Goal: Information Seeking & Learning: Learn about a topic

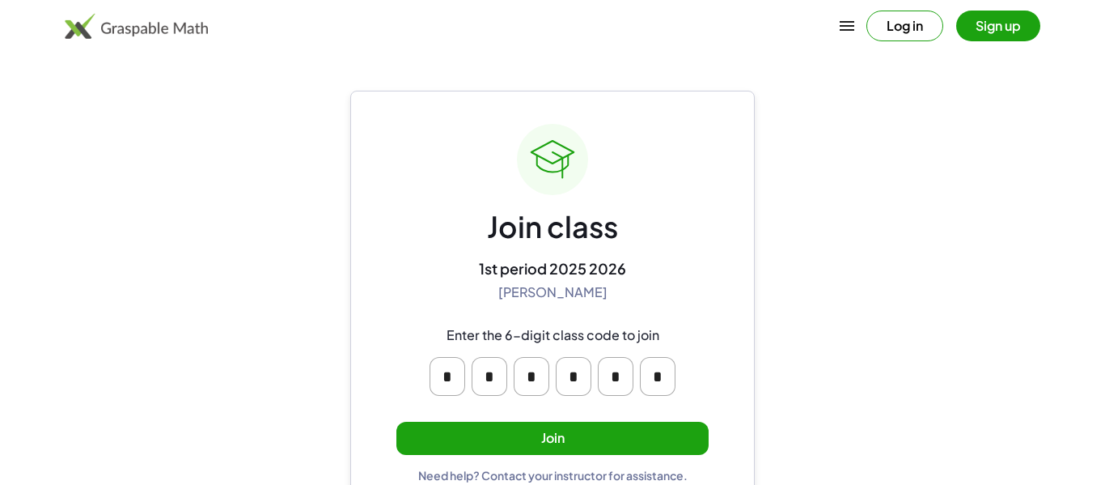
click at [512, 428] on button "Join" at bounding box center [553, 438] width 312 height 33
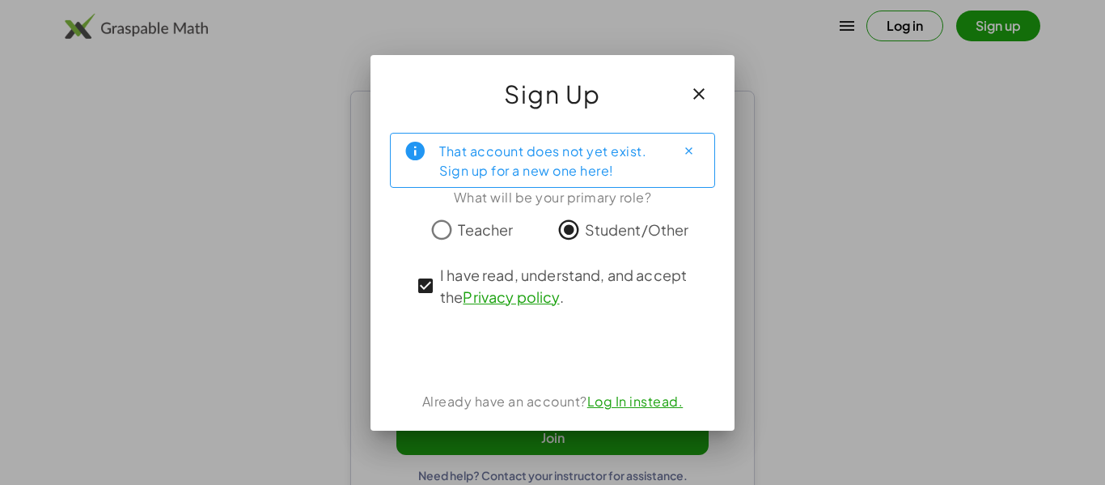
click at [592, 372] on div "That account does not yet exist. Sign up for a new one here! What will be your …" at bounding box center [553, 275] width 364 height 311
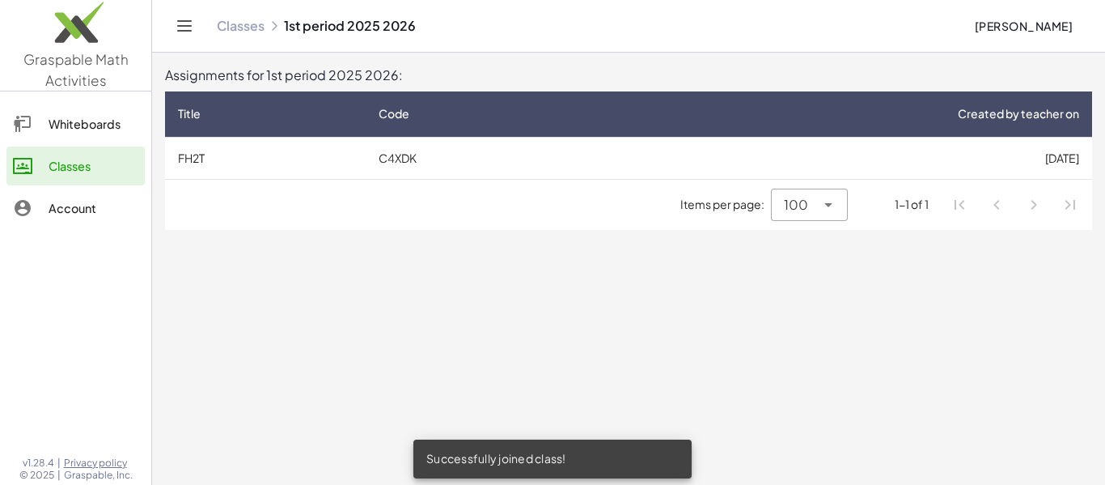
click at [725, 142] on td "[DATE]" at bounding box center [842, 158] width 502 height 42
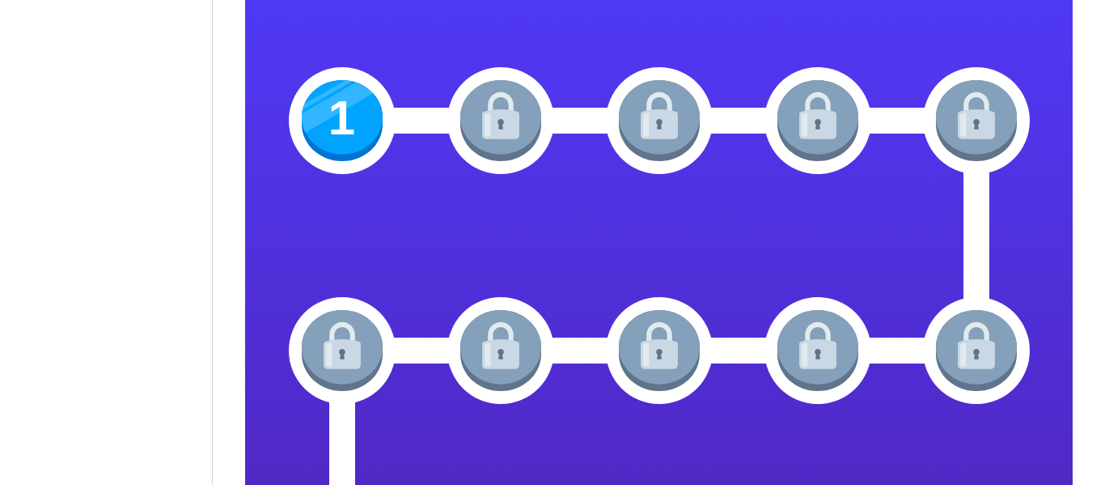
scroll to position [261, 0]
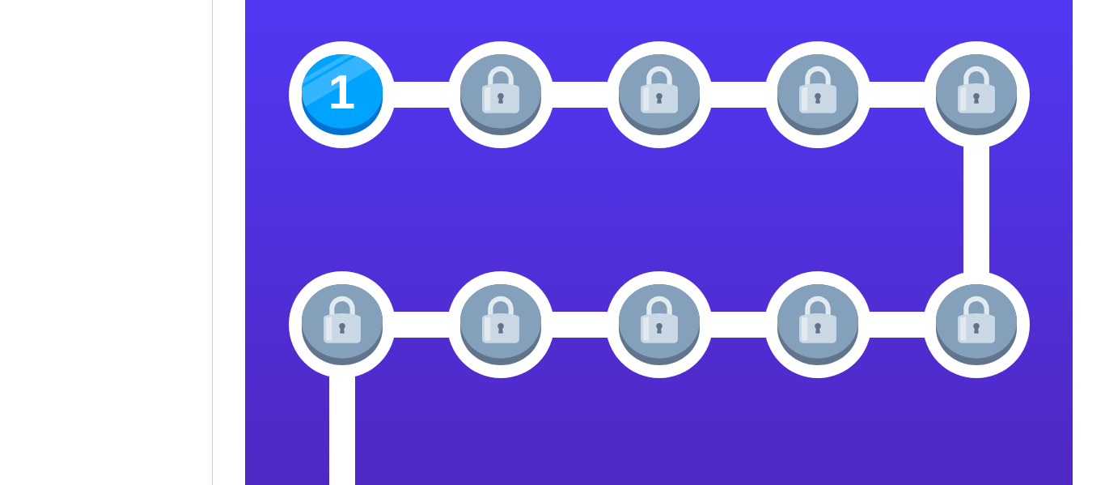
click at [343, 72] on img at bounding box center [342, 94] width 81 height 81
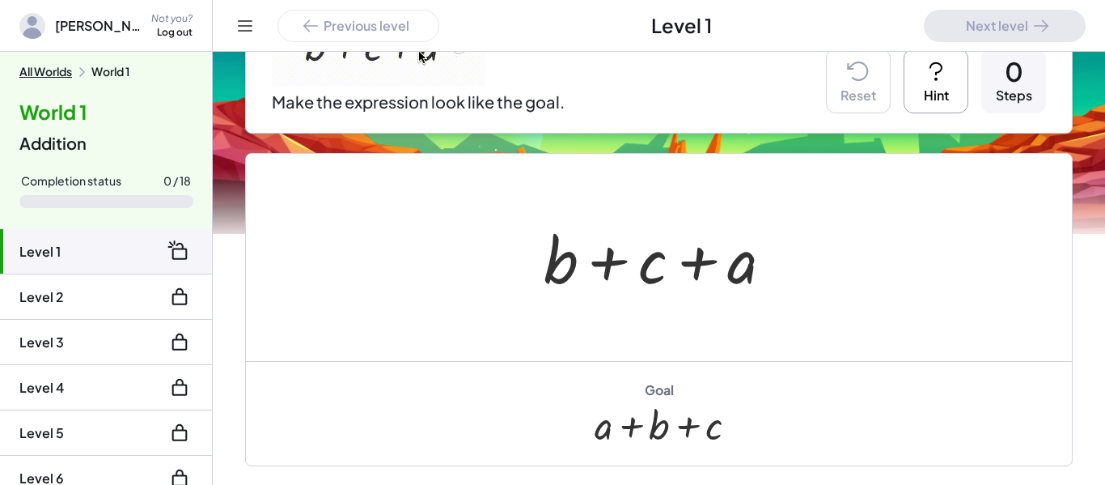
scroll to position [257, 0]
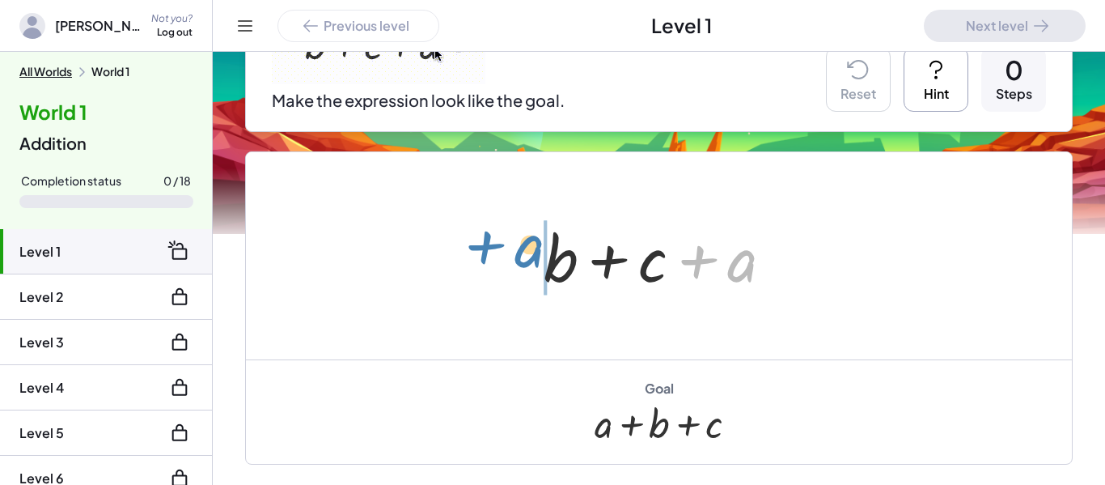
drag, startPoint x: 739, startPoint y: 251, endPoint x: 526, endPoint y: 236, distance: 213.3
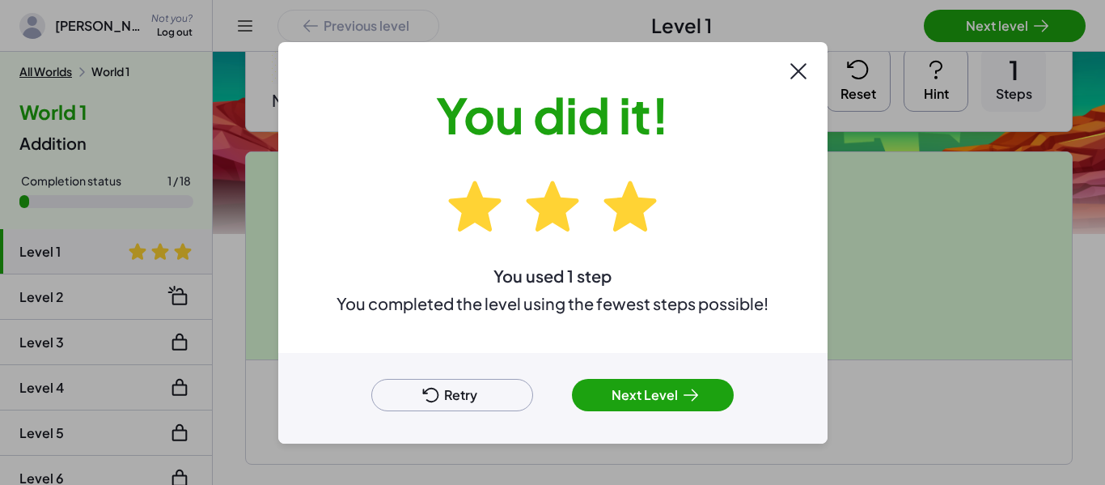
click at [635, 405] on button "Next Level" at bounding box center [653, 395] width 162 height 32
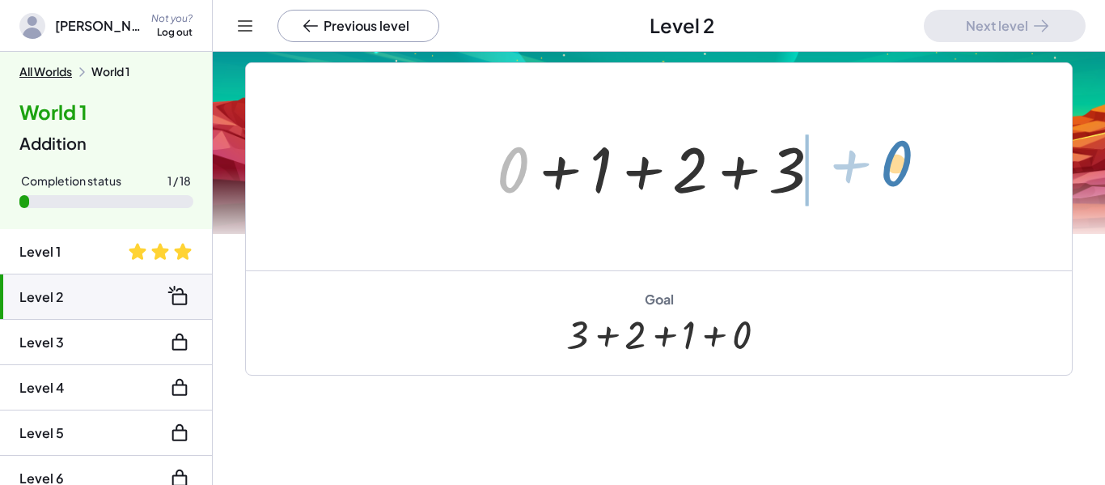
drag, startPoint x: 517, startPoint y: 176, endPoint x: 900, endPoint y: 169, distance: 382.8
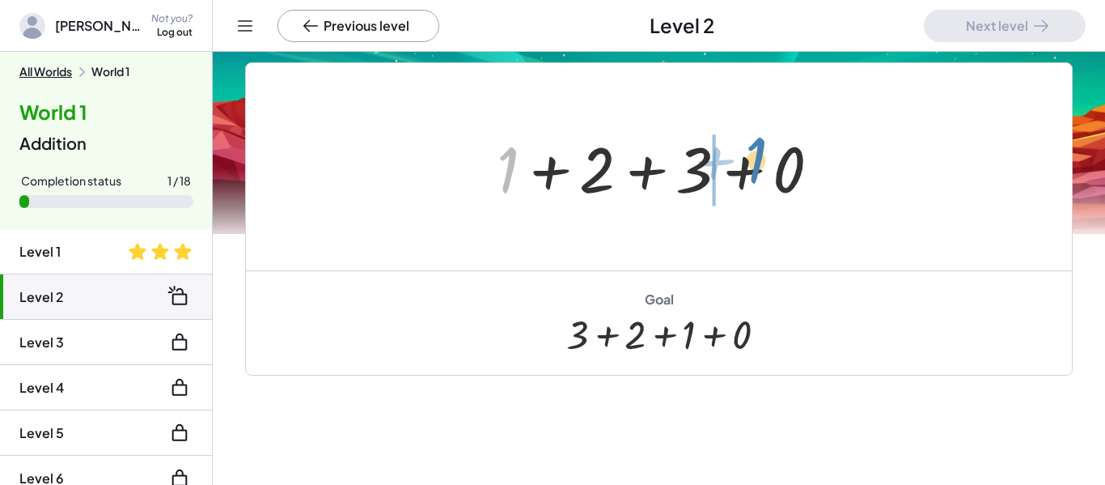
drag, startPoint x: 506, startPoint y: 172, endPoint x: 753, endPoint y: 163, distance: 247.8
click at [753, 163] on div at bounding box center [665, 166] width 353 height 83
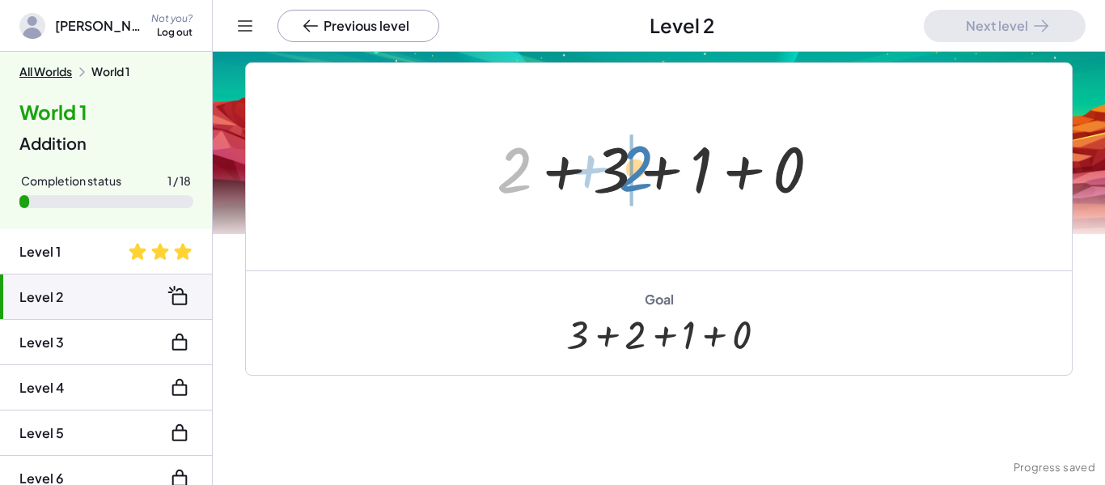
drag, startPoint x: 519, startPoint y: 188, endPoint x: 640, endPoint y: 186, distance: 121.4
click at [640, 186] on div at bounding box center [665, 166] width 353 height 83
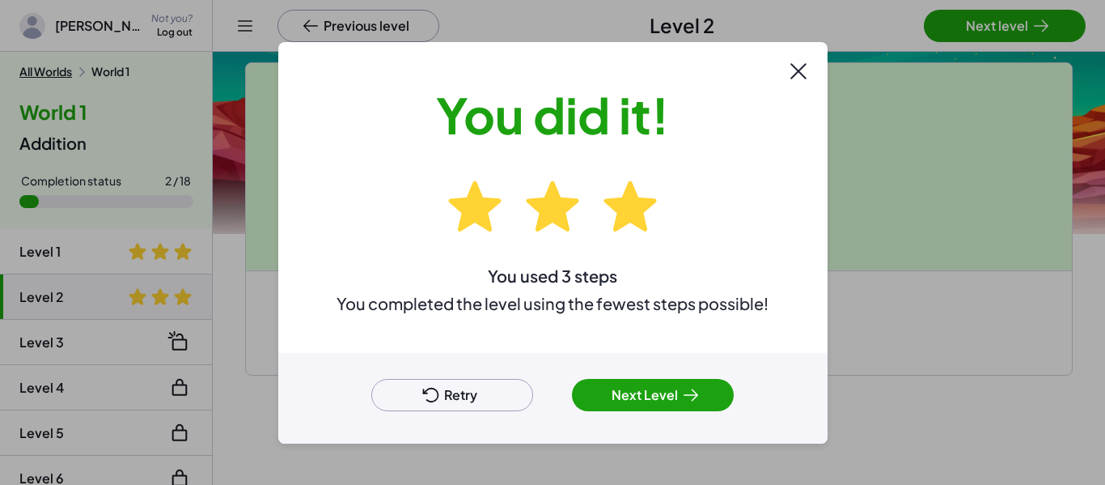
click at [619, 399] on button "Next Level" at bounding box center [653, 395] width 162 height 32
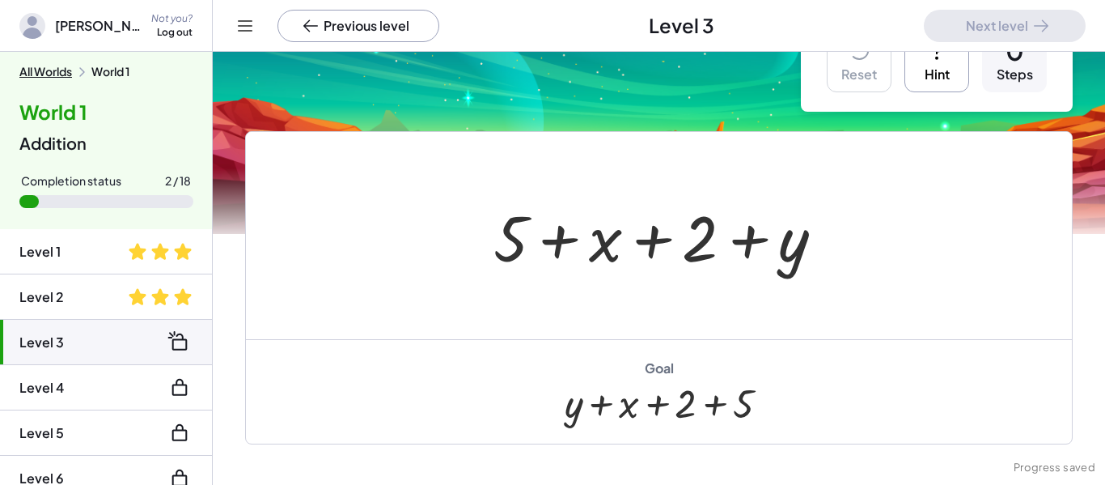
scroll to position [62, 0]
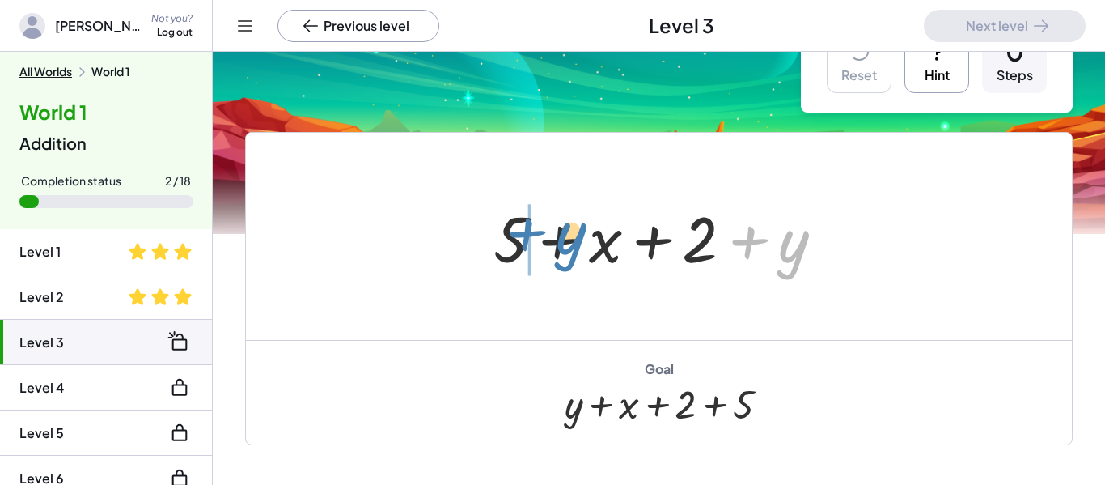
drag, startPoint x: 787, startPoint y: 257, endPoint x: 562, endPoint y: 249, distance: 225.1
click at [562, 249] on div at bounding box center [666, 236] width 360 height 83
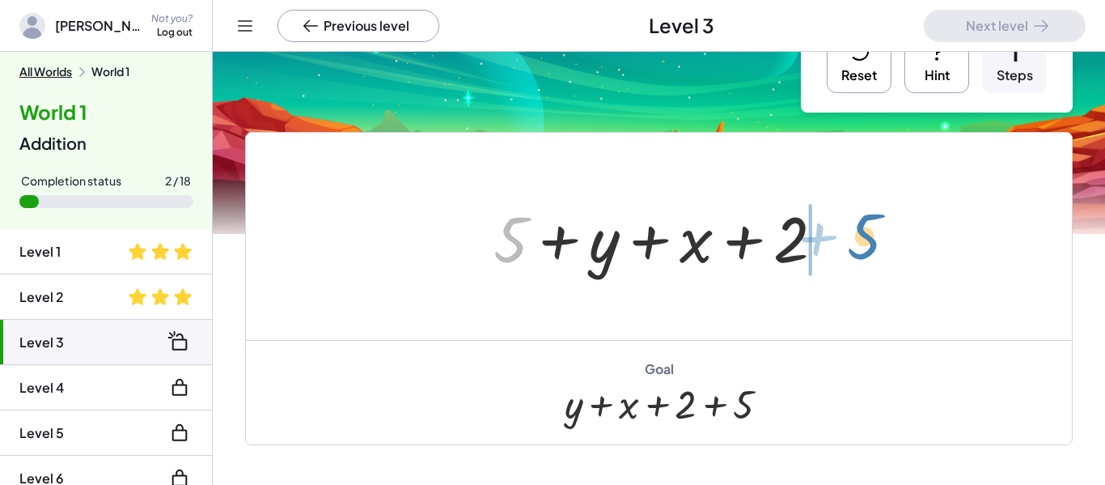
drag, startPoint x: 515, startPoint y: 246, endPoint x: 869, endPoint y: 243, distance: 353.6
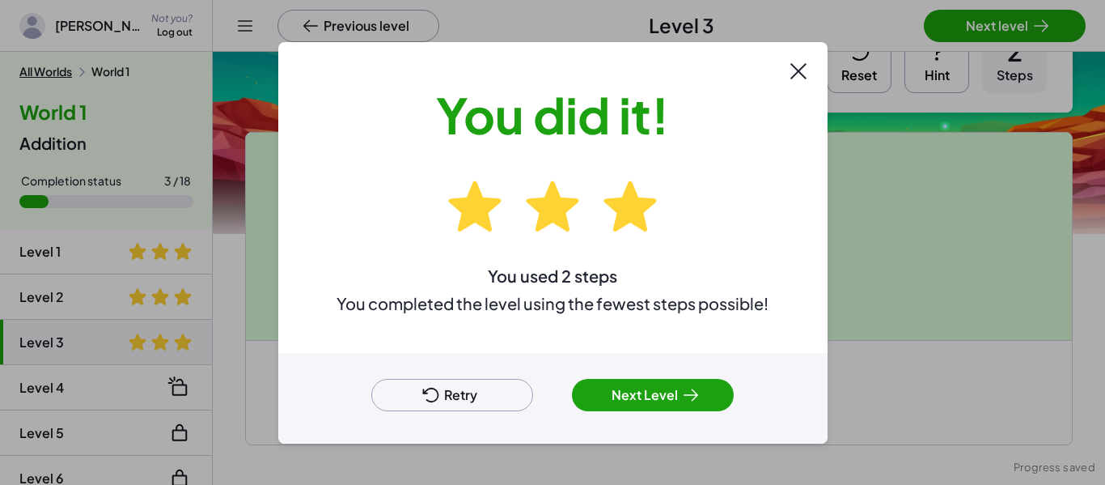
click at [664, 368] on div "Retry Next Level" at bounding box center [552, 398] width 549 height 91
click at [643, 385] on button "Next Level" at bounding box center [653, 395] width 162 height 32
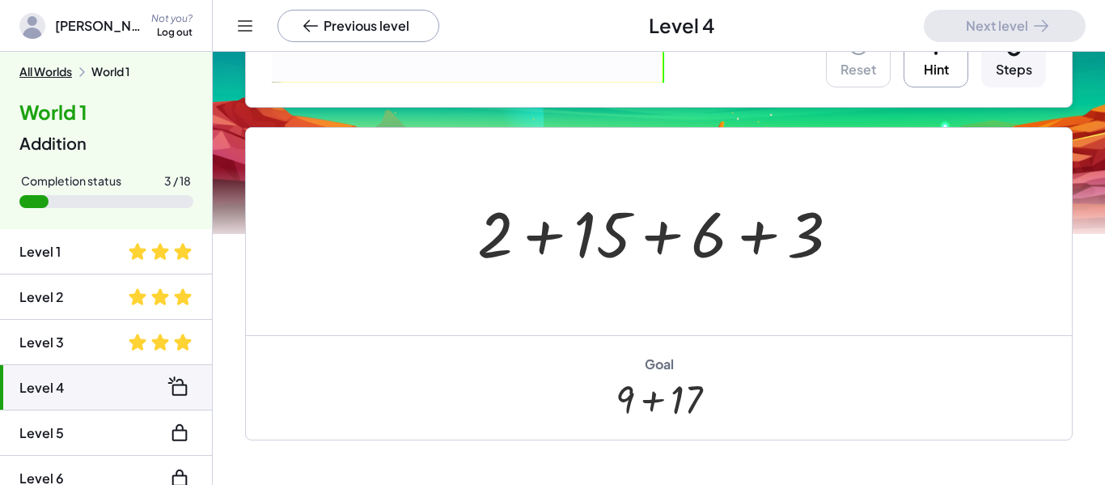
scroll to position [319, 0]
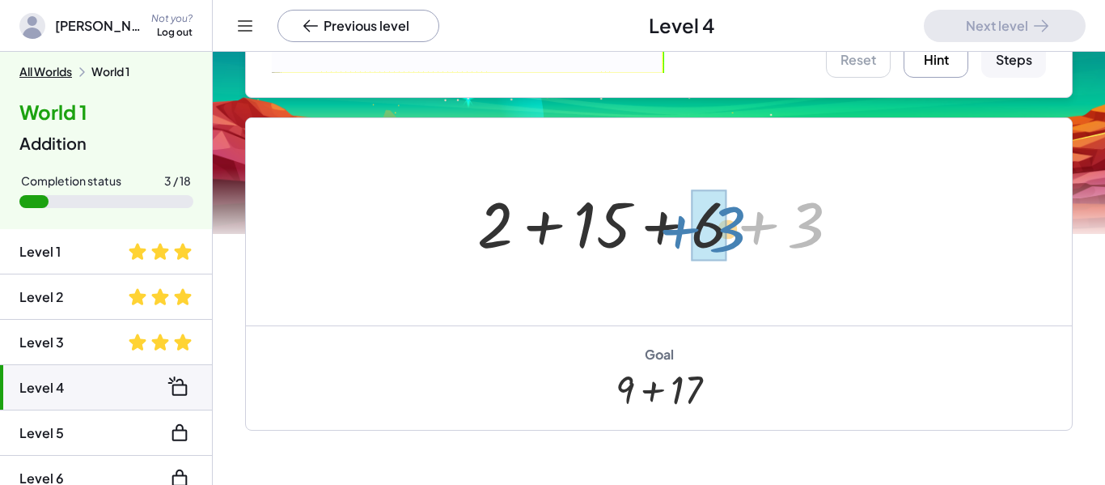
drag, startPoint x: 812, startPoint y: 235, endPoint x: 734, endPoint y: 239, distance: 78.6
click at [734, 239] on div at bounding box center [665, 221] width 392 height 83
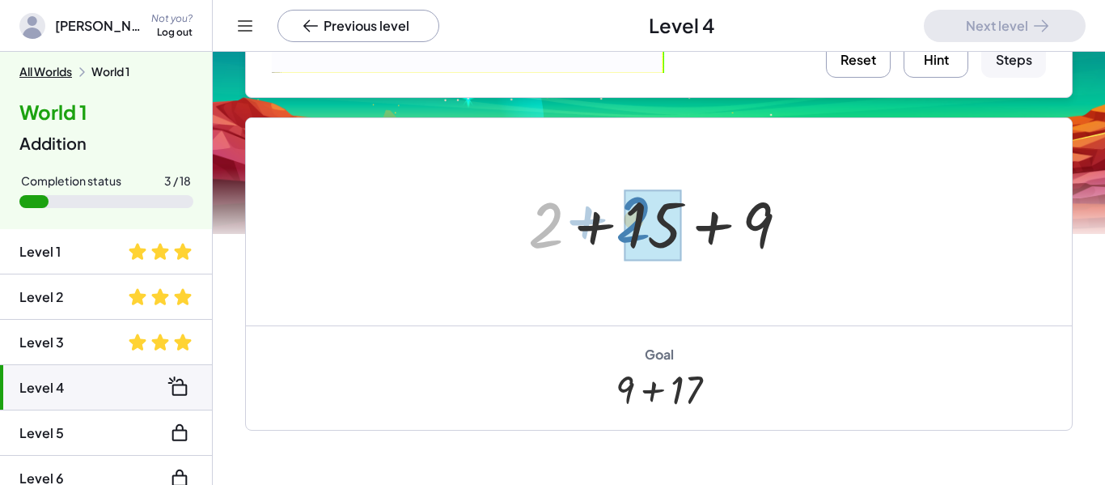
drag, startPoint x: 547, startPoint y: 218, endPoint x: 636, endPoint y: 211, distance: 89.2
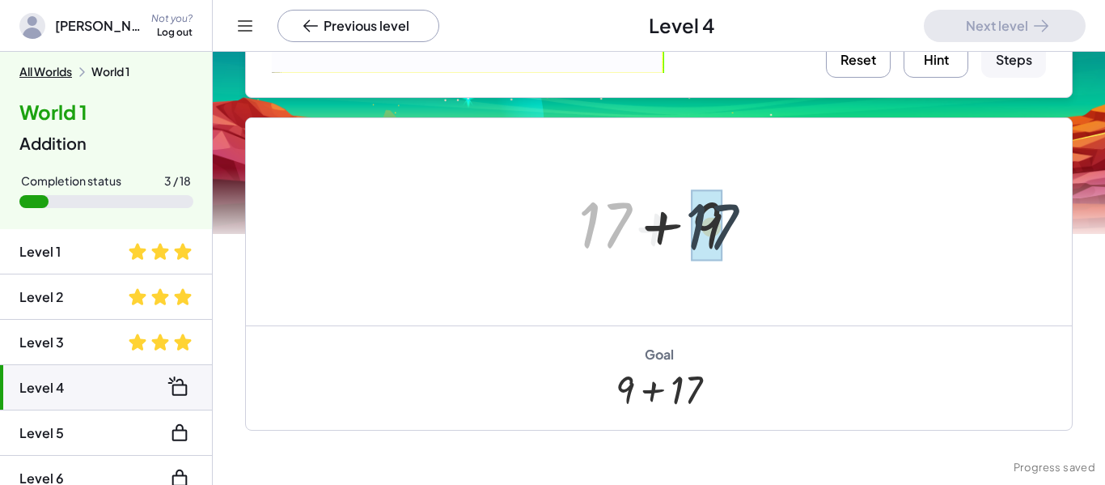
drag, startPoint x: 599, startPoint y: 229, endPoint x: 724, endPoint y: 231, distance: 125.4
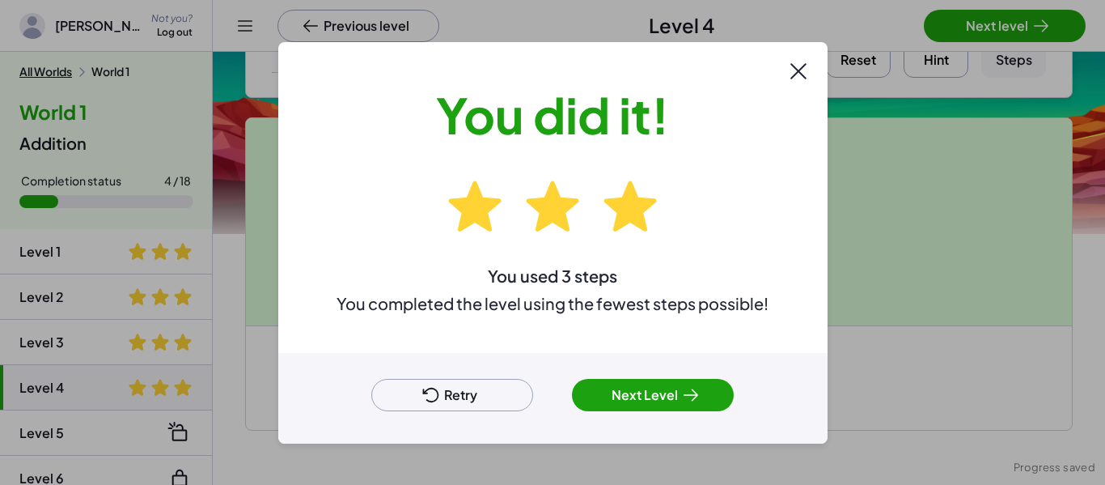
click at [627, 414] on div "Retry Next Level" at bounding box center [552, 398] width 549 height 91
click at [626, 407] on button "Next Level" at bounding box center [653, 395] width 162 height 32
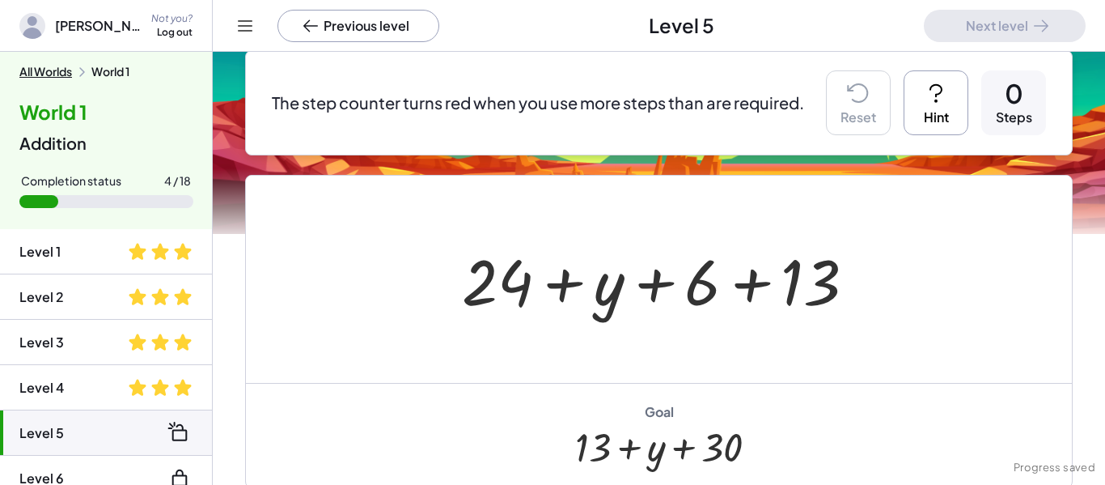
scroll to position [142, 0]
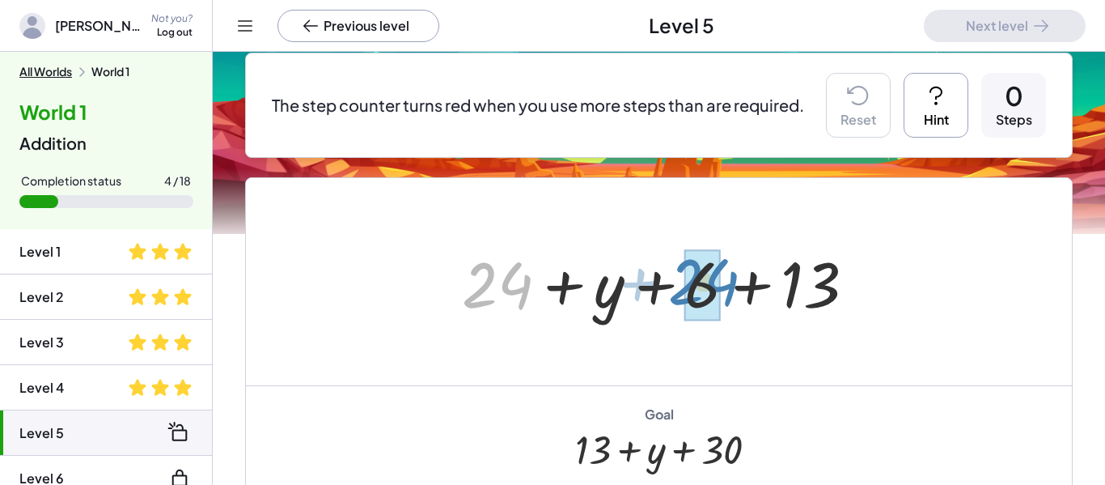
drag, startPoint x: 522, startPoint y: 291, endPoint x: 727, endPoint y: 286, distance: 205.6
click at [727, 286] on div at bounding box center [665, 281] width 422 height 83
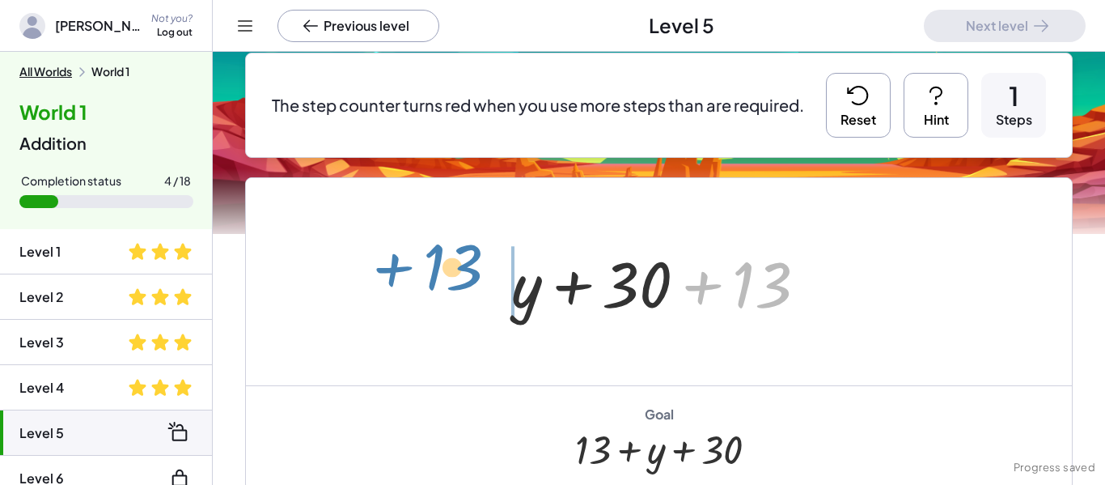
drag, startPoint x: 755, startPoint y: 286, endPoint x: 447, endPoint y: 268, distance: 308.8
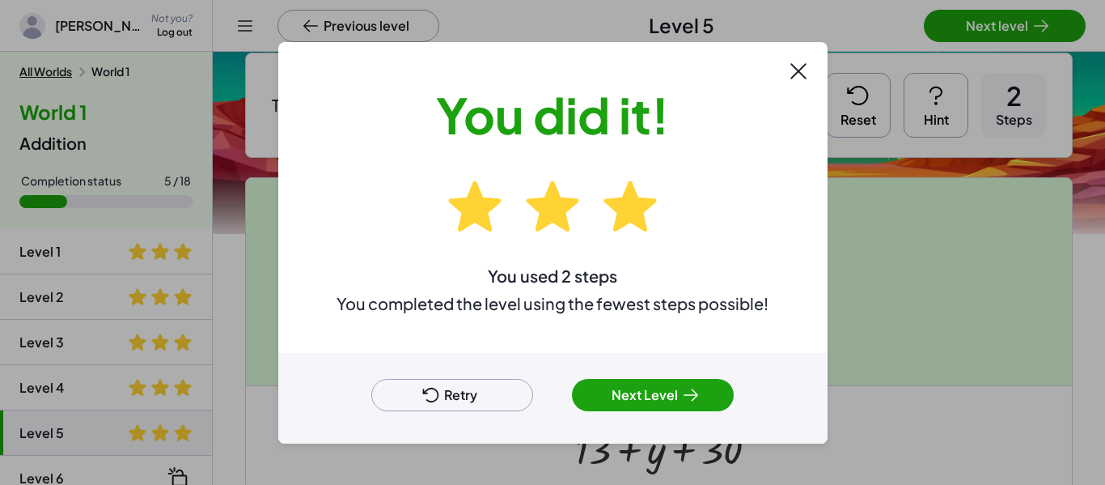
click at [631, 400] on button "Next Level" at bounding box center [653, 395] width 162 height 32
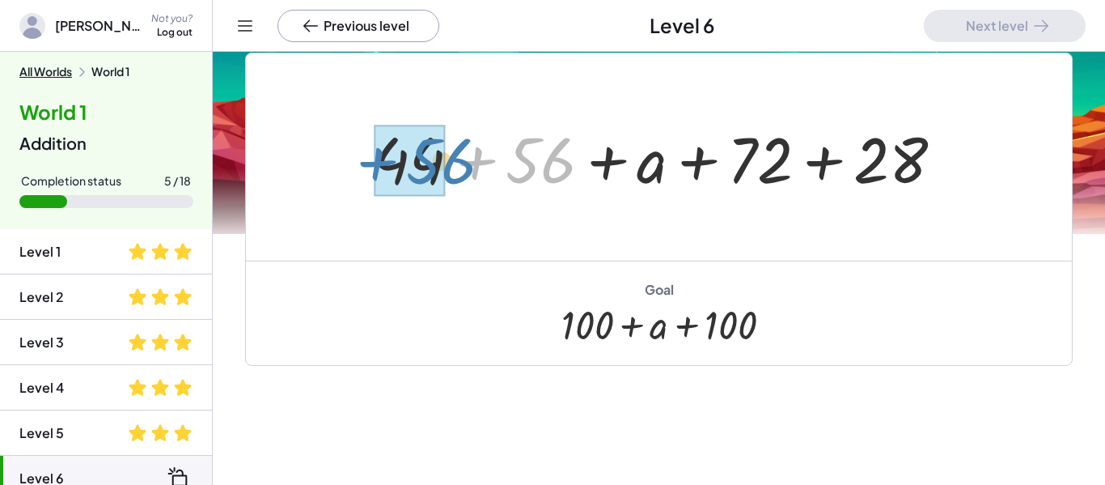
drag, startPoint x: 536, startPoint y: 176, endPoint x: 436, endPoint y: 177, distance: 99.5
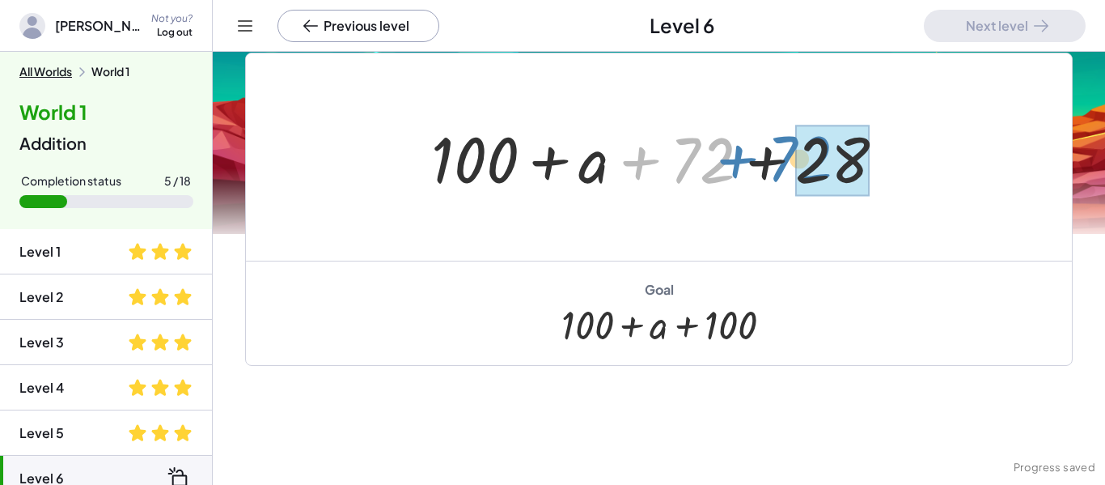
drag, startPoint x: 685, startPoint y: 165, endPoint x: 799, endPoint y: 167, distance: 114.9
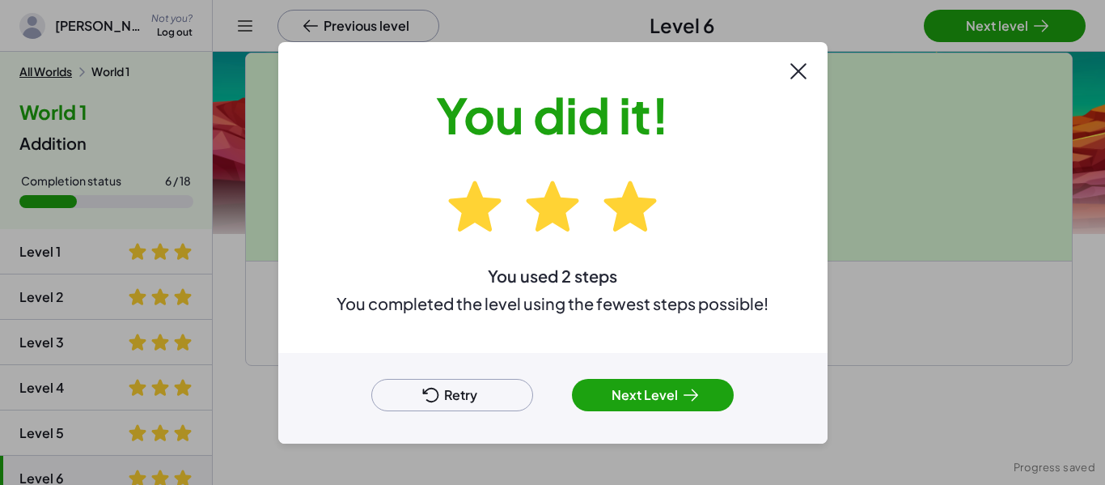
click at [669, 400] on button "Next Level" at bounding box center [653, 395] width 162 height 32
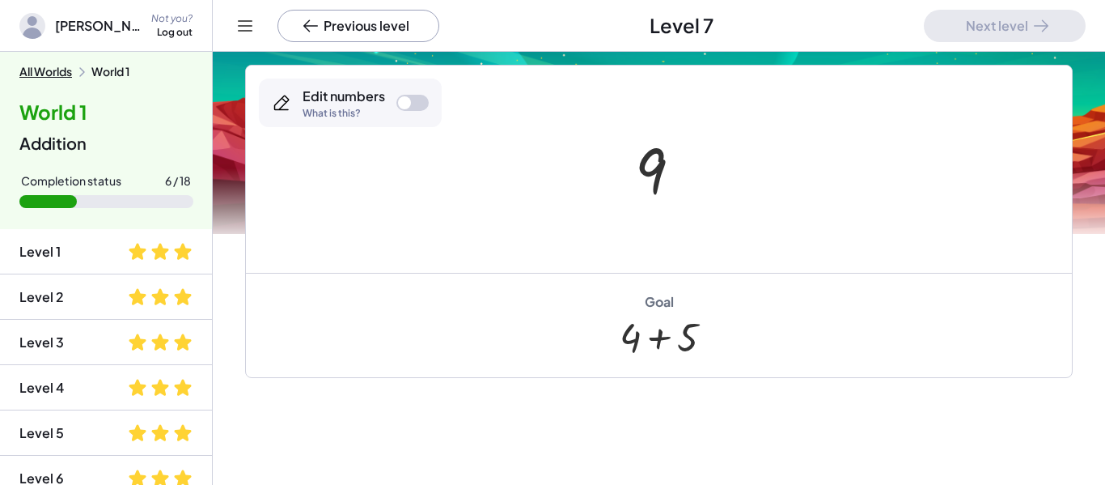
scroll to position [490, 0]
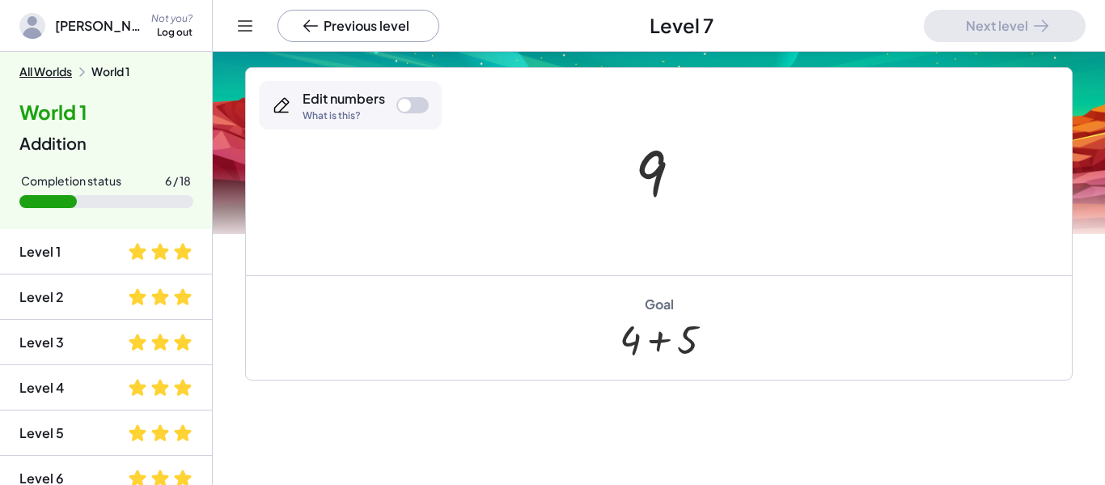
click at [401, 100] on div at bounding box center [404, 105] width 13 height 13
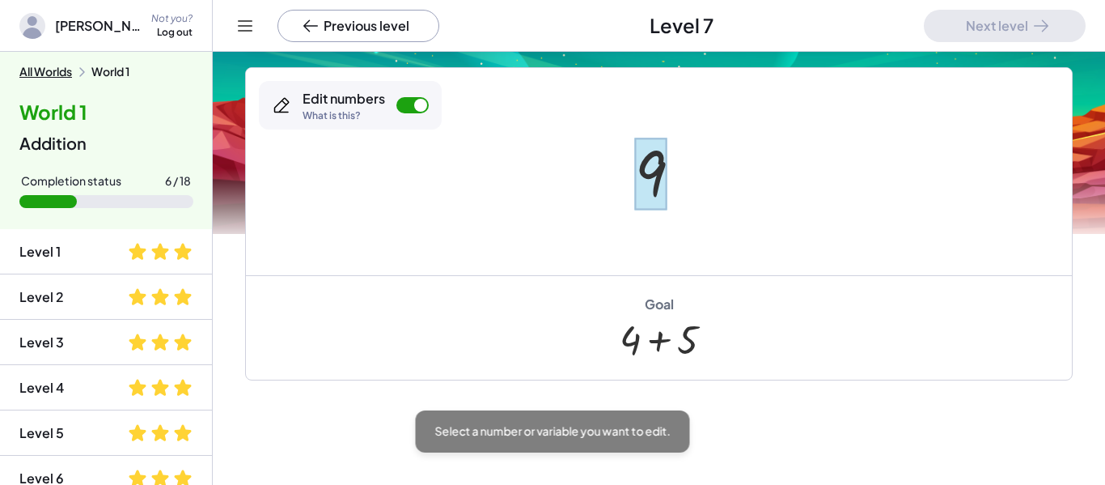
click at [649, 189] on div at bounding box center [651, 174] width 32 height 72
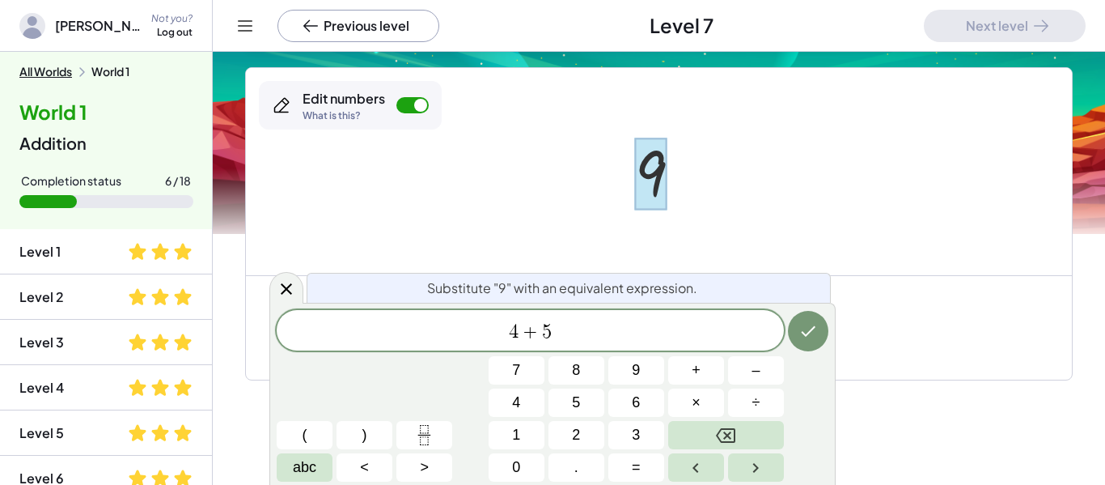
scroll to position [4, 0]
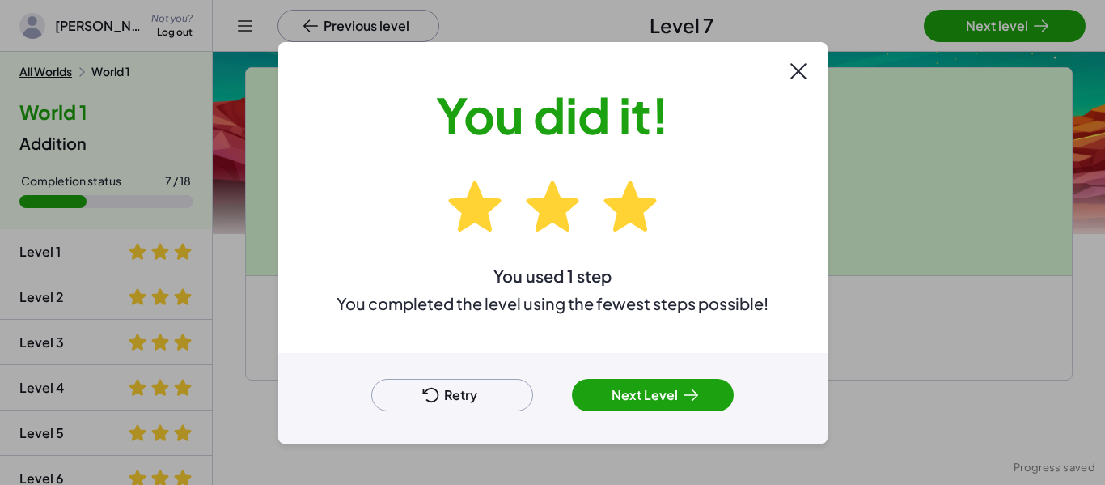
click at [621, 401] on button "Next Level" at bounding box center [653, 395] width 162 height 32
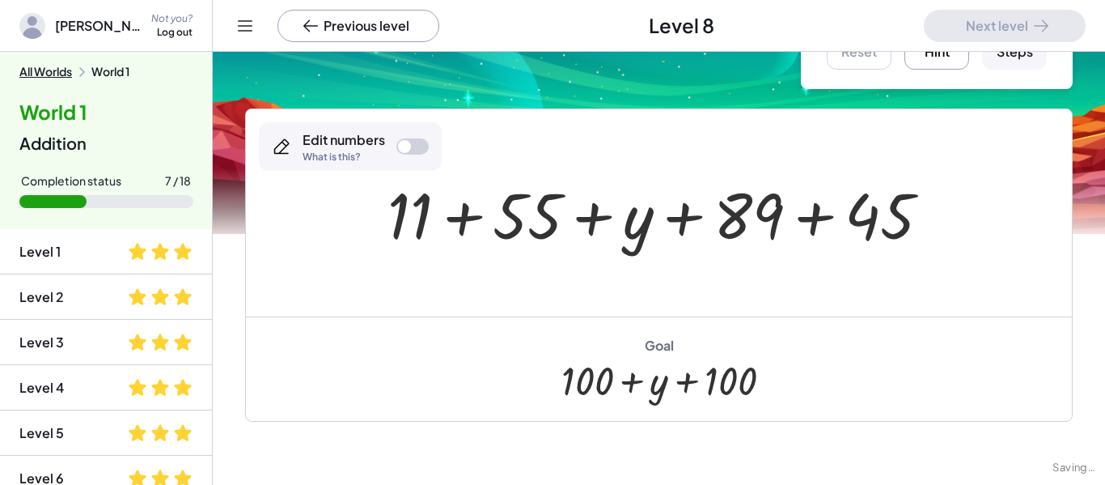
scroll to position [84, 0]
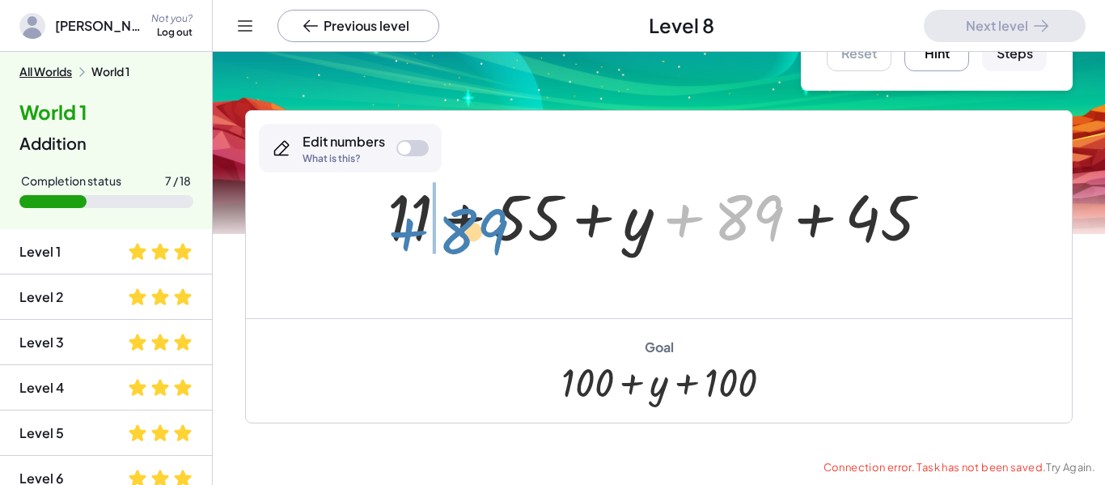
drag, startPoint x: 755, startPoint y: 240, endPoint x: 479, endPoint y: 253, distance: 276.3
click at [479, 253] on div at bounding box center [666, 214] width 572 height 83
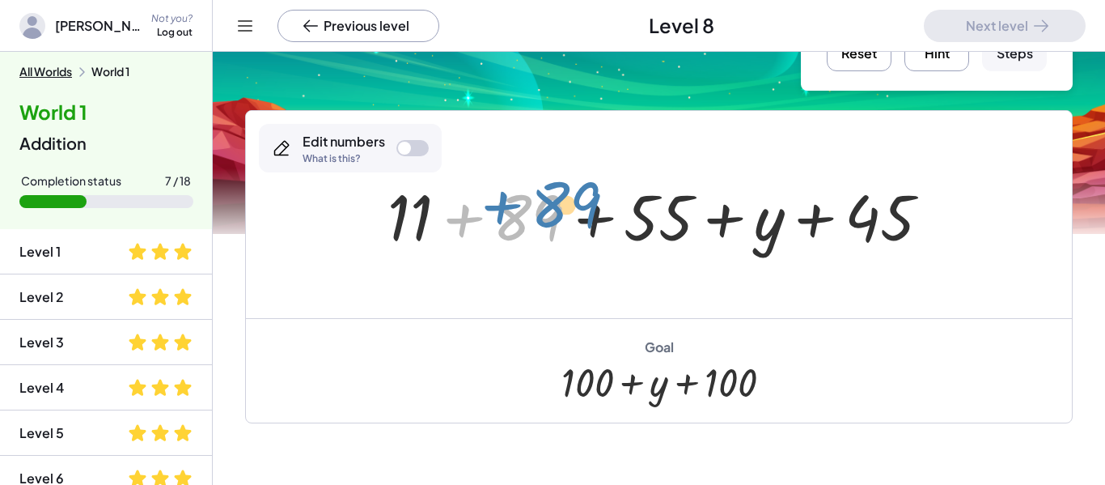
drag, startPoint x: 549, startPoint y: 229, endPoint x: 584, endPoint y: 216, distance: 37.9
click at [584, 216] on div at bounding box center [666, 214] width 572 height 83
click at [872, 59] on button "Reset" at bounding box center [859, 38] width 65 height 65
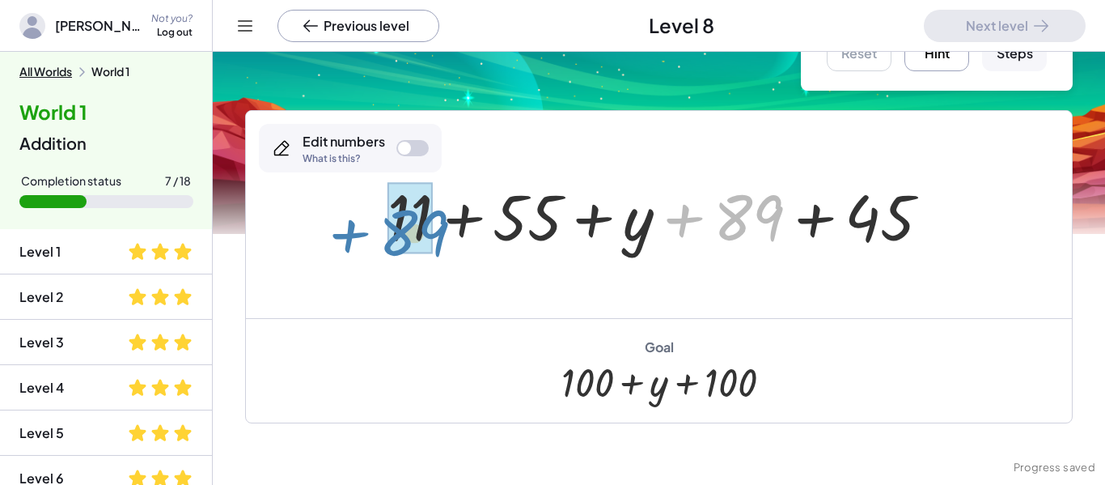
drag, startPoint x: 750, startPoint y: 241, endPoint x: 418, endPoint y: 257, distance: 333.0
click at [418, 257] on div "+ 89 + 11 + 55 + y + 89 + 45" at bounding box center [659, 214] width 592 height 91
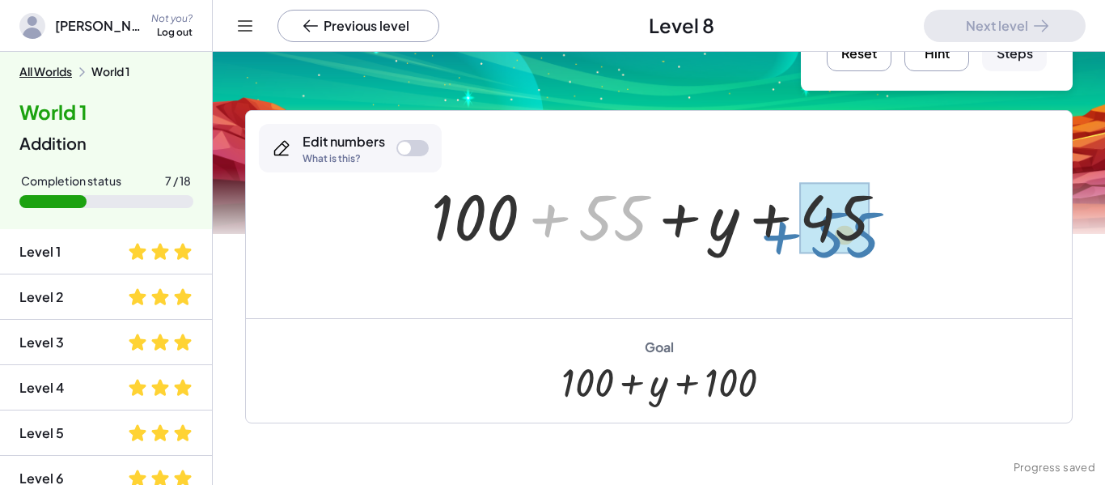
drag, startPoint x: 642, startPoint y: 222, endPoint x: 874, endPoint y: 240, distance: 233.0
click at [874, 240] on div at bounding box center [664, 214] width 483 height 83
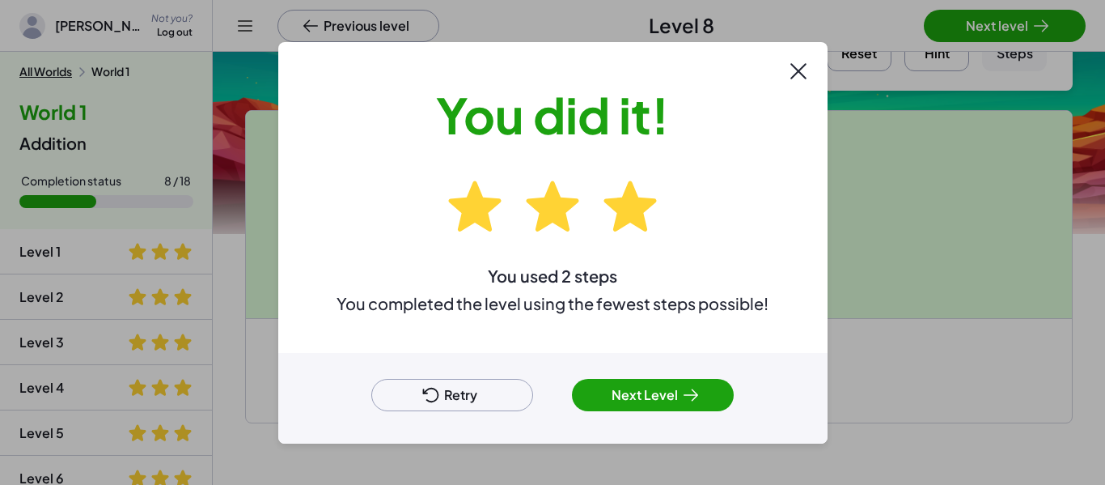
click at [671, 397] on button "Next Level" at bounding box center [653, 395] width 162 height 32
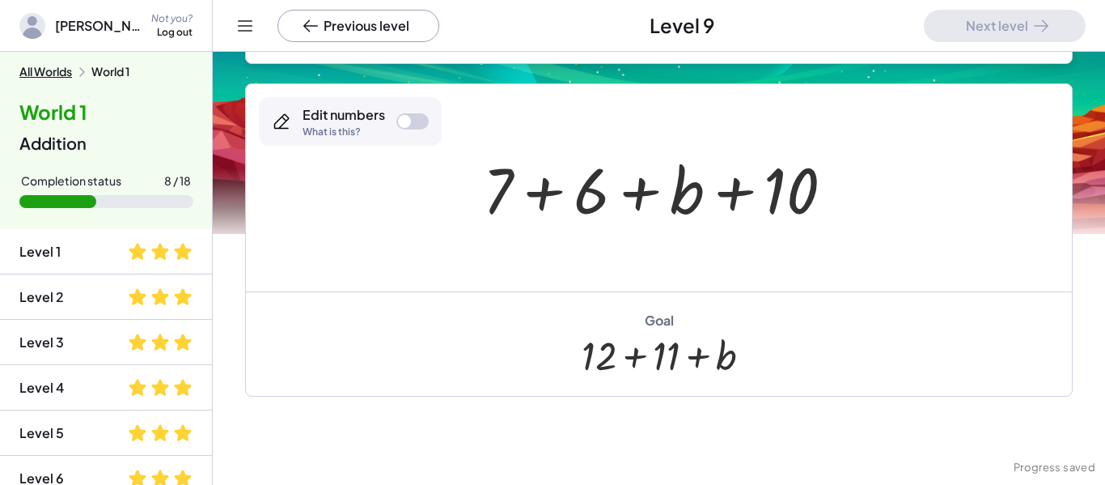
scroll to position [243, 0]
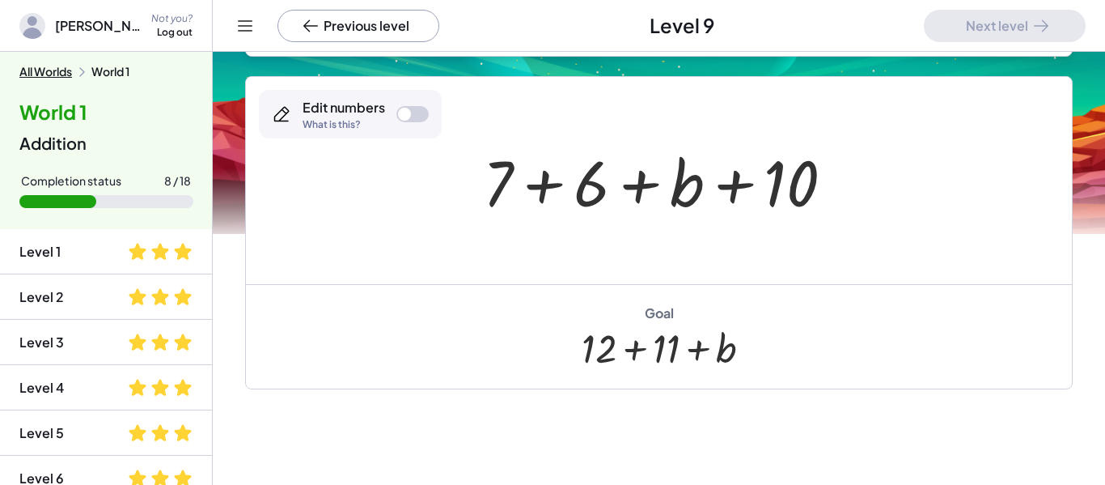
click at [409, 114] on div at bounding box center [404, 114] width 13 height 13
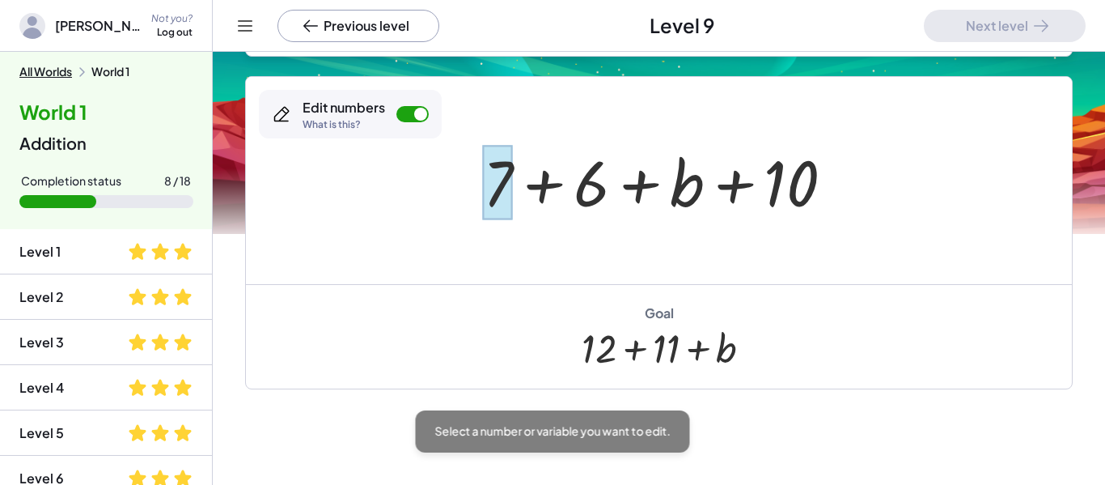
click at [494, 162] on div at bounding box center [498, 182] width 30 height 75
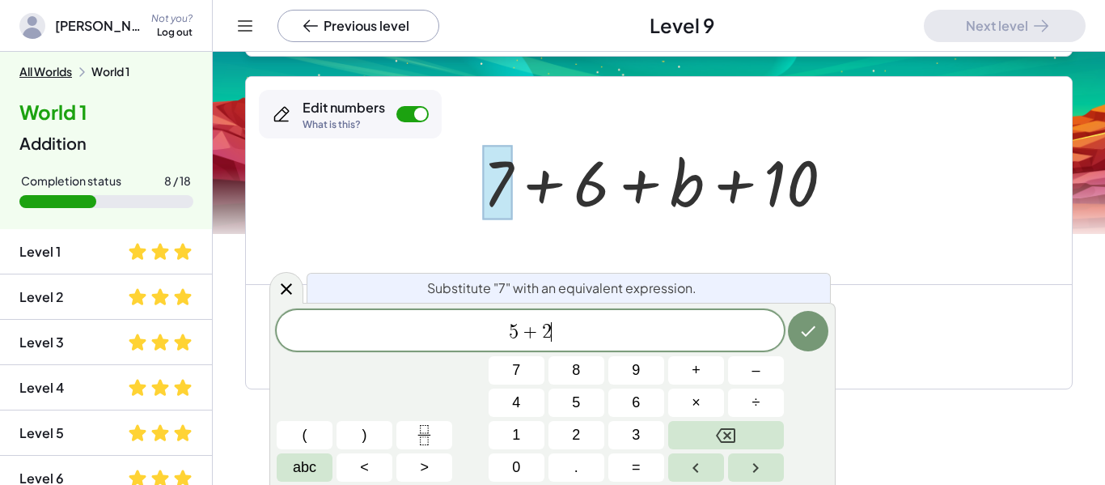
scroll to position [7, 0]
click at [820, 326] on button "Done" at bounding box center [808, 331] width 40 height 40
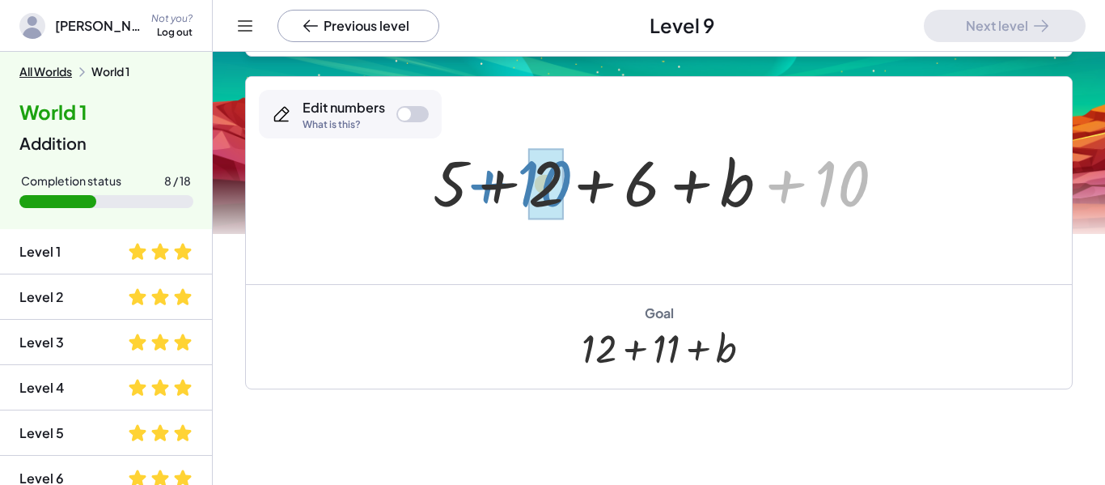
drag, startPoint x: 833, startPoint y: 184, endPoint x: 535, endPoint y: 184, distance: 298.6
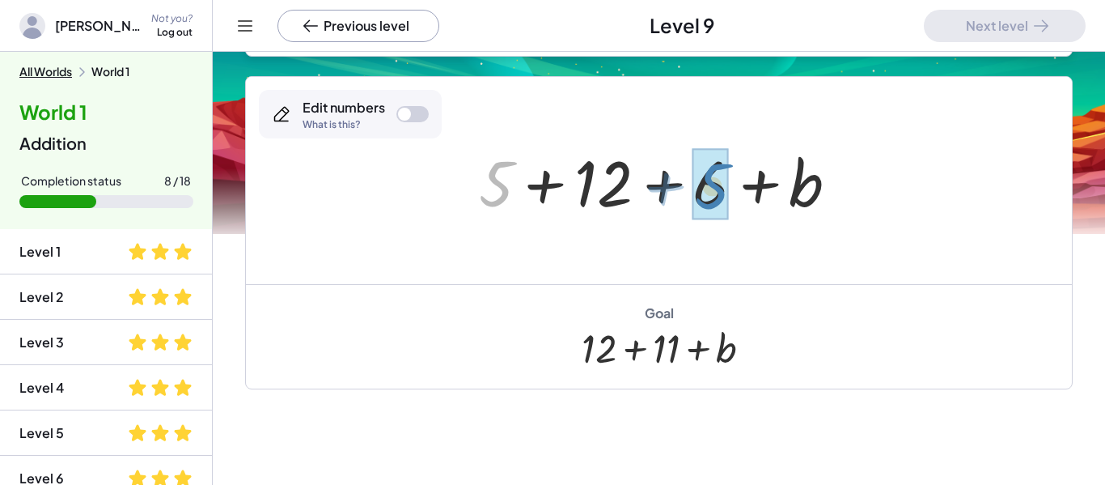
drag, startPoint x: 499, startPoint y: 184, endPoint x: 713, endPoint y: 186, distance: 213.6
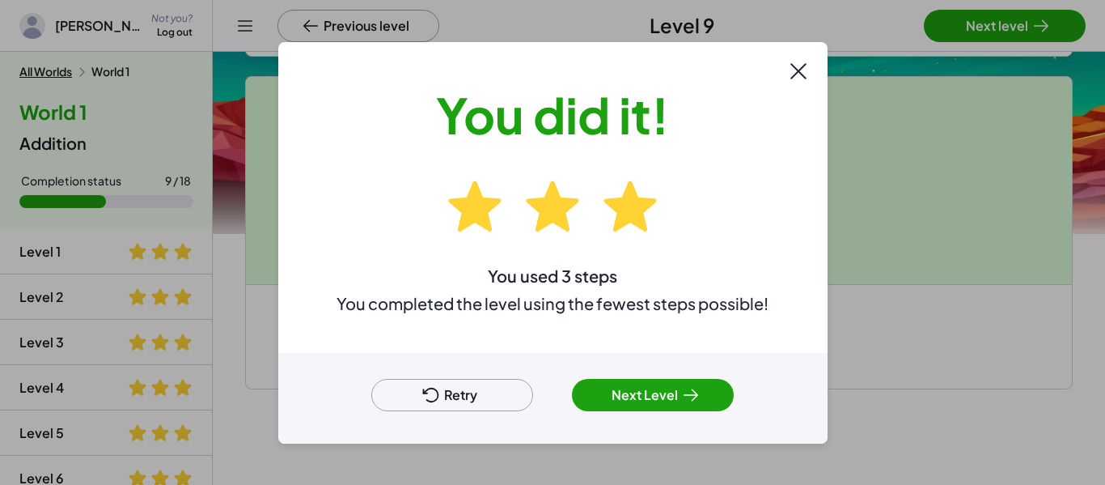
click at [643, 403] on button "Next Level" at bounding box center [653, 395] width 162 height 32
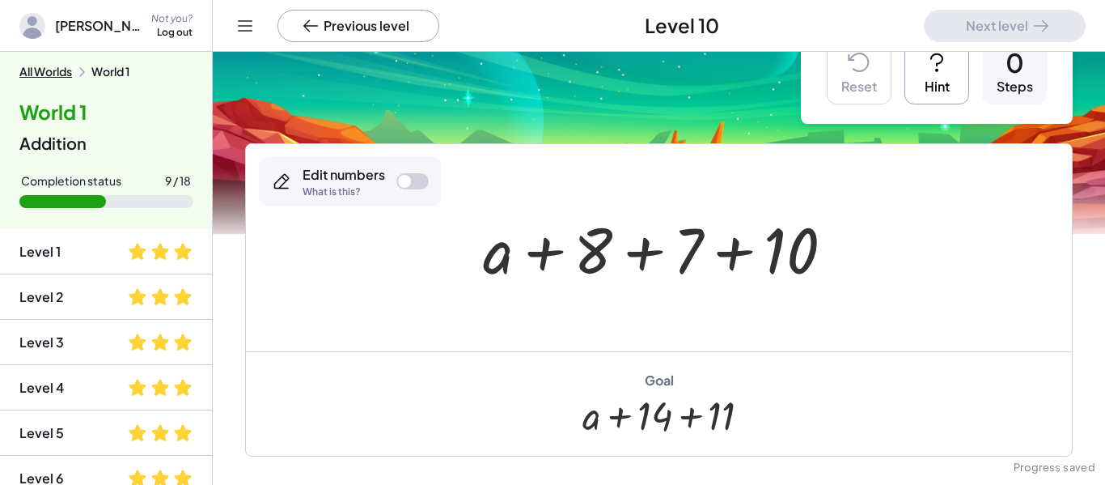
scroll to position [47, 0]
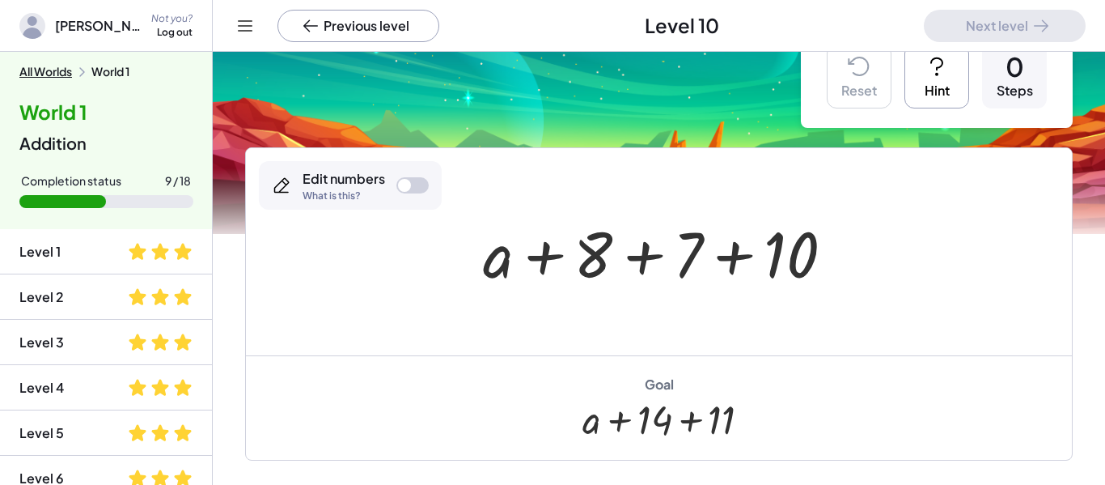
click at [426, 189] on div at bounding box center [413, 185] width 32 height 16
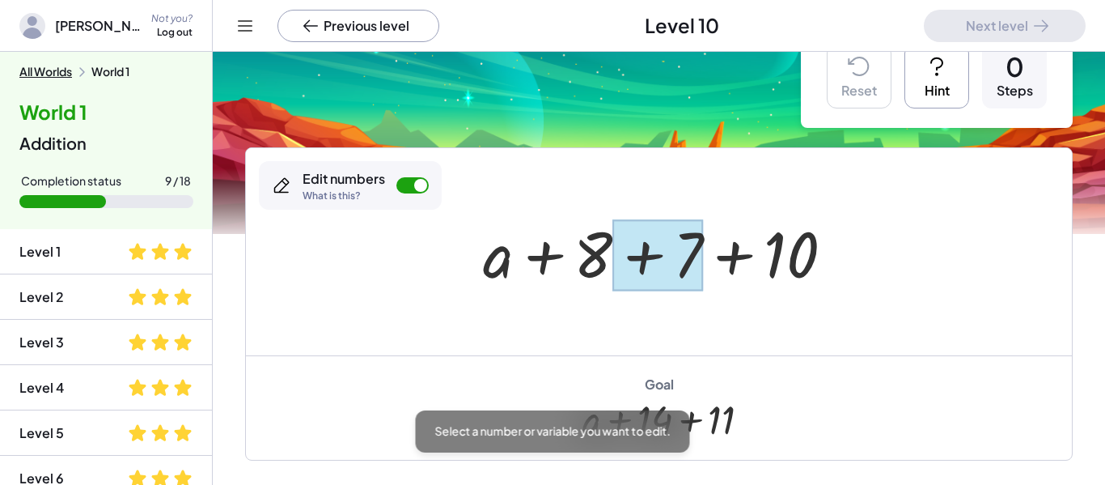
click at [696, 263] on div at bounding box center [658, 255] width 91 height 72
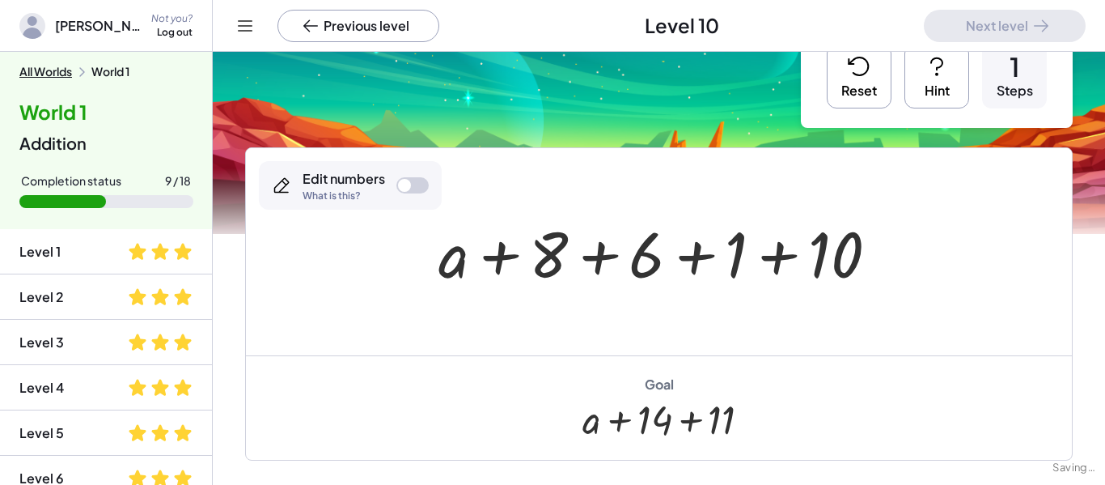
scroll to position [0, 0]
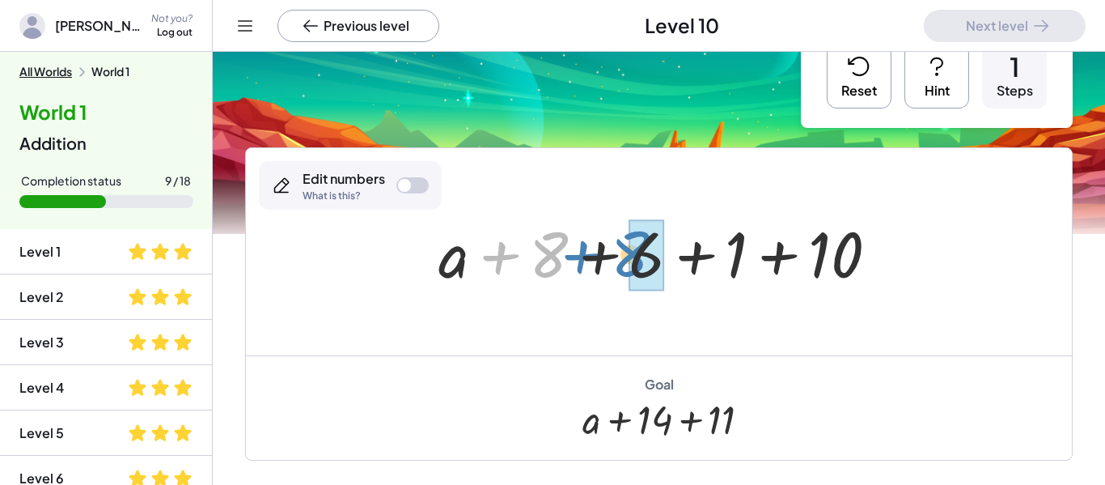
drag, startPoint x: 562, startPoint y: 257, endPoint x: 643, endPoint y: 256, distance: 80.9
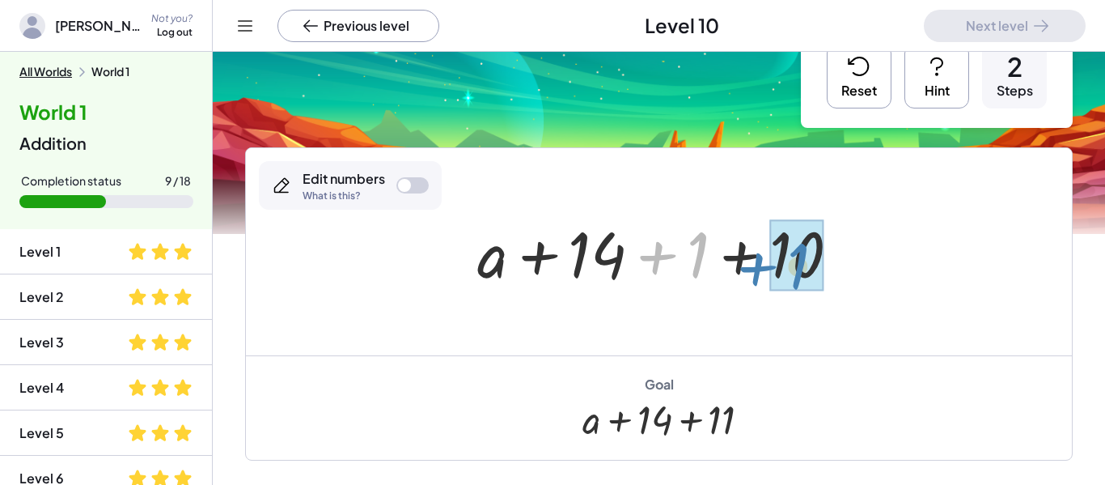
drag, startPoint x: 692, startPoint y: 268, endPoint x: 793, endPoint y: 279, distance: 101.8
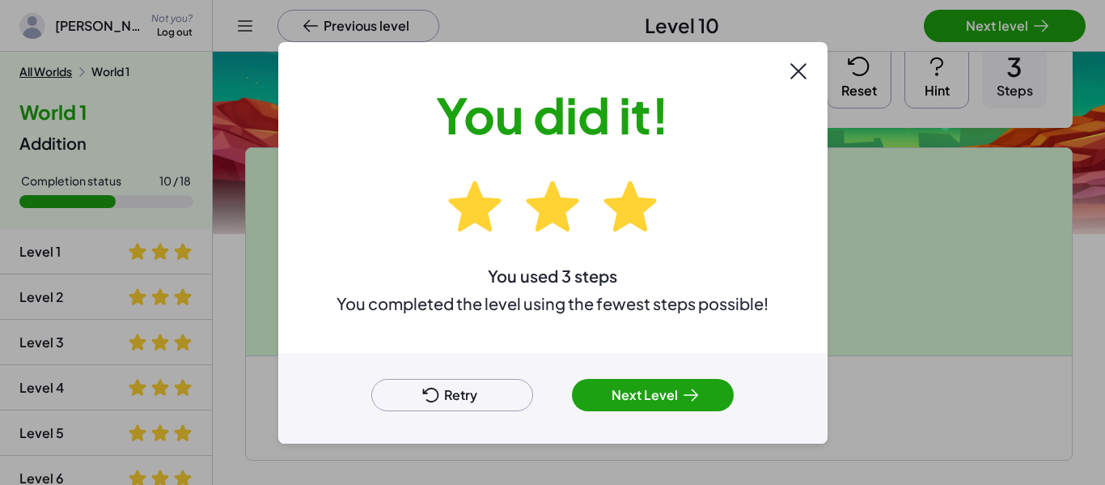
click at [653, 406] on button "Next Level" at bounding box center [653, 395] width 162 height 32
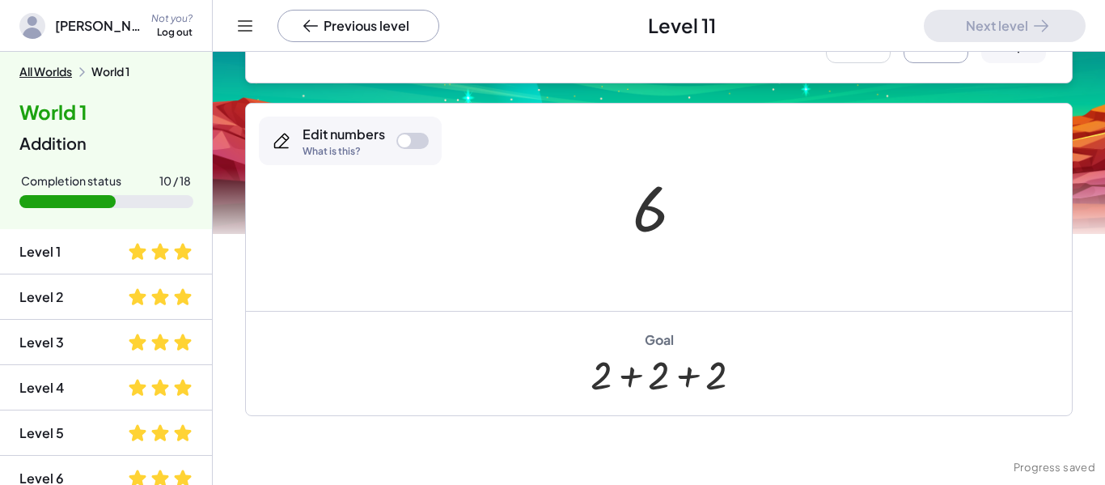
scroll to position [256, 0]
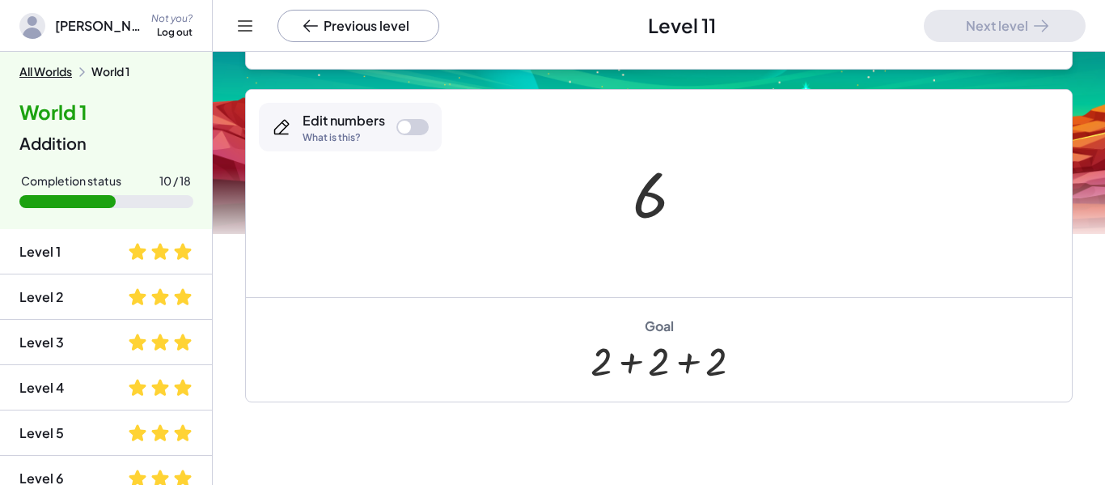
click at [407, 128] on div at bounding box center [404, 127] width 13 height 13
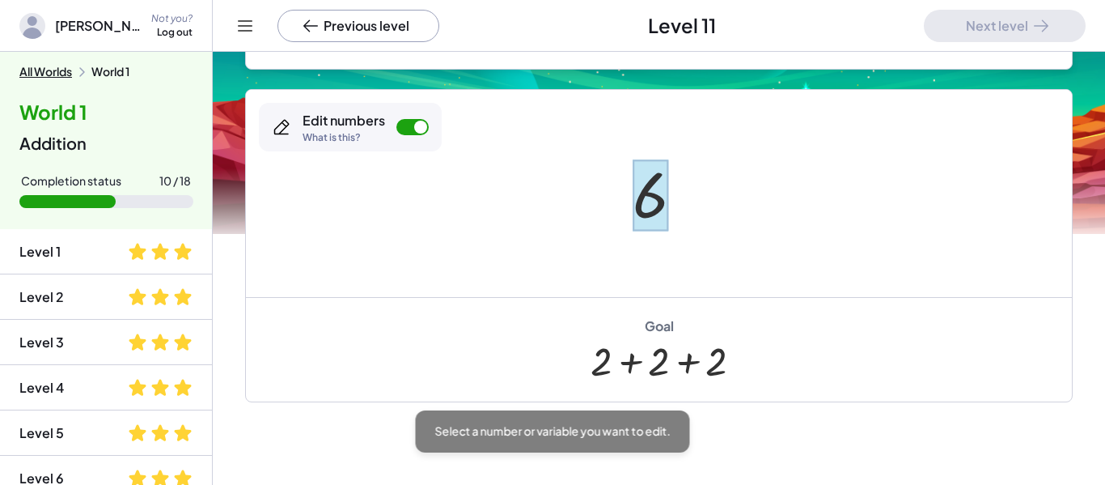
click at [643, 208] on div at bounding box center [651, 195] width 36 height 72
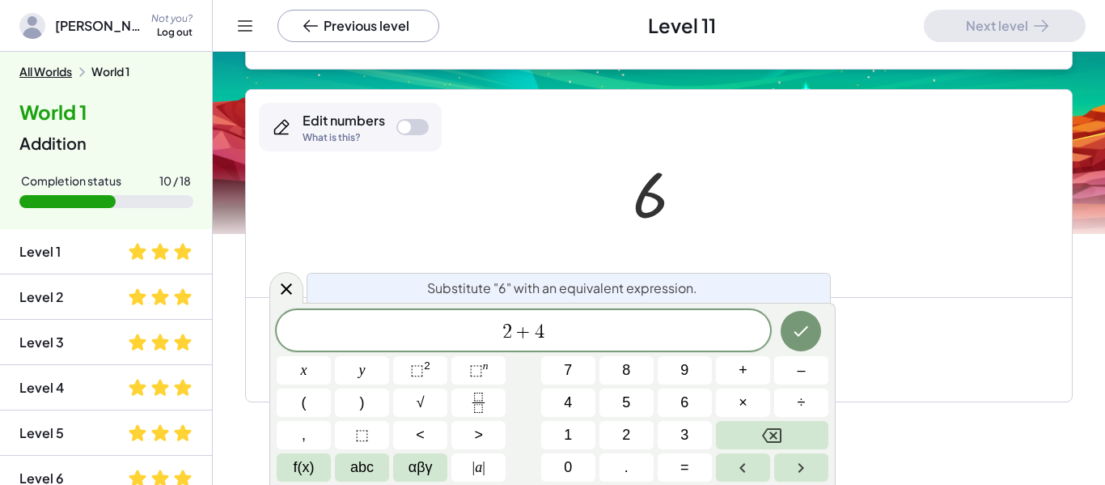
scroll to position [19, 0]
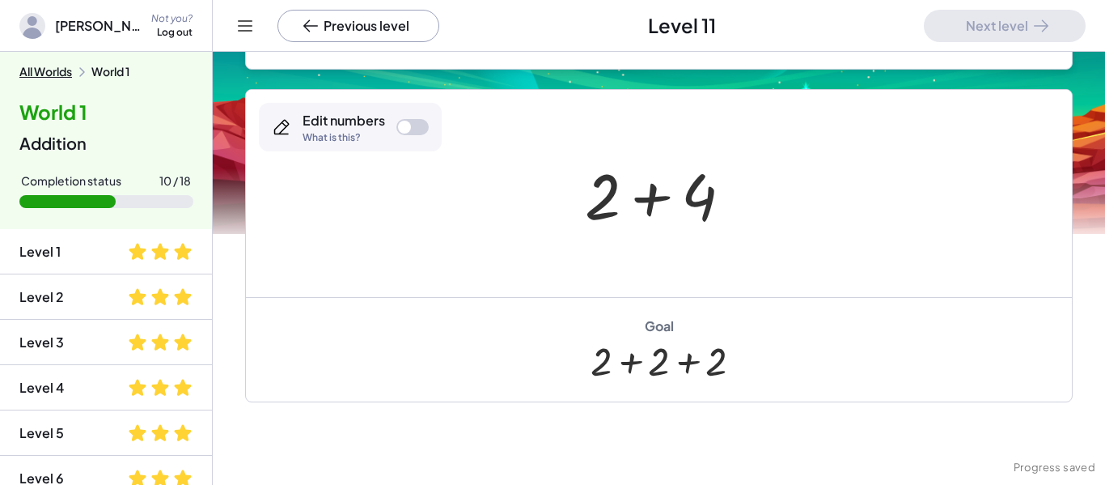
click at [703, 210] on div at bounding box center [665, 193] width 176 height 83
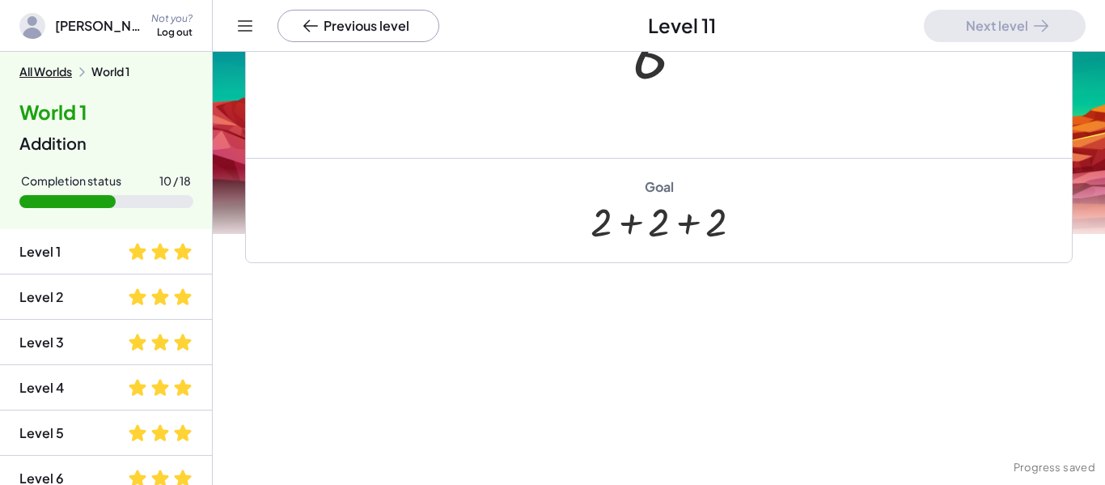
scroll to position [0, 0]
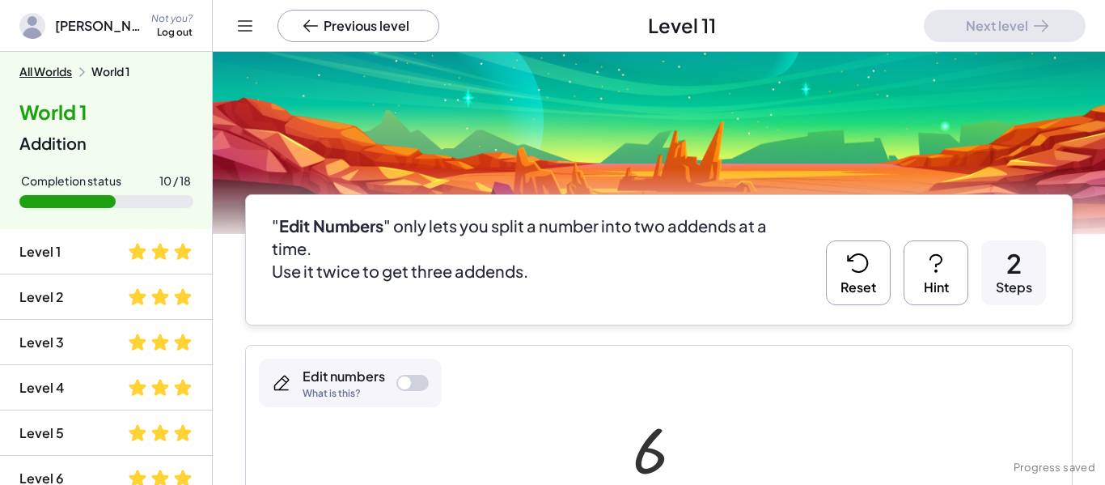
click at [887, 272] on button "Reset" at bounding box center [858, 272] width 65 height 65
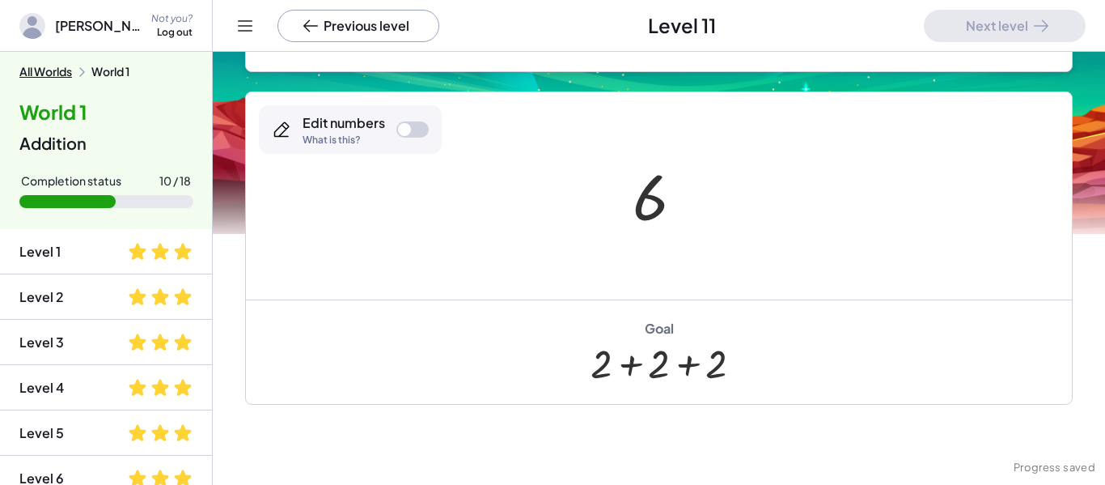
scroll to position [256, 0]
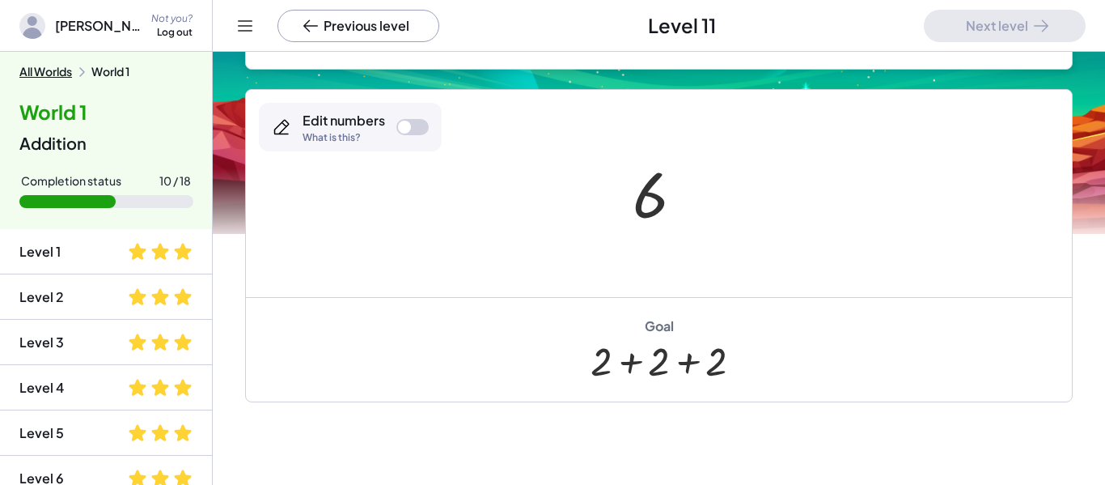
click at [414, 130] on div at bounding box center [413, 127] width 32 height 16
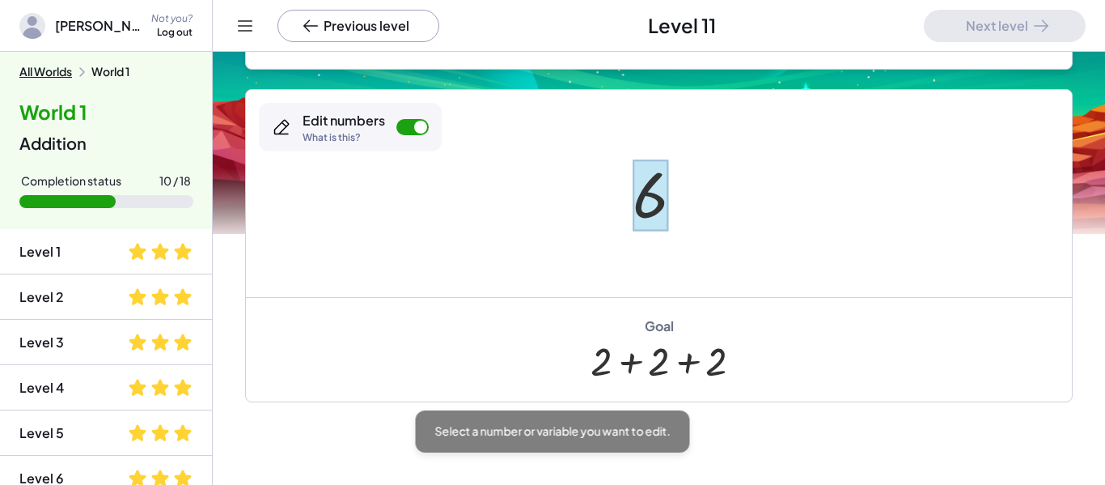
click at [643, 187] on div at bounding box center [651, 195] width 36 height 72
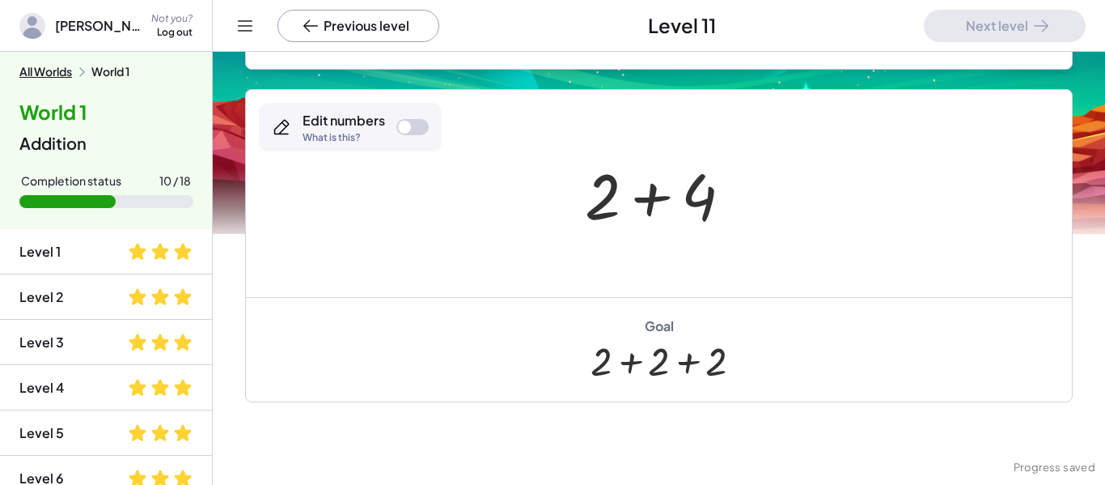
click at [414, 133] on div at bounding box center [413, 127] width 32 height 16
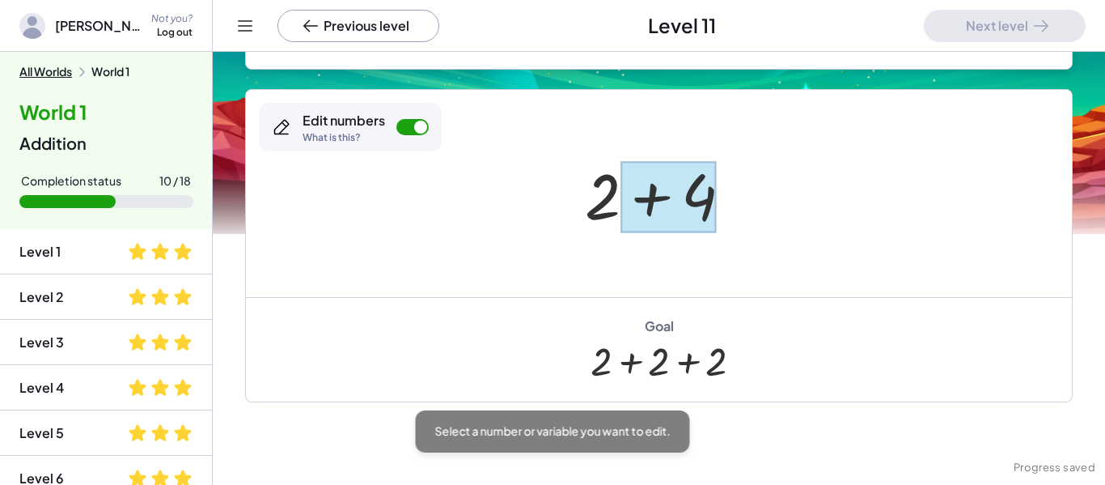
click at [698, 193] on div at bounding box center [669, 197] width 96 height 72
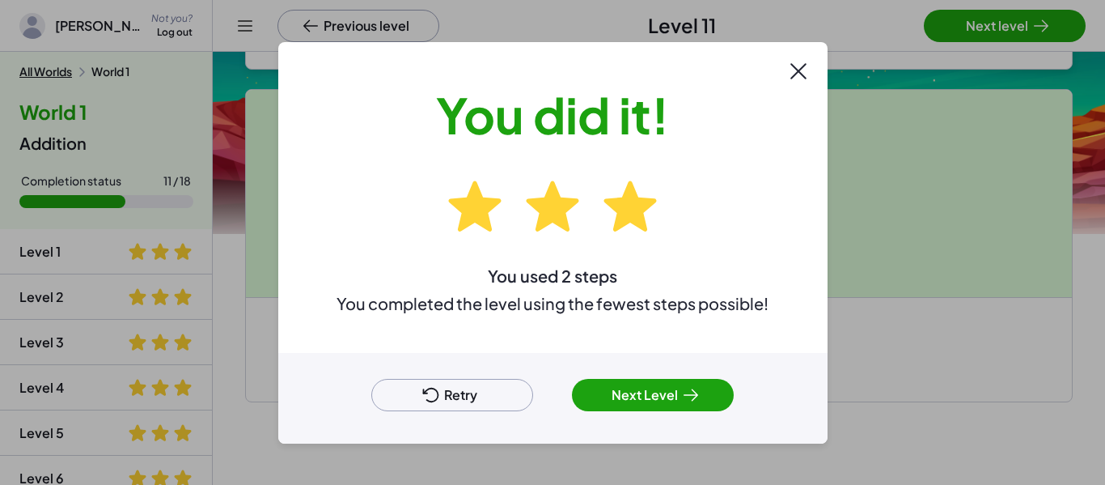
click at [674, 387] on button "Next Level" at bounding box center [653, 395] width 162 height 32
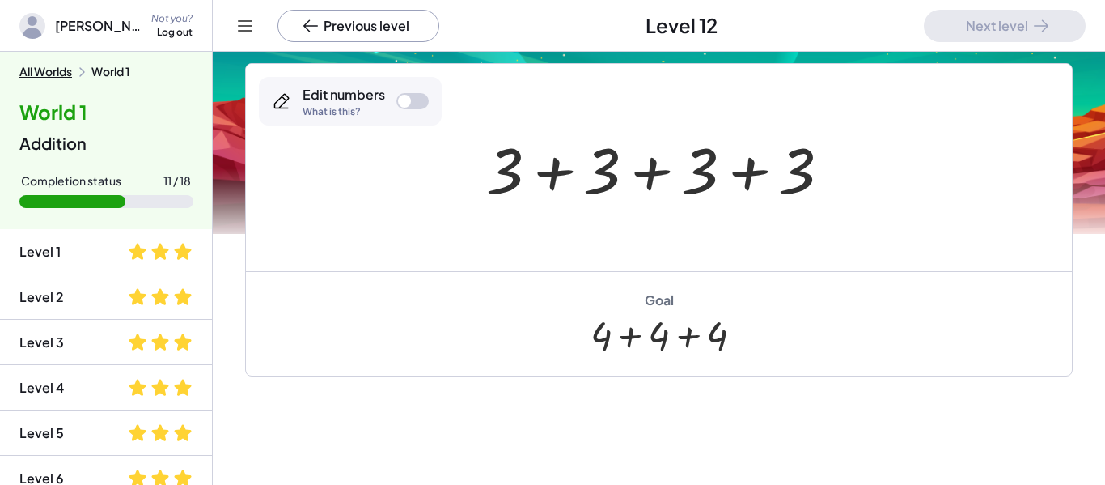
click at [421, 94] on div at bounding box center [413, 101] width 32 height 16
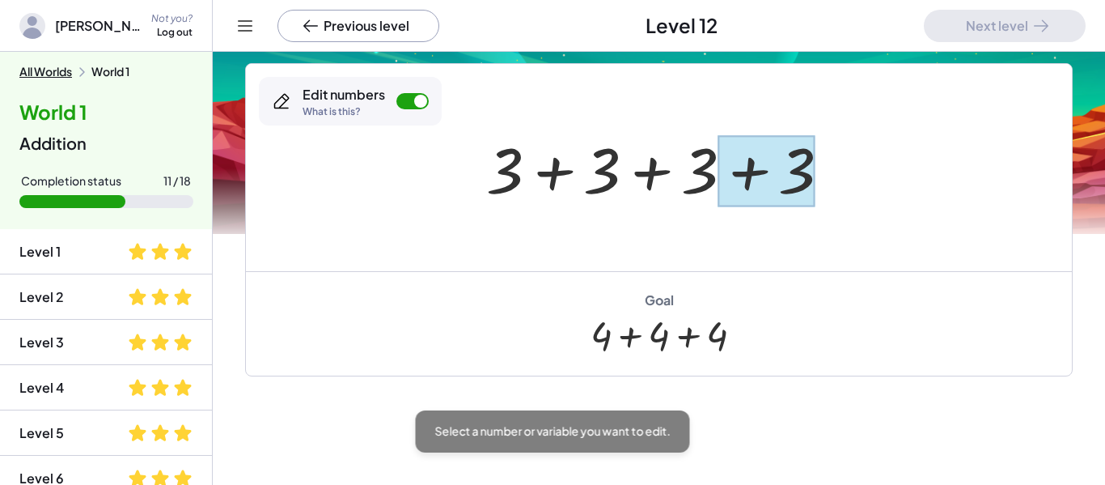
click at [800, 171] on div at bounding box center [766, 171] width 97 height 72
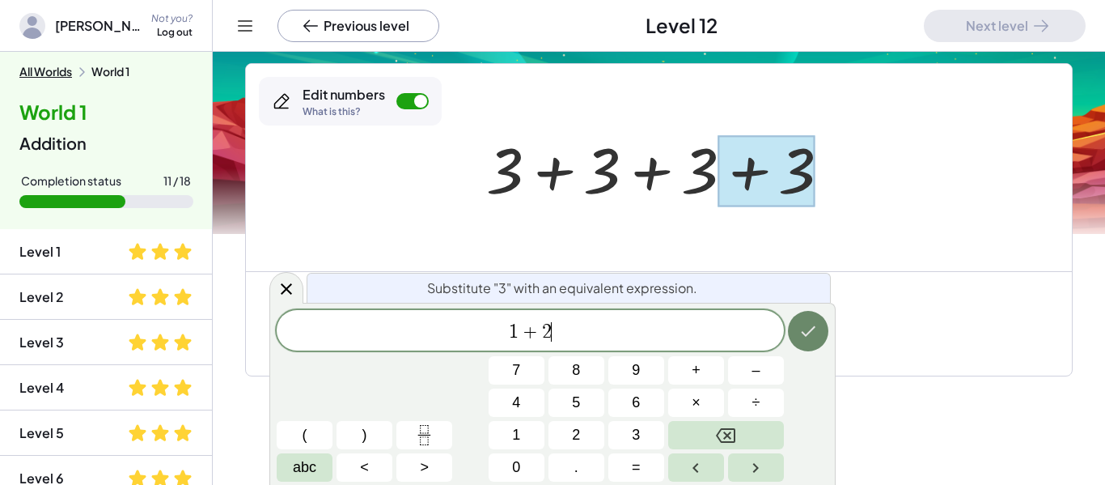
click at [810, 321] on icon "Done" at bounding box center [808, 330] width 19 height 19
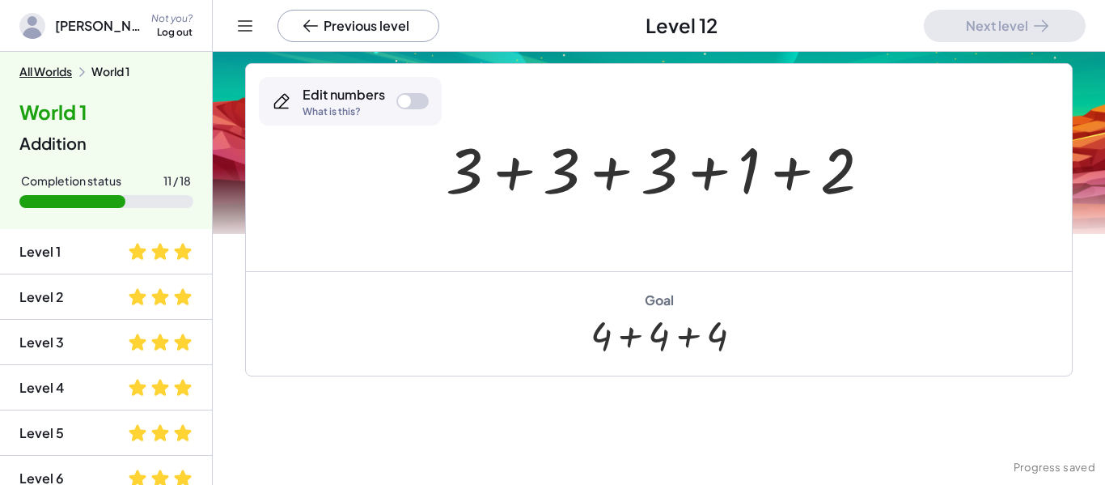
click at [421, 98] on div at bounding box center [413, 101] width 32 height 16
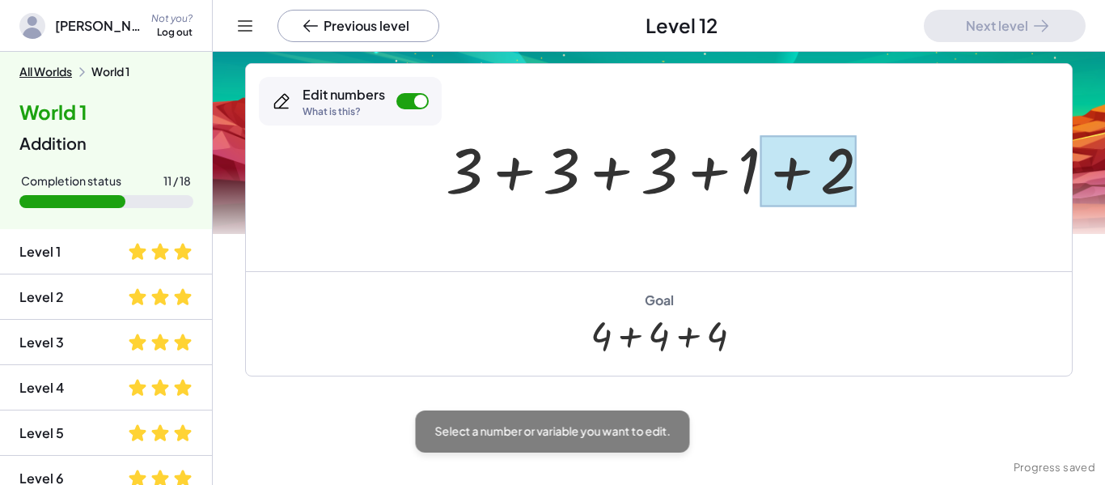
click at [825, 174] on div at bounding box center [809, 171] width 96 height 72
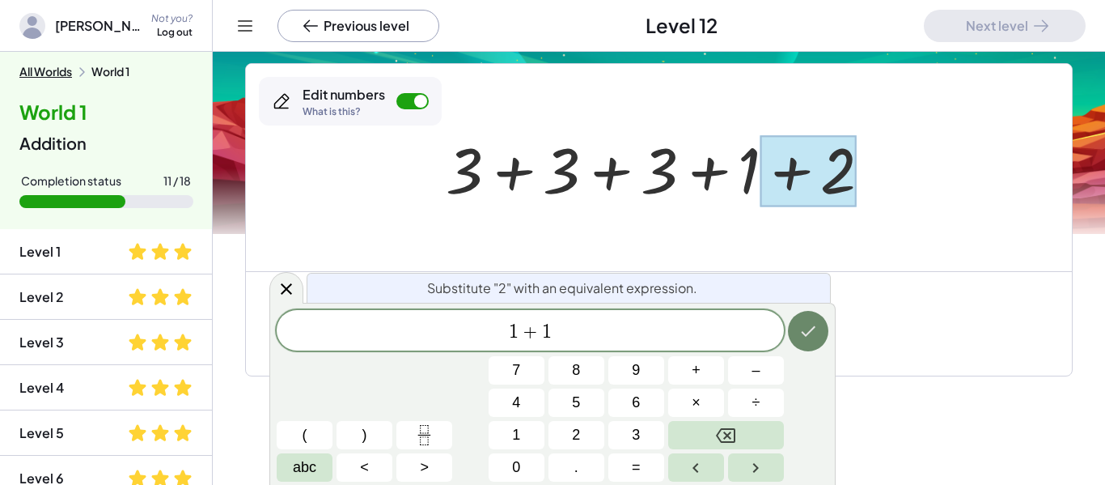
click at [805, 324] on icon "Done" at bounding box center [808, 330] width 19 height 19
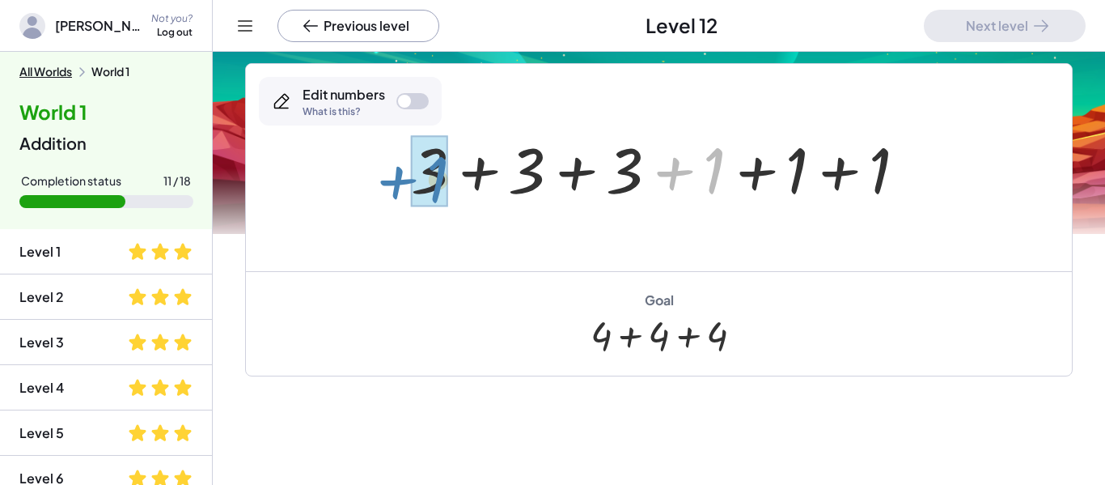
drag, startPoint x: 712, startPoint y: 189, endPoint x: 435, endPoint y: 197, distance: 276.9
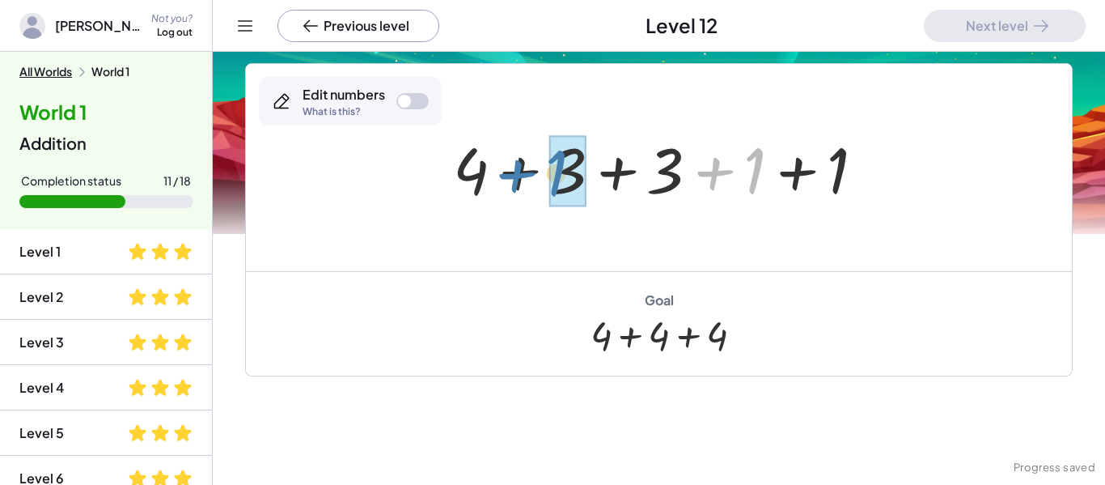
drag, startPoint x: 759, startPoint y: 163, endPoint x: 562, endPoint y: 165, distance: 197.5
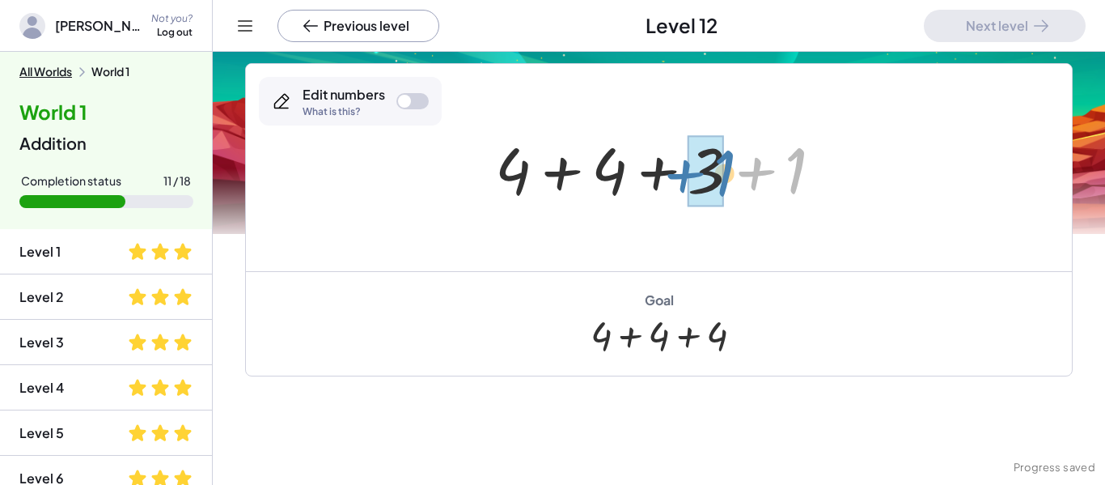
drag, startPoint x: 799, startPoint y: 162, endPoint x: 727, endPoint y: 164, distance: 72.9
click at [727, 164] on div at bounding box center [665, 167] width 357 height 83
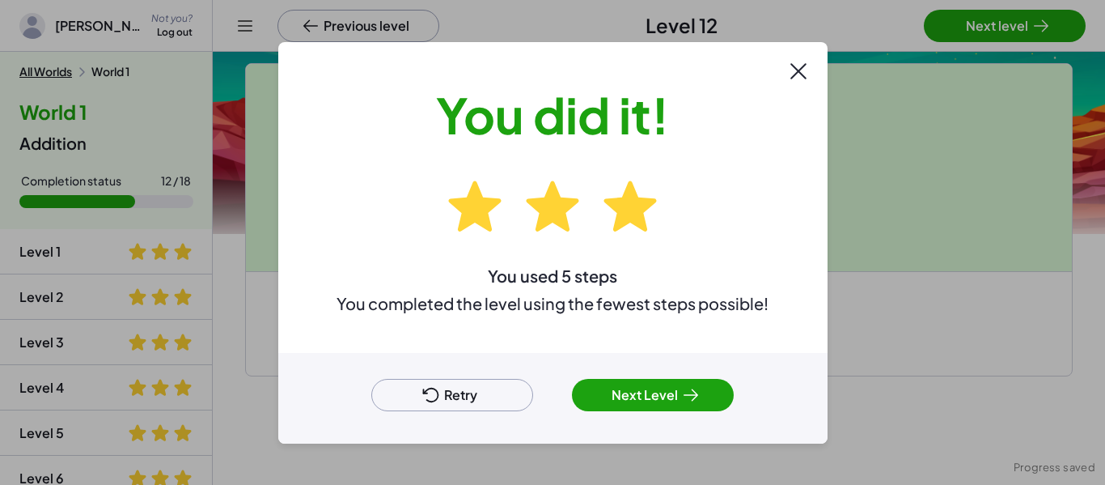
click at [647, 394] on button "Next Level" at bounding box center [653, 395] width 162 height 32
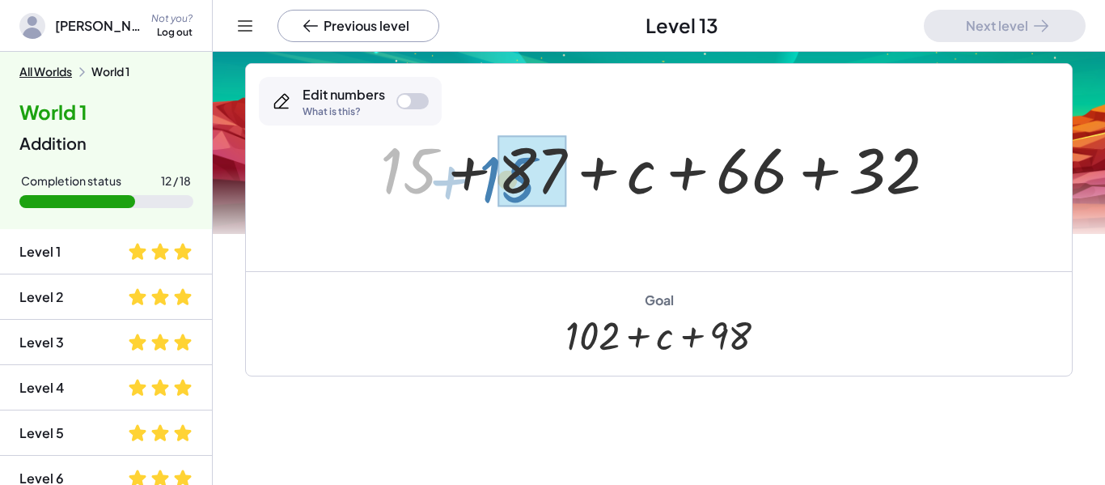
drag, startPoint x: 413, startPoint y: 157, endPoint x: 513, endPoint y: 166, distance: 99.9
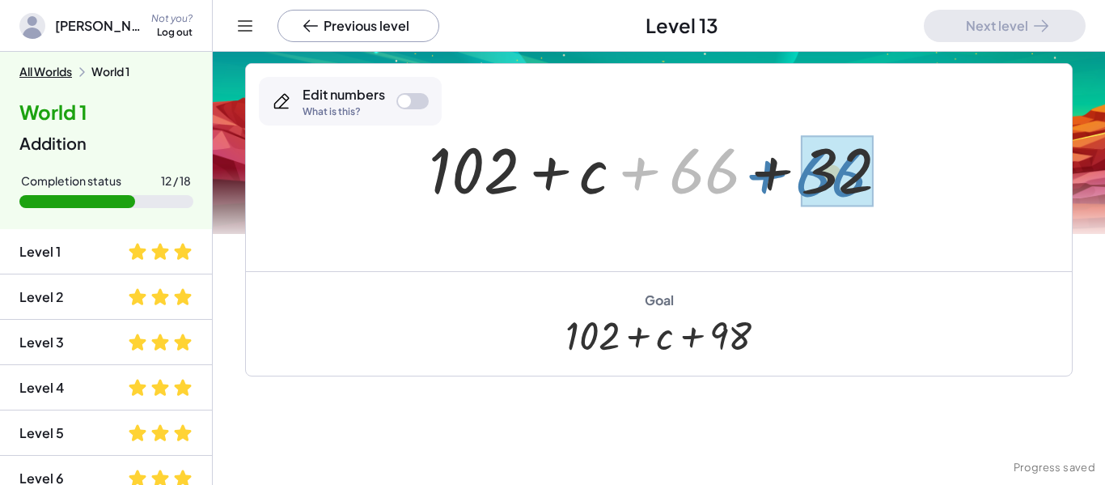
drag, startPoint x: 727, startPoint y: 194, endPoint x: 860, endPoint y: 197, distance: 132.7
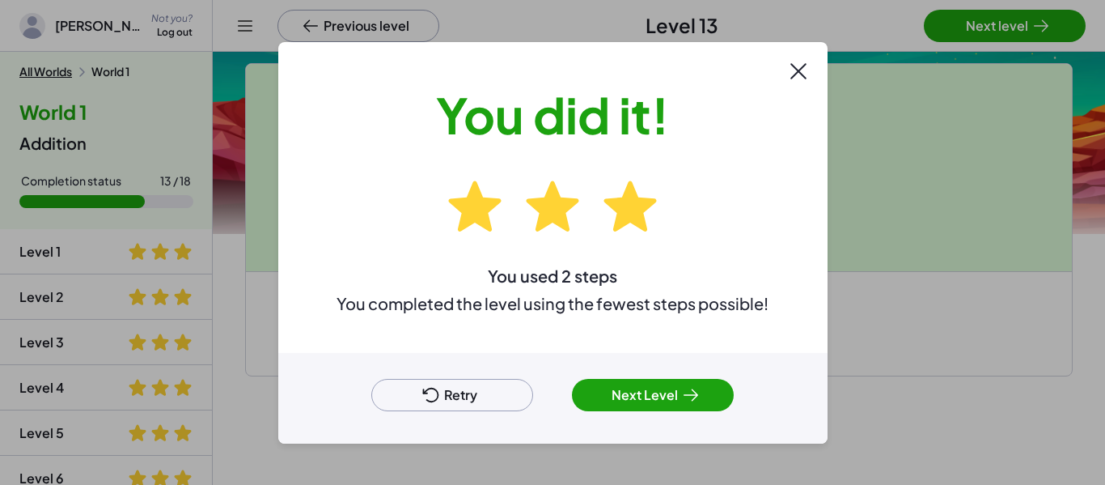
click at [643, 395] on button "Next Level" at bounding box center [653, 395] width 162 height 32
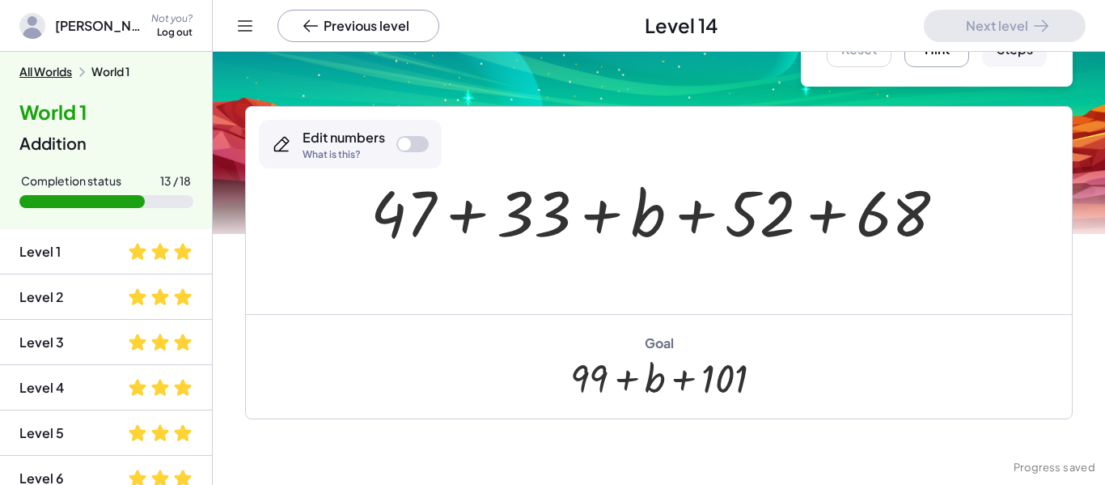
scroll to position [84, 0]
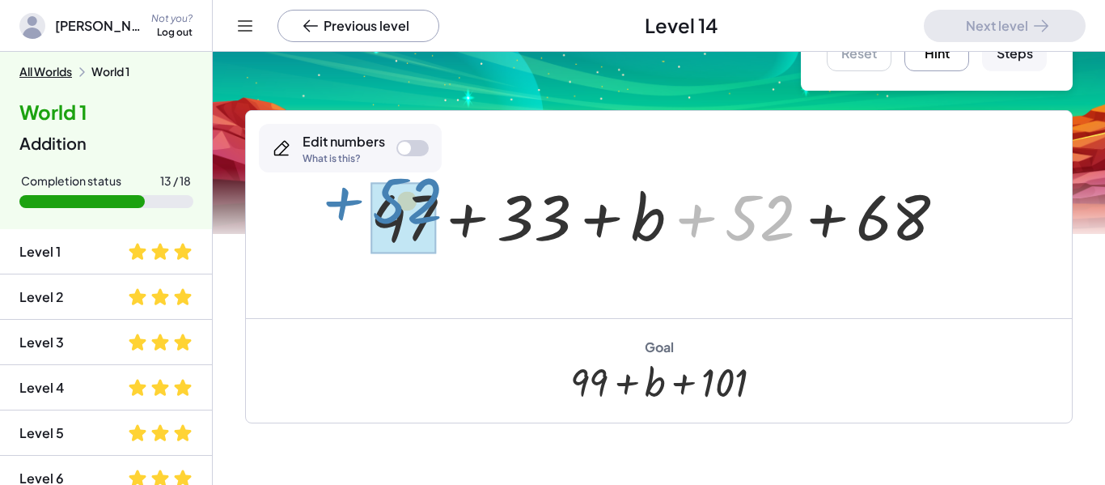
drag, startPoint x: 759, startPoint y: 224, endPoint x: 406, endPoint y: 207, distance: 353.2
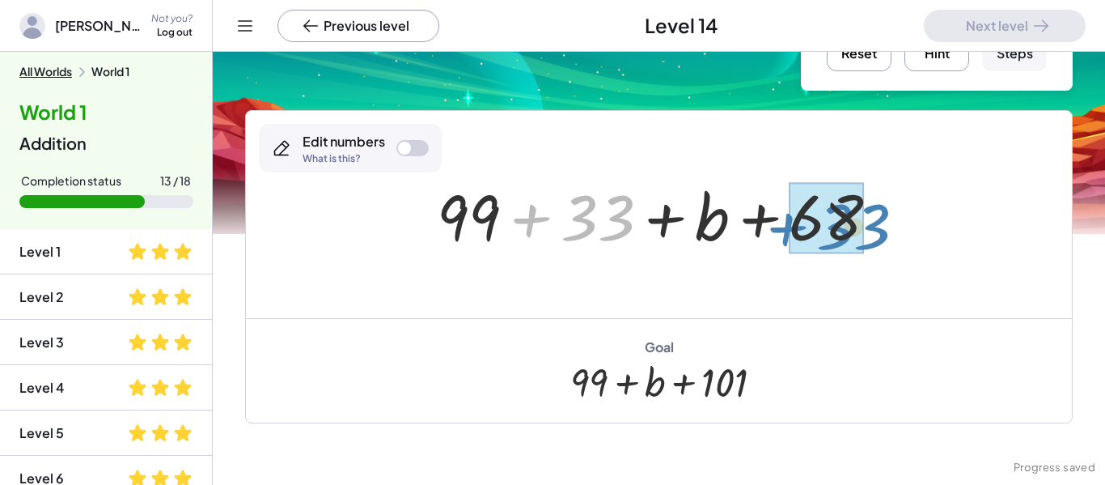
drag, startPoint x: 575, startPoint y: 227, endPoint x: 830, endPoint y: 235, distance: 255.0
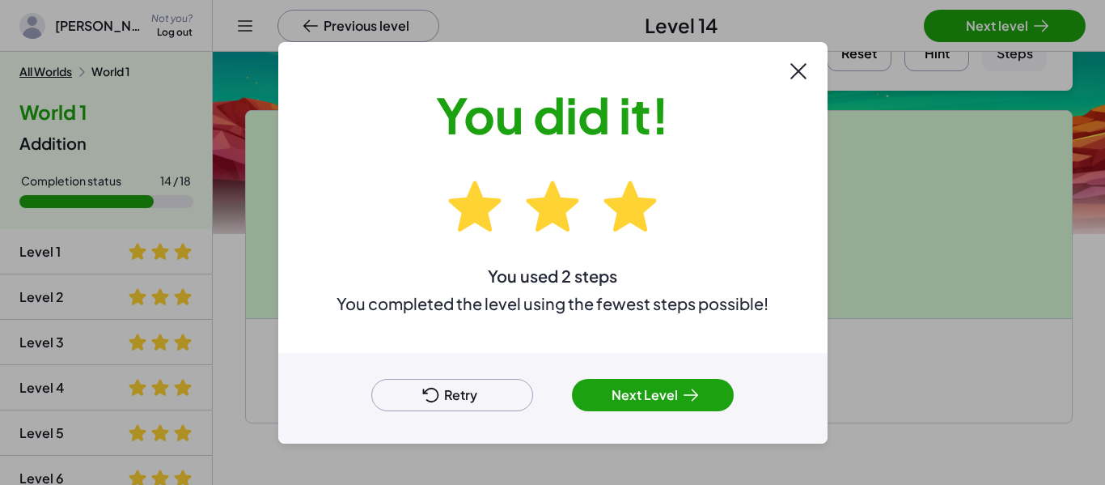
click at [633, 405] on button "Next Level" at bounding box center [653, 395] width 162 height 32
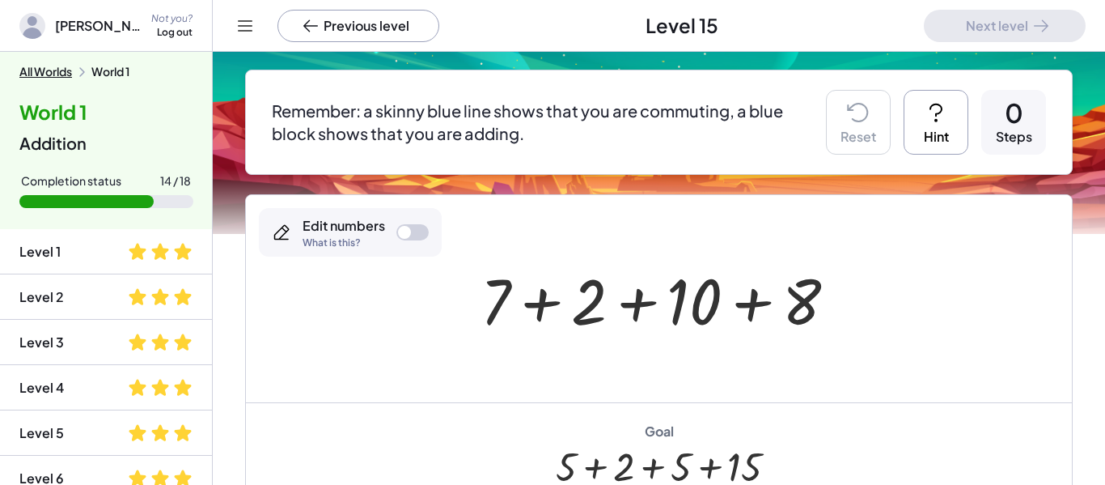
scroll to position [138, 0]
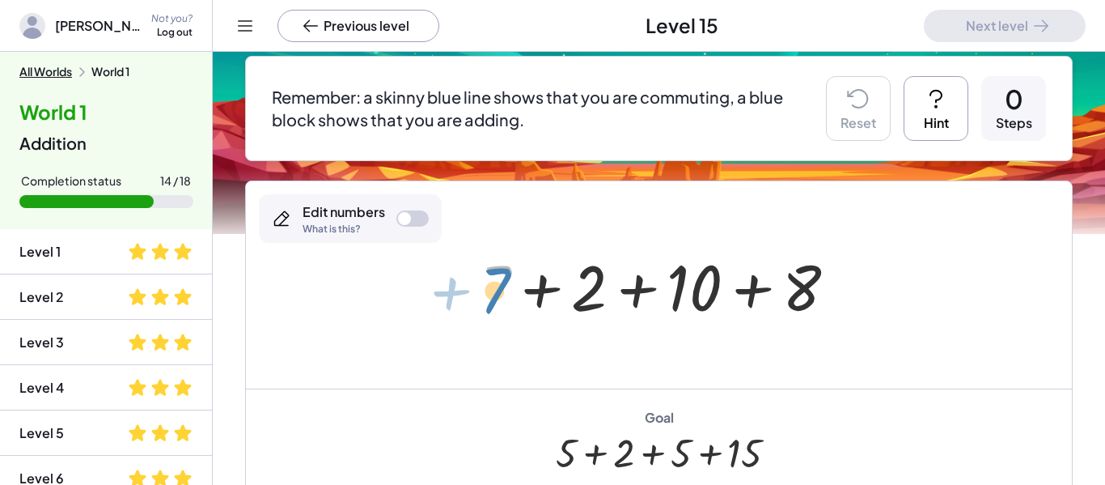
click at [510, 295] on div at bounding box center [665, 285] width 385 height 83
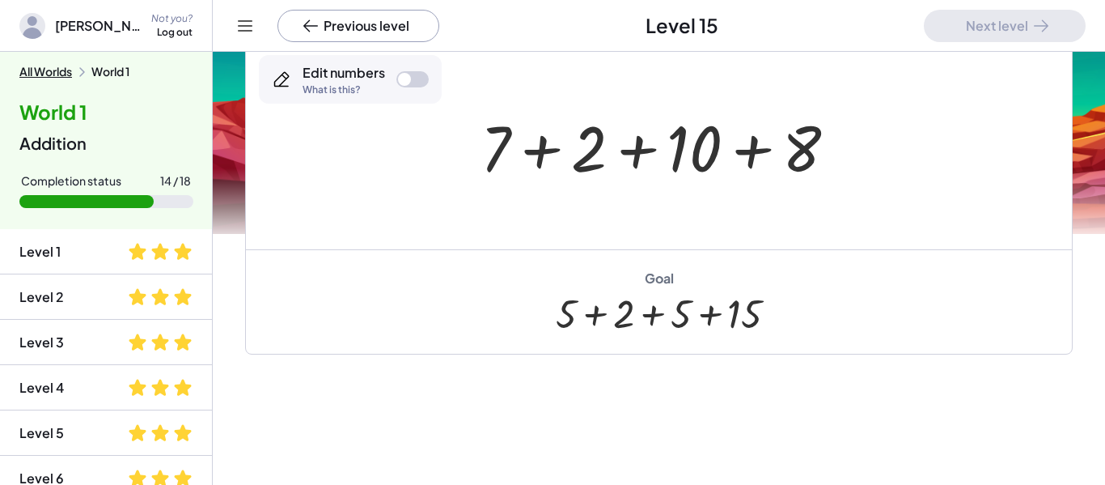
scroll to position [282, 0]
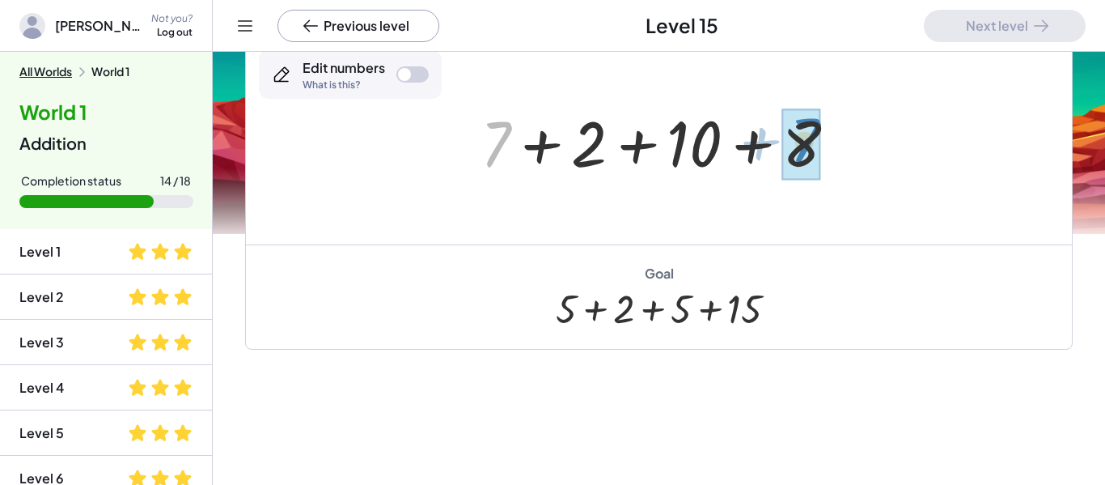
drag, startPoint x: 497, startPoint y: 142, endPoint x: 806, endPoint y: 139, distance: 309.1
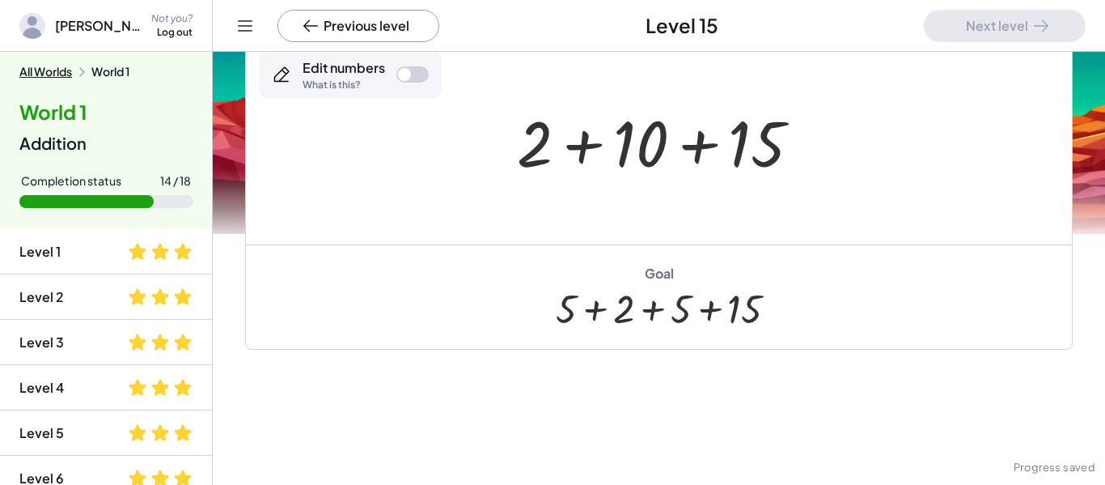
click at [406, 74] on div at bounding box center [404, 74] width 13 height 13
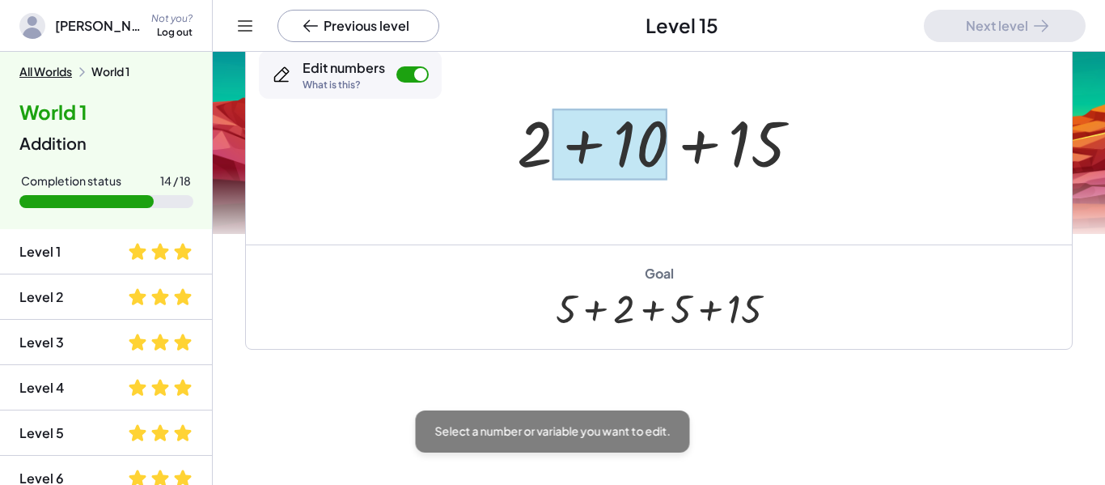
click at [632, 153] on div at bounding box center [610, 144] width 115 height 72
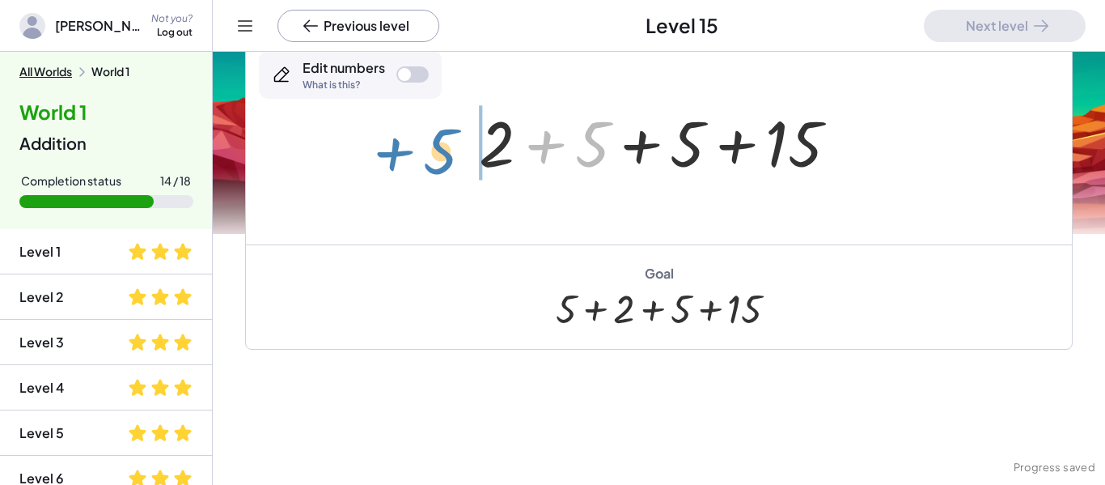
drag, startPoint x: 595, startPoint y: 151, endPoint x: 443, endPoint y: 158, distance: 152.3
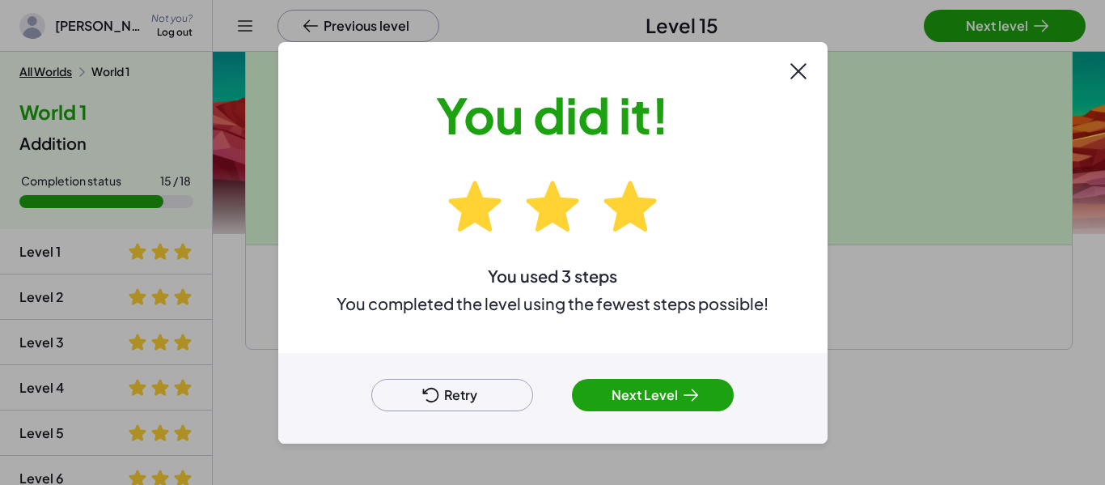
click at [636, 405] on button "Next Level" at bounding box center [653, 395] width 162 height 32
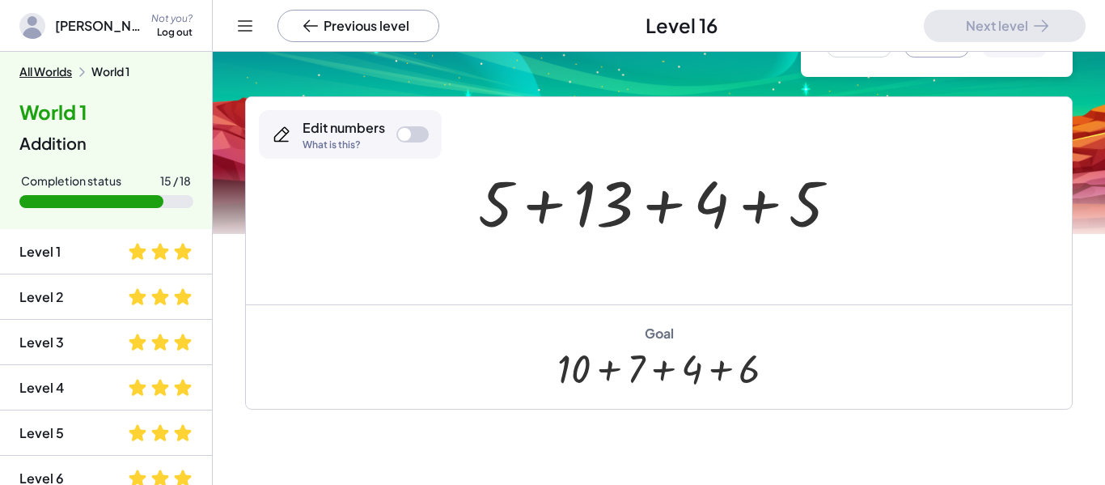
scroll to position [91, 0]
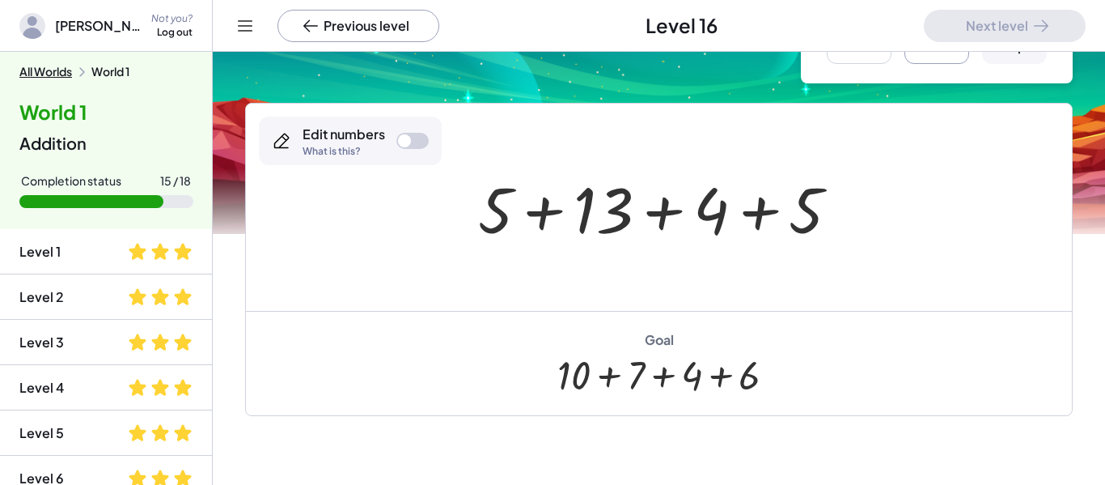
drag, startPoint x: 638, startPoint y: 387, endPoint x: 670, endPoint y: 391, distance: 31.8
click at [670, 391] on div at bounding box center [659, 374] width 202 height 45
drag, startPoint x: 748, startPoint y: 384, endPoint x: 705, endPoint y: 384, distance: 42.9
click at [705, 384] on div at bounding box center [659, 374] width 202 height 45
drag, startPoint x: 814, startPoint y: 207, endPoint x: 535, endPoint y: 207, distance: 279.2
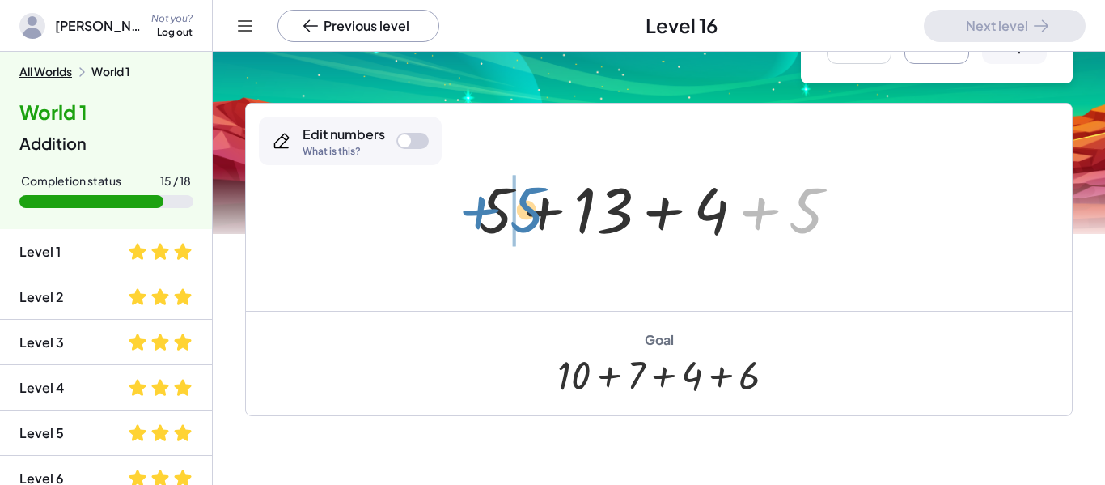
click at [535, 207] on div at bounding box center [665, 207] width 390 height 83
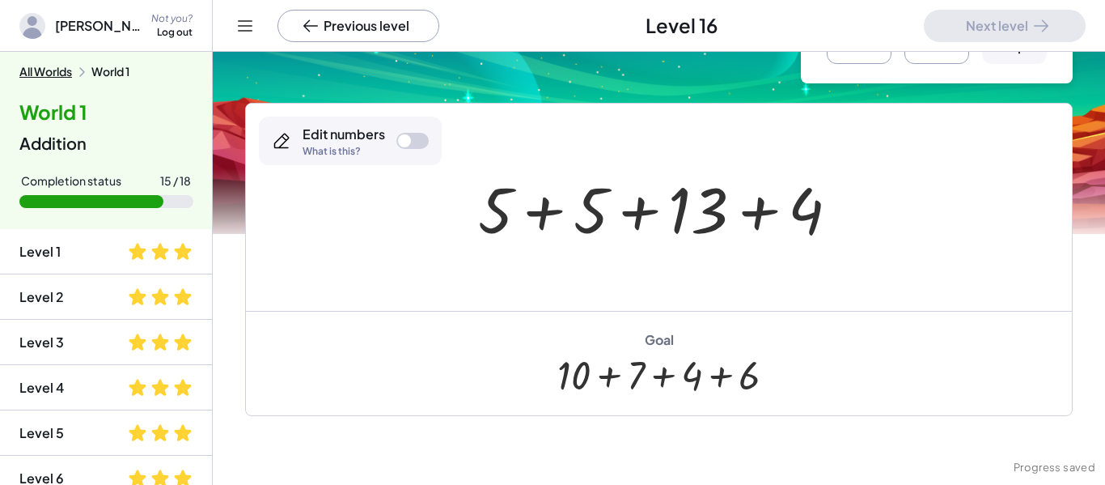
click at [890, 64] on div "Reset Hint 1 Steps" at bounding box center [937, 32] width 272 height 104
click at [880, 61] on button "Reset" at bounding box center [859, 31] width 65 height 65
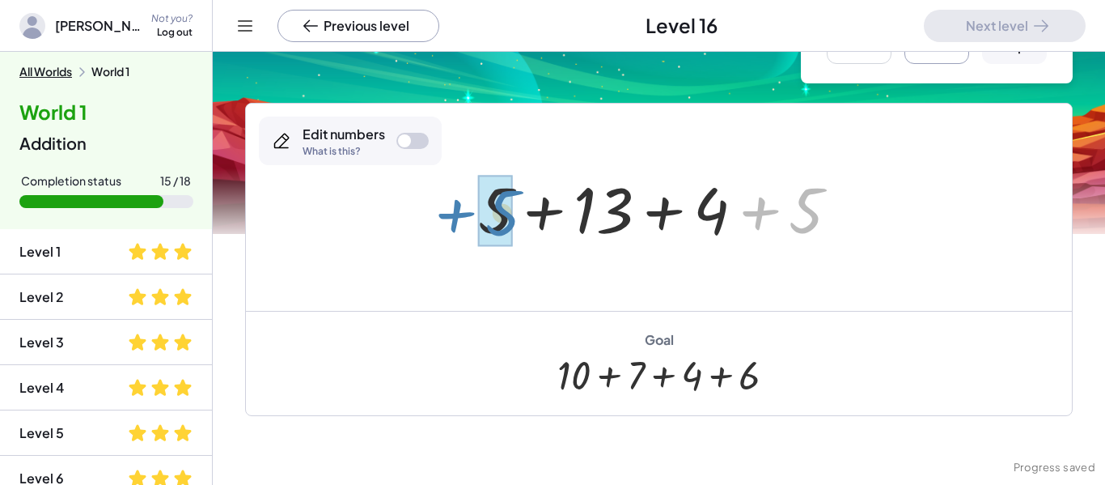
drag, startPoint x: 796, startPoint y: 231, endPoint x: 487, endPoint y: 230, distance: 309.1
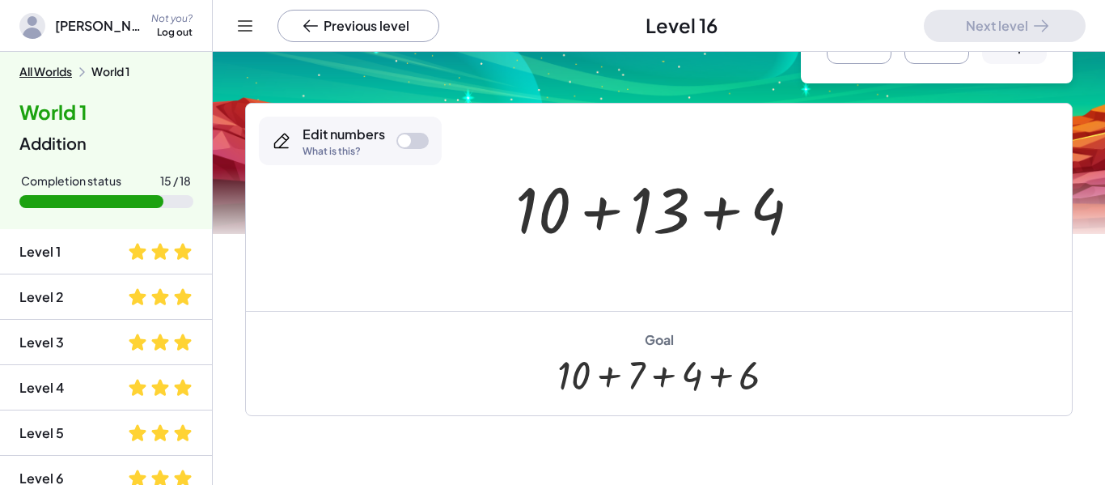
click at [398, 142] on div at bounding box center [404, 140] width 13 height 13
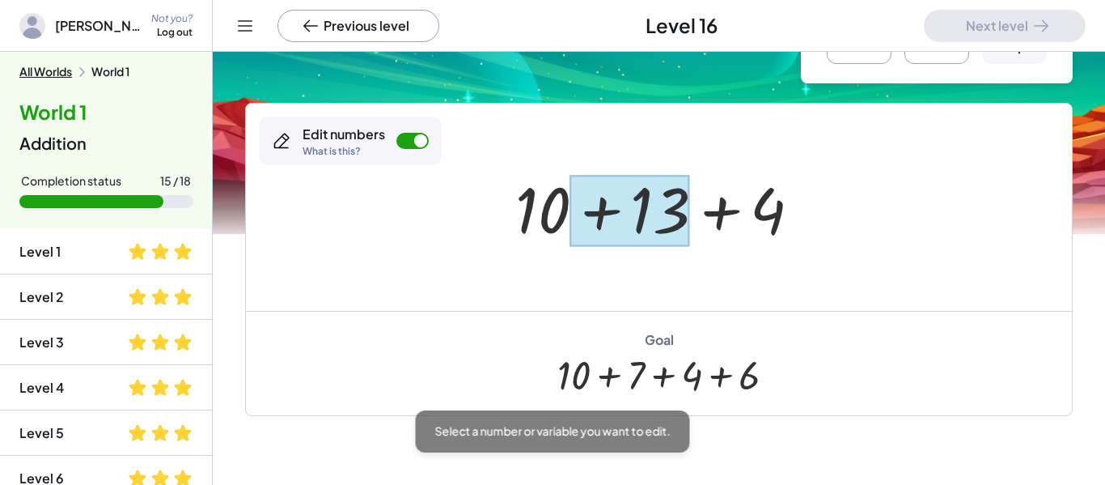
click at [669, 225] on div at bounding box center [630, 211] width 120 height 72
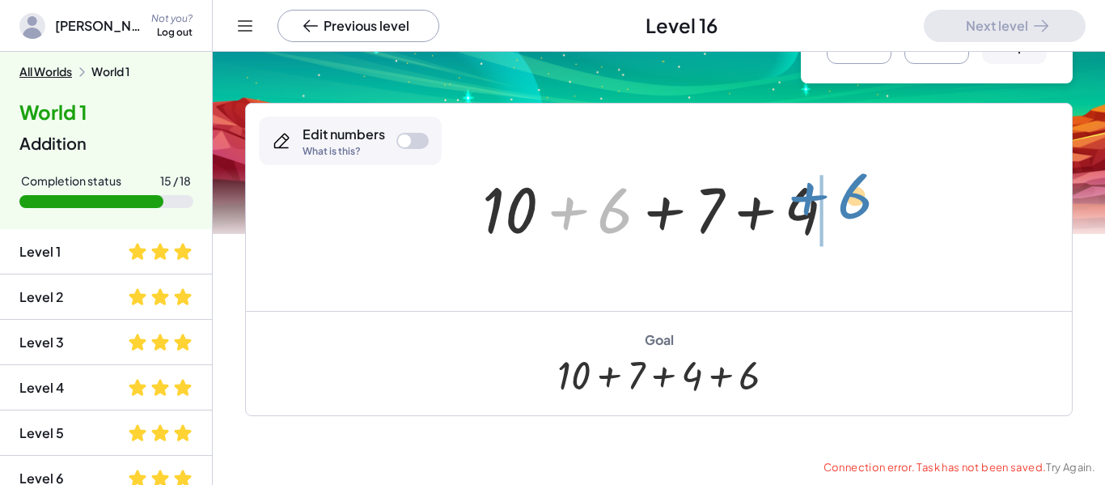
drag, startPoint x: 626, startPoint y: 227, endPoint x: 867, endPoint y: 212, distance: 240.8
click at [867, 212] on div "+ 5 + 13 + 4 + 5 + 10 + 13 + 4 + 6 + + 4 10 + 6 + 7" at bounding box center [659, 207] width 826 height 207
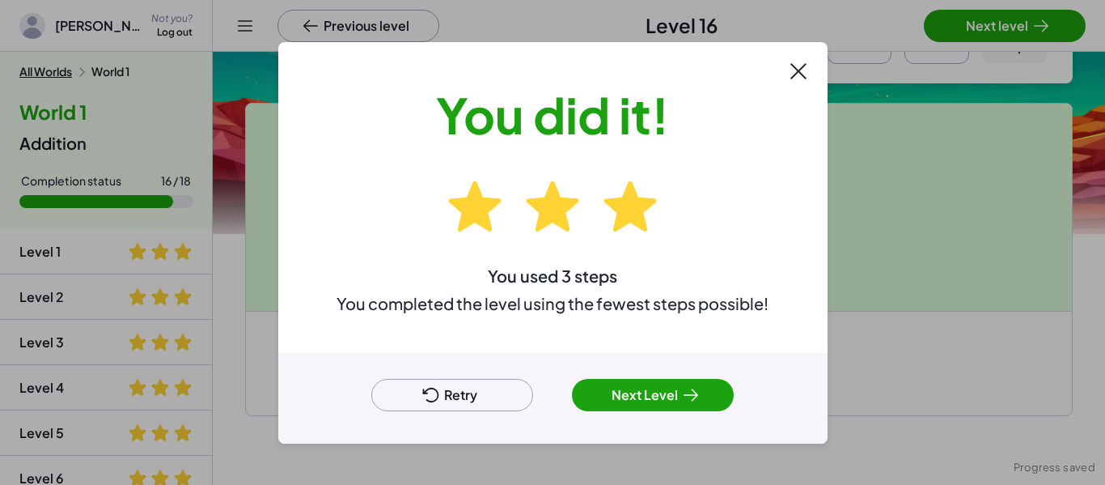
click at [623, 400] on button "Next Level" at bounding box center [653, 395] width 162 height 32
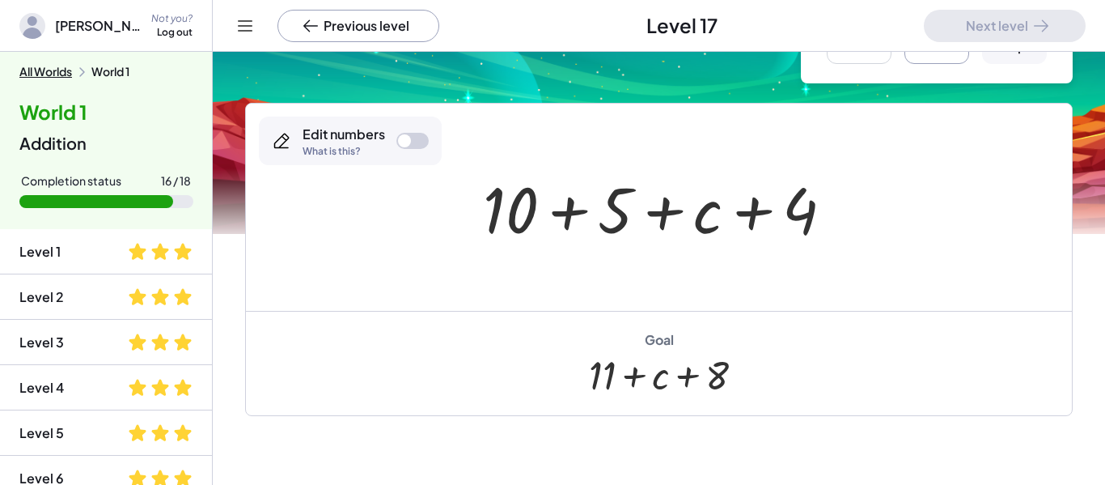
click at [401, 138] on div at bounding box center [404, 140] width 13 height 13
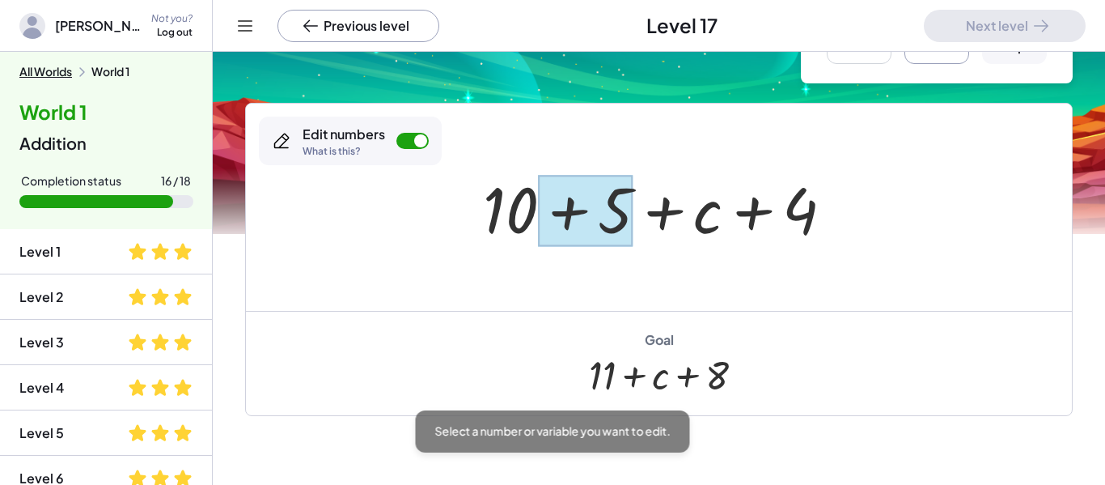
click at [629, 201] on div at bounding box center [585, 211] width 95 height 72
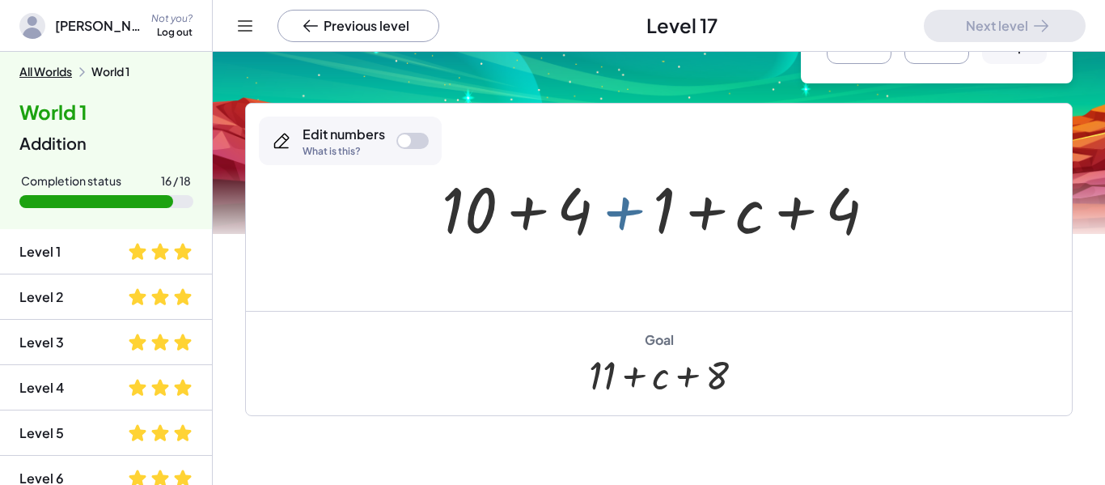
click at [647, 208] on div at bounding box center [666, 207] width 464 height 83
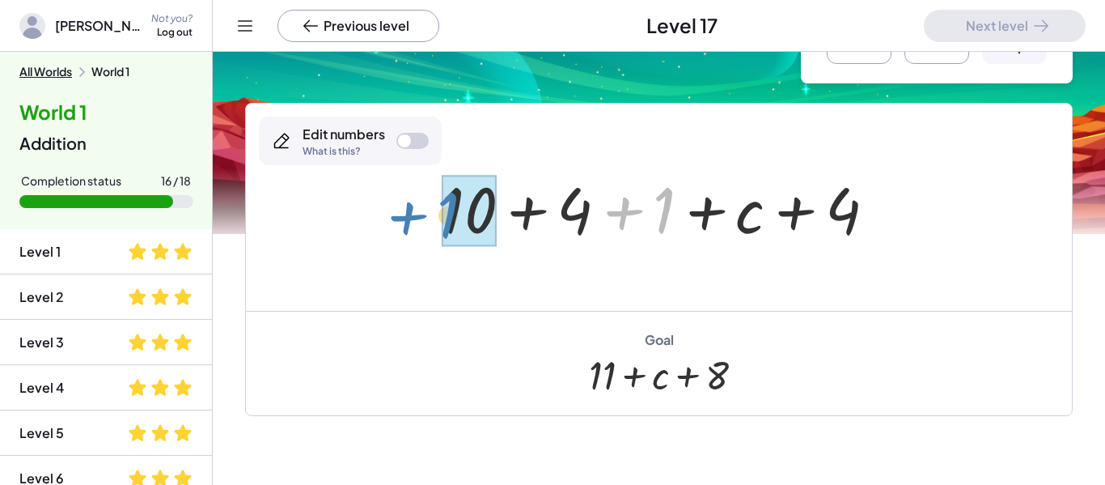
drag, startPoint x: 660, startPoint y: 211, endPoint x: 455, endPoint y: 217, distance: 205.6
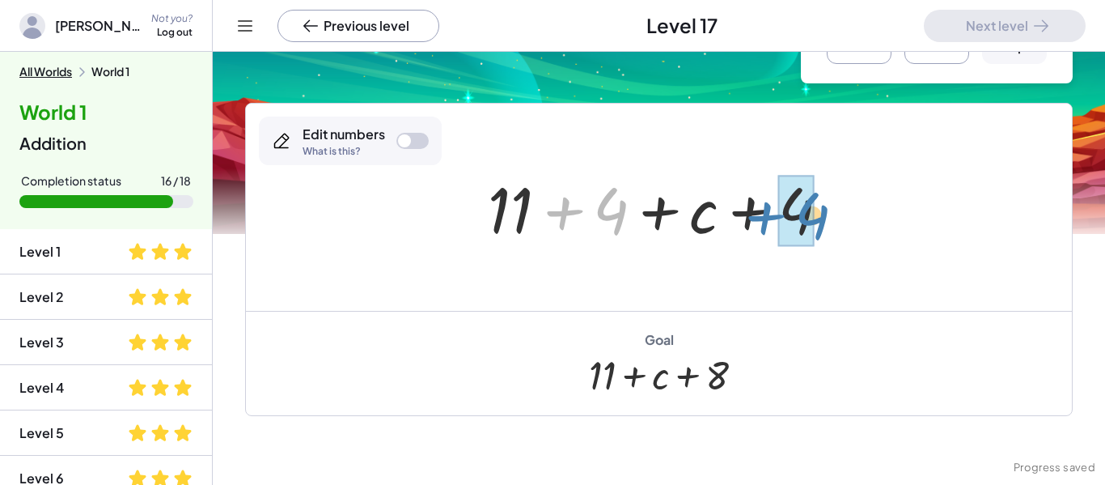
drag, startPoint x: 570, startPoint y: 212, endPoint x: 770, endPoint y: 217, distance: 200.7
click at [770, 217] on div at bounding box center [665, 207] width 371 height 83
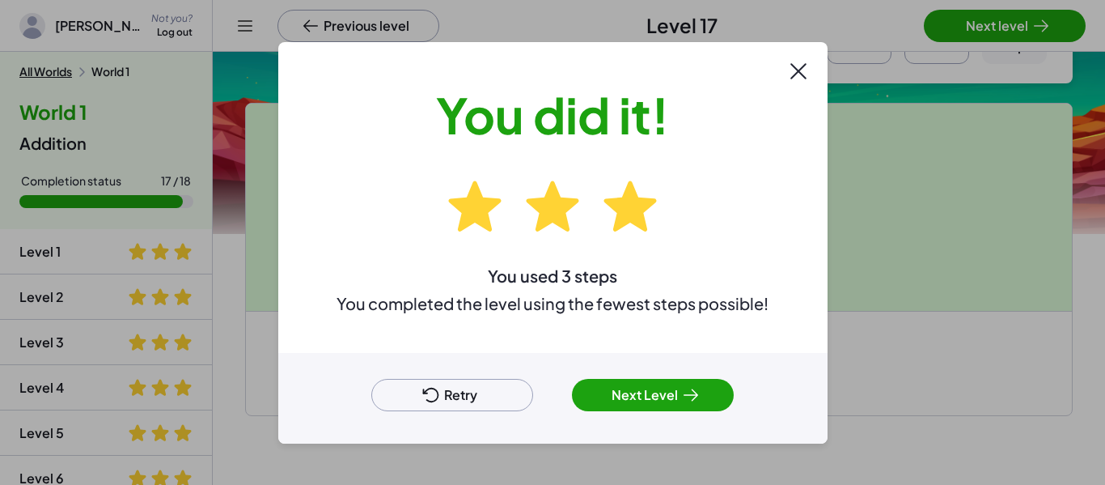
click at [643, 401] on button "Next Level" at bounding box center [653, 395] width 162 height 32
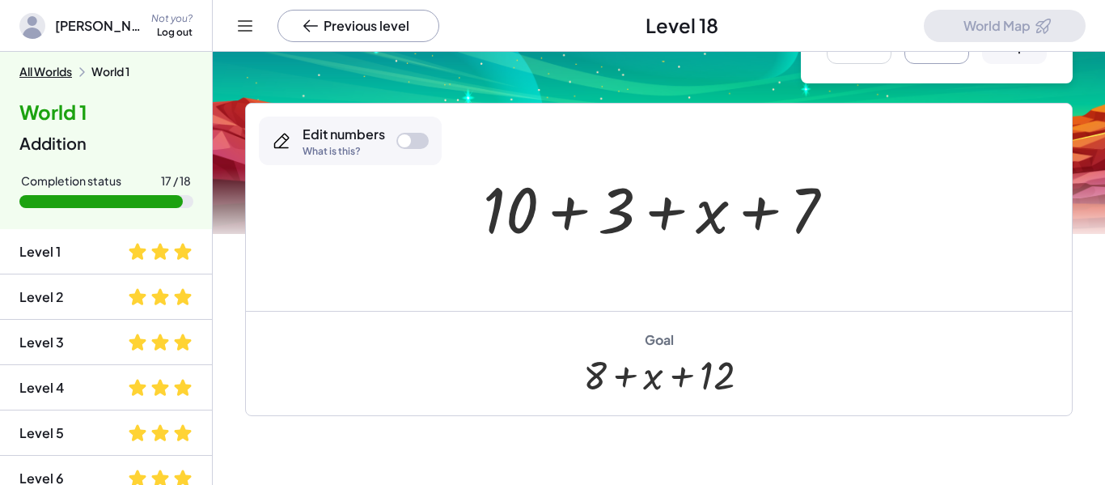
click at [405, 143] on div at bounding box center [404, 140] width 13 height 13
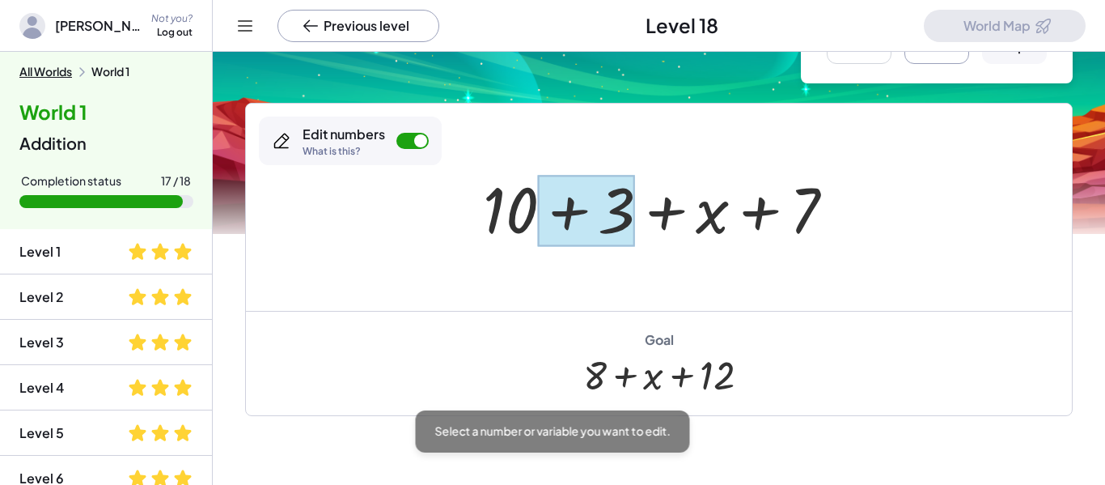
click at [622, 214] on div at bounding box center [586, 211] width 97 height 72
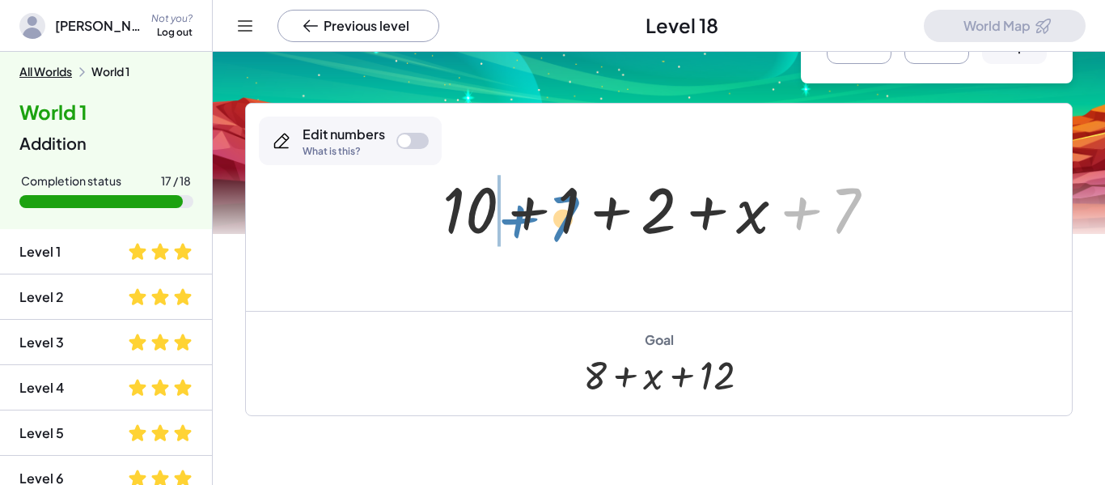
drag, startPoint x: 843, startPoint y: 213, endPoint x: 564, endPoint y: 223, distance: 279.3
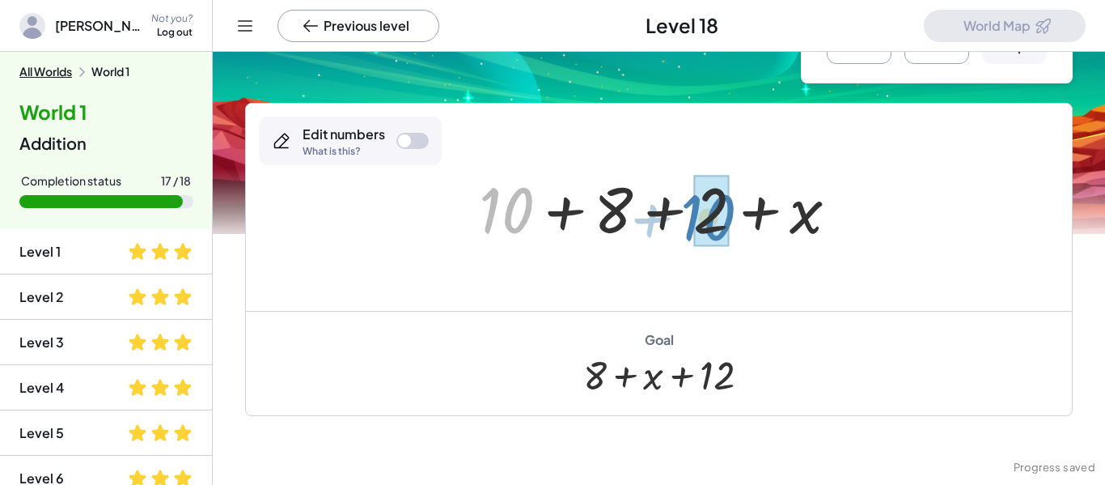
drag, startPoint x: 532, startPoint y: 212, endPoint x: 738, endPoint y: 218, distance: 205.6
click at [738, 218] on div at bounding box center [665, 207] width 388 height 83
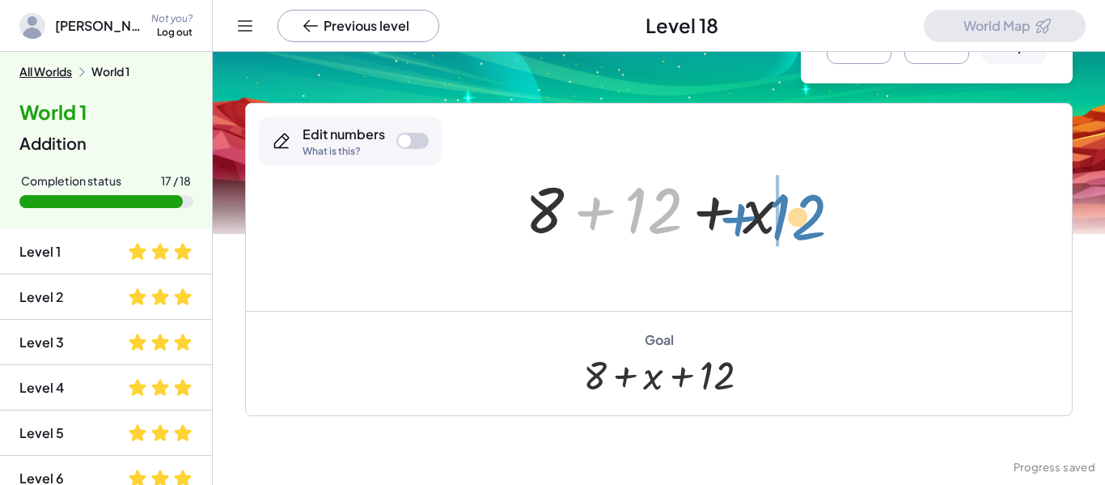
drag, startPoint x: 660, startPoint y: 219, endPoint x: 805, endPoint y: 226, distance: 145.0
click at [805, 226] on div at bounding box center [664, 207] width 295 height 83
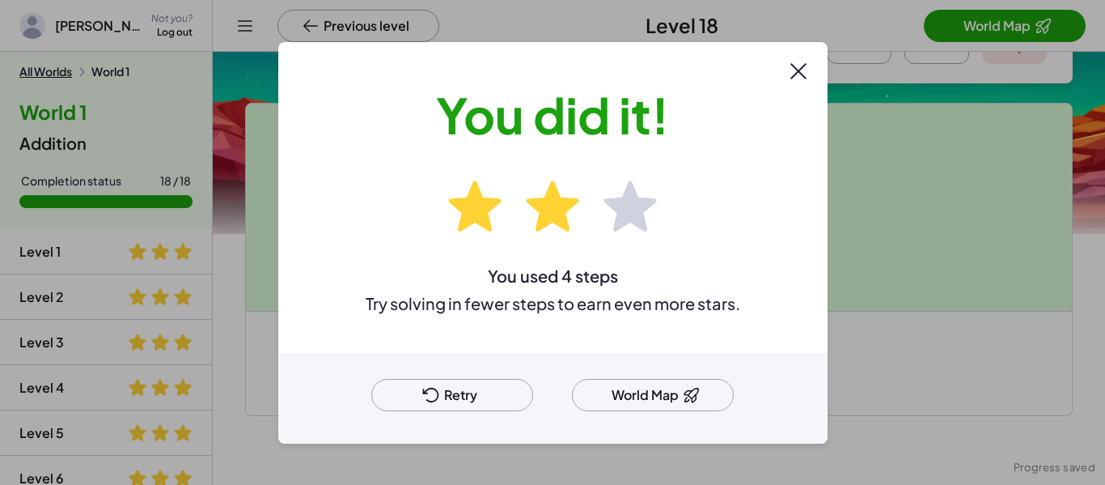
click at [475, 402] on button "Retry" at bounding box center [452, 395] width 162 height 32
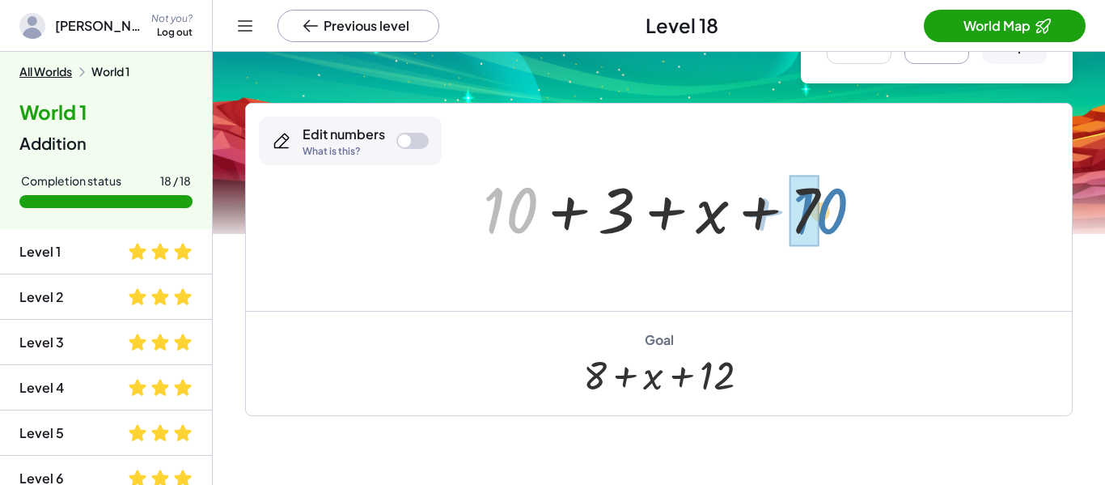
drag, startPoint x: 517, startPoint y: 218, endPoint x: 827, endPoint y: 219, distance: 309.9
click at [827, 219] on div at bounding box center [665, 207] width 380 height 83
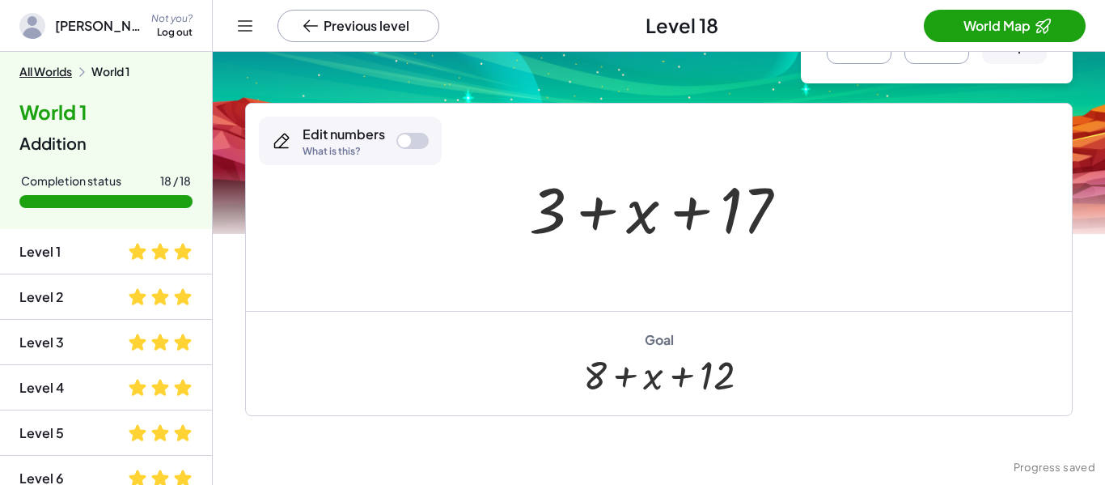
click at [412, 141] on div at bounding box center [413, 141] width 32 height 16
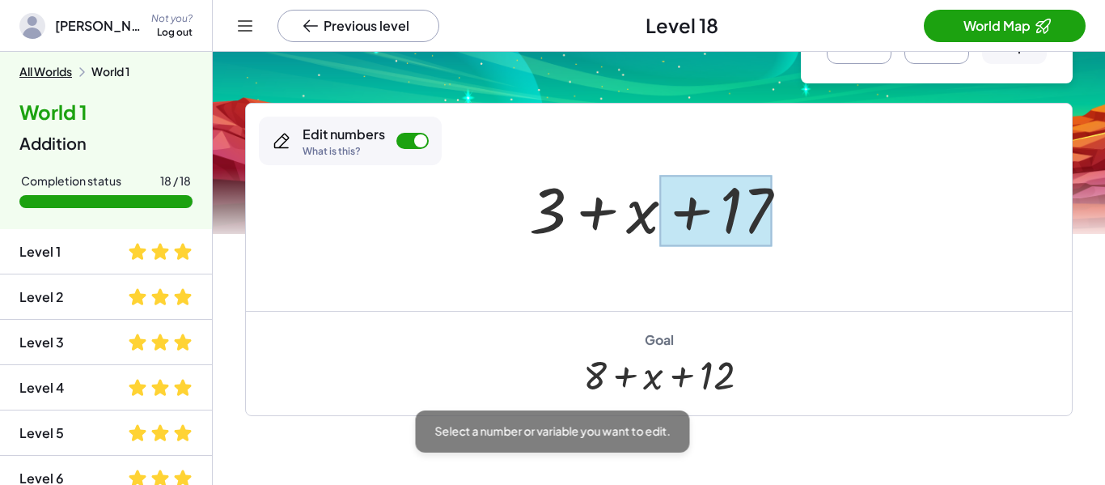
click at [753, 198] on div at bounding box center [715, 211] width 112 height 72
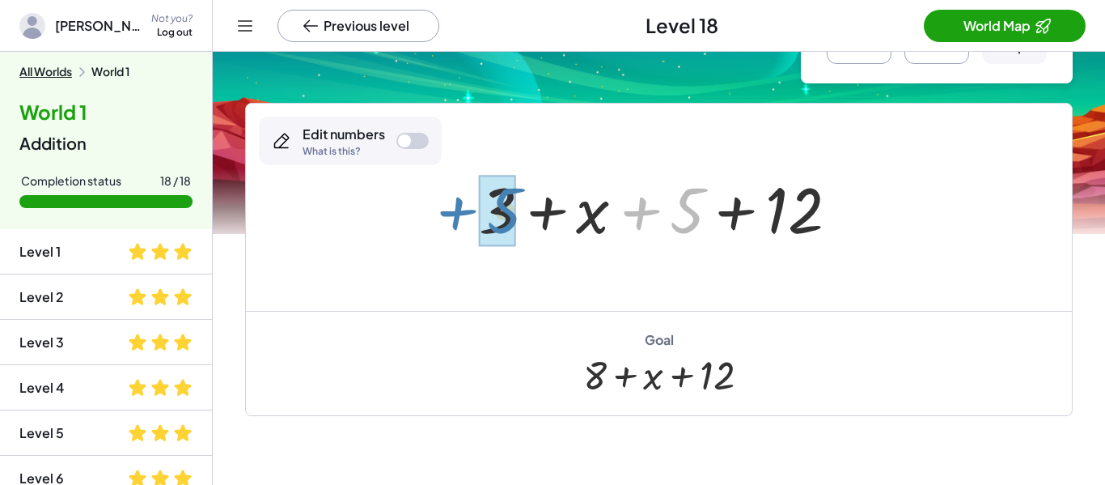
drag, startPoint x: 693, startPoint y: 201, endPoint x: 510, endPoint y: 201, distance: 183.7
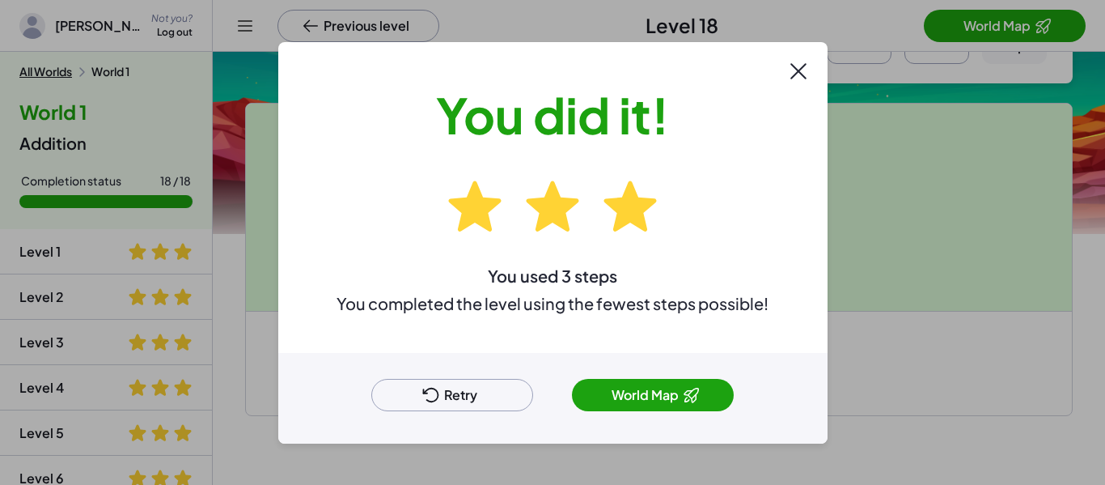
click at [669, 393] on button "World Map" at bounding box center [653, 395] width 162 height 32
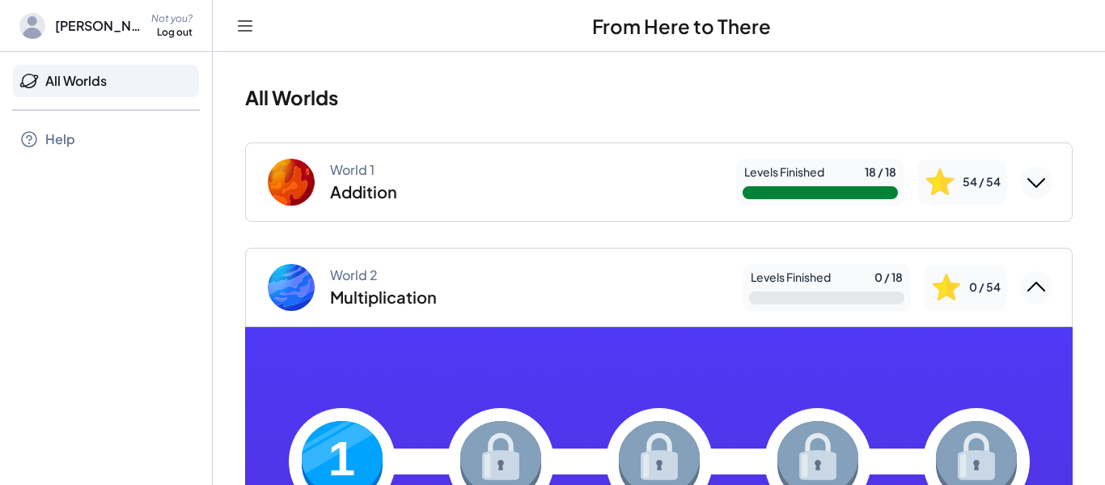
click at [38, 32] on icon at bounding box center [32, 27] width 19 height 23
click at [70, 26] on span "[PERSON_NAME]" at bounding box center [98, 25] width 87 height 19
click at [17, 24] on div "[PERSON_NAME] Not you? Log out" at bounding box center [106, 26] width 212 height 52
click at [75, 30] on span "[PERSON_NAME]" at bounding box center [98, 25] width 87 height 19
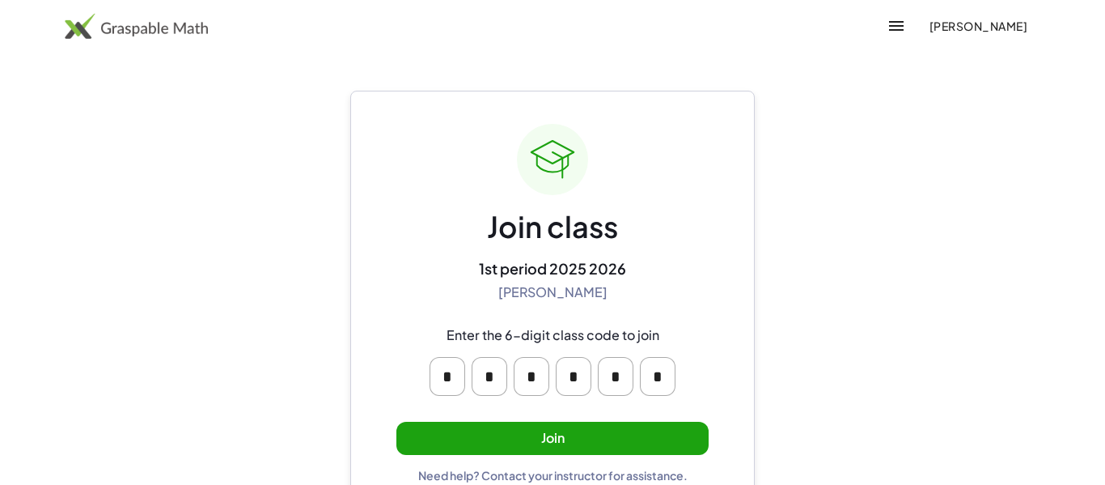
click at [512, 440] on button "Join" at bounding box center [553, 438] width 312 height 33
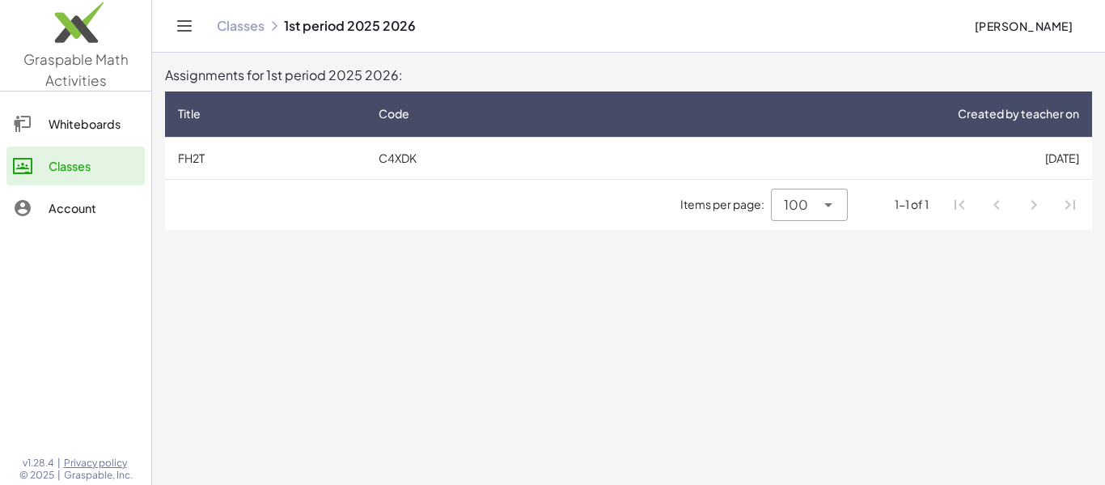
click at [86, 202] on div "Account" at bounding box center [94, 207] width 90 height 19
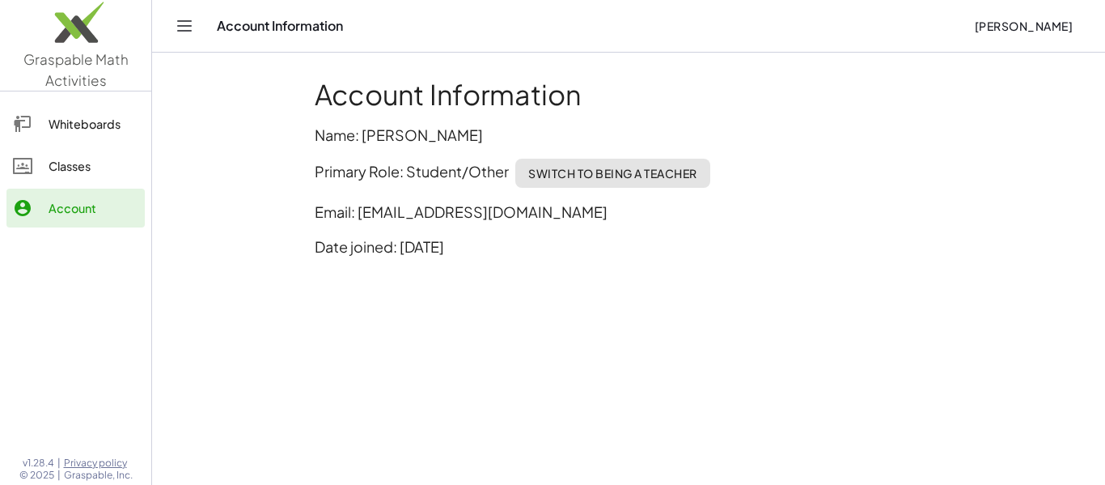
click at [77, 123] on div "Whiteboards" at bounding box center [94, 123] width 90 height 19
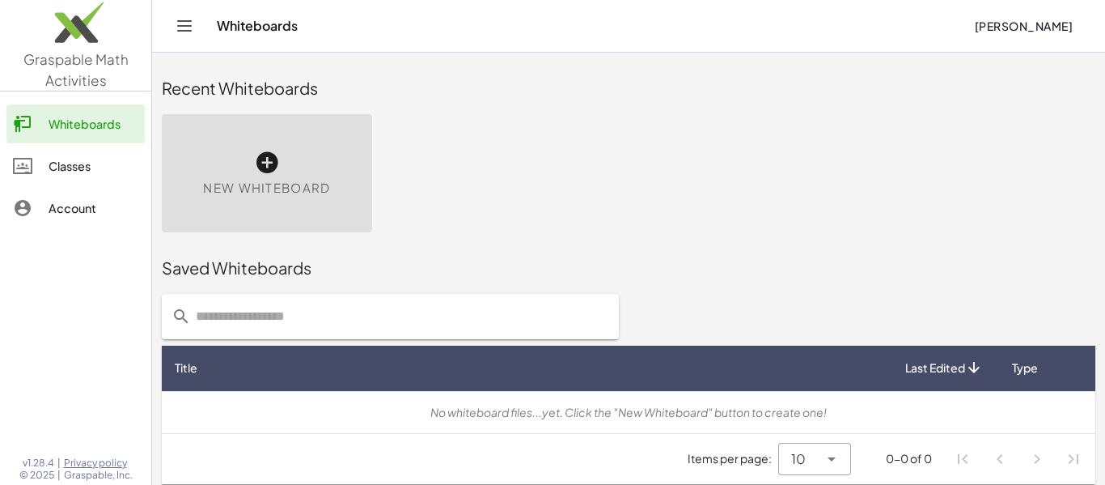
click at [108, 168] on div "Classes" at bounding box center [94, 165] width 90 height 19
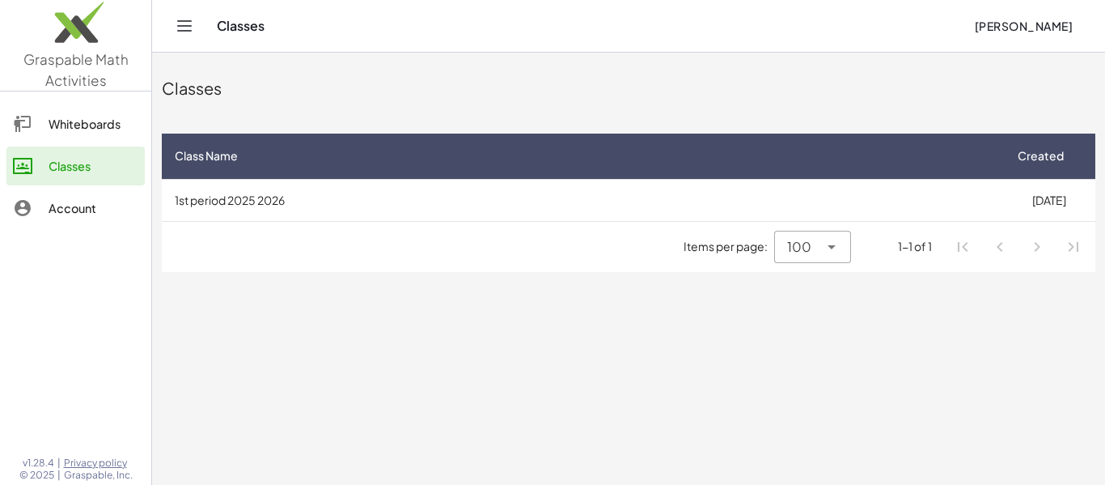
click at [494, 208] on td "1st period 2025 2026" at bounding box center [582, 200] width 841 height 42
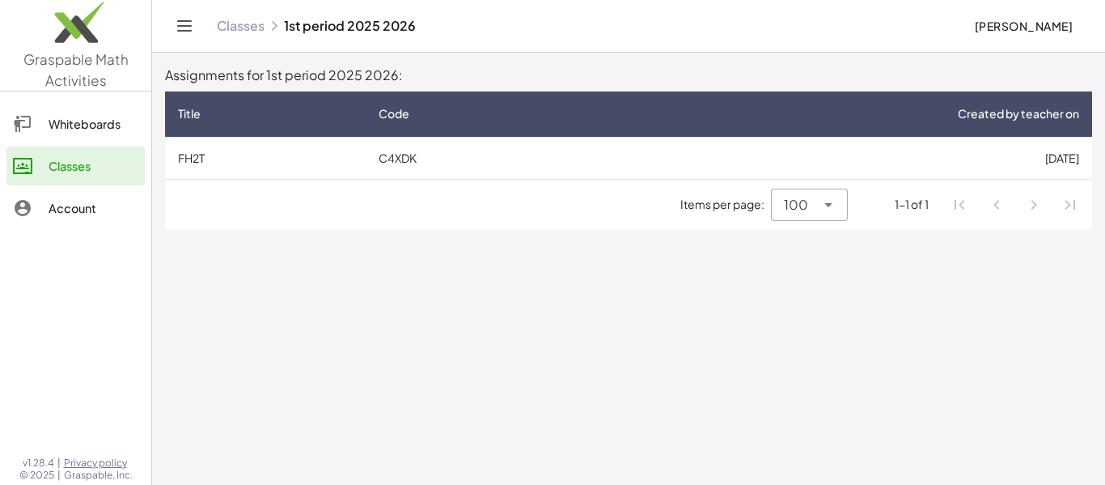
click at [497, 169] on td "C4XDK" at bounding box center [478, 158] width 225 height 42
